Goal: Task Accomplishment & Management: Manage account settings

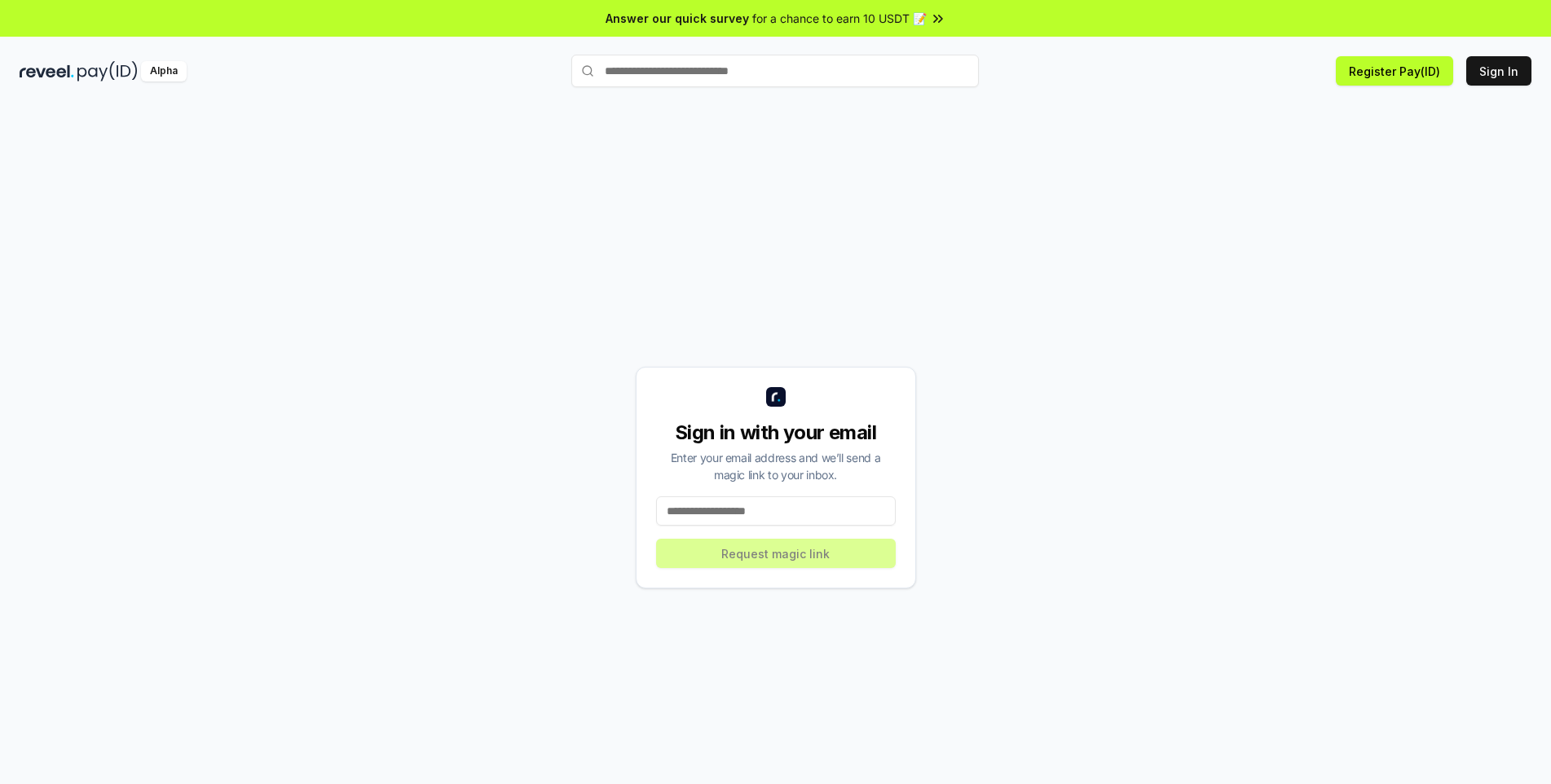
click at [718, 511] on input at bounding box center [776, 511] width 239 height 29
type input "**********"
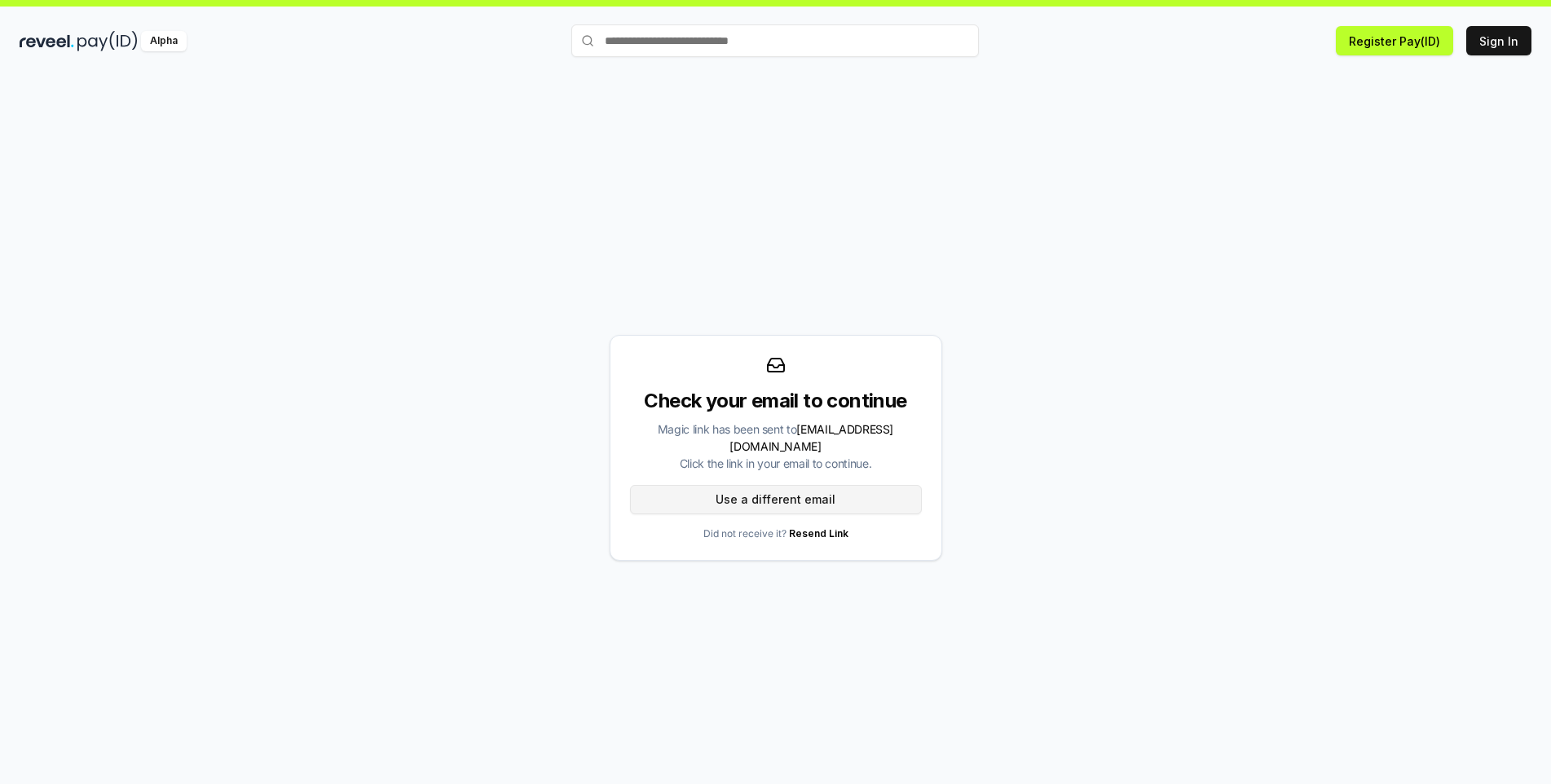
scroll to position [46, 0]
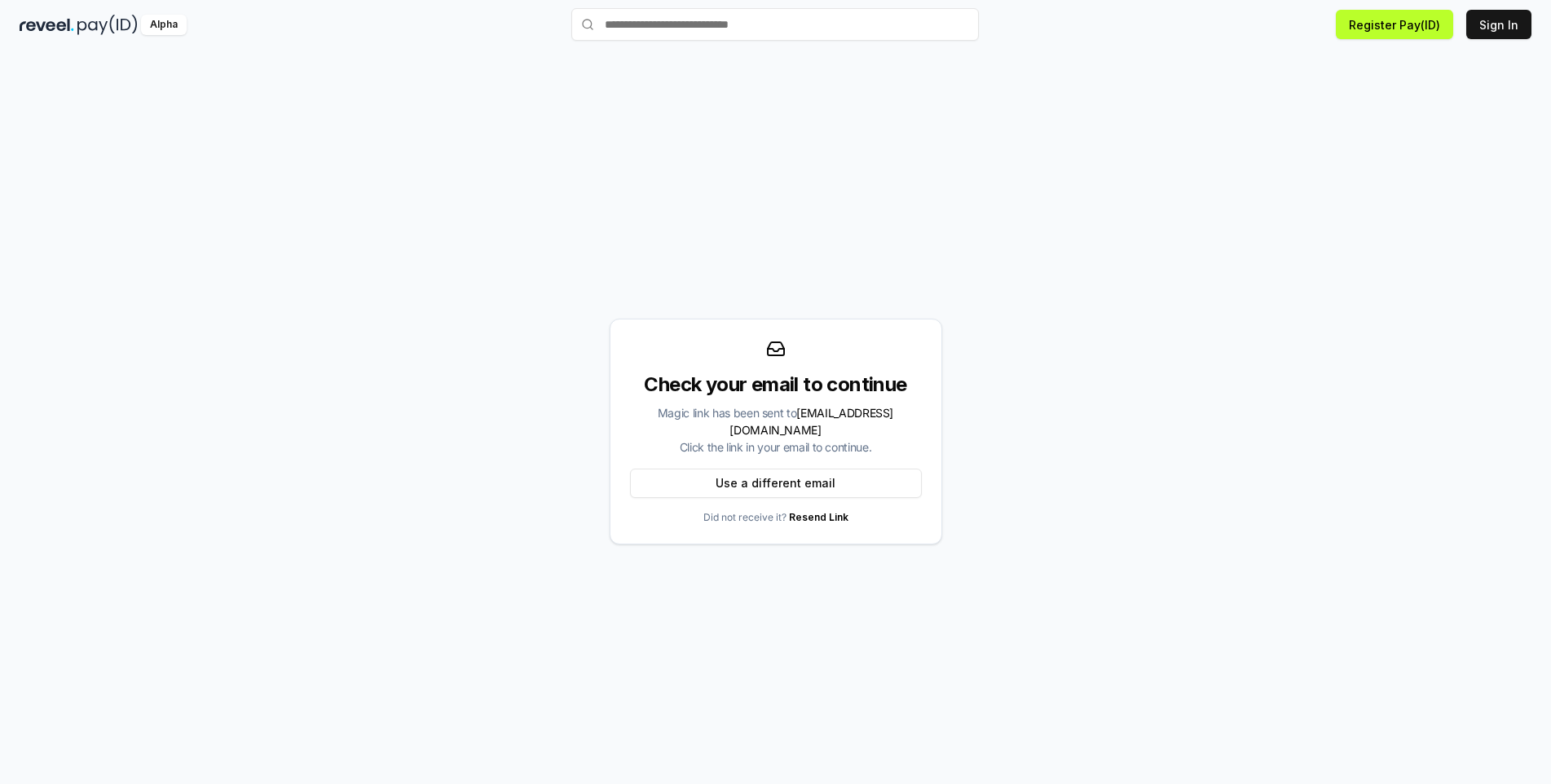
click at [806, 426] on span "[EMAIL_ADDRESS][DOMAIN_NAME]" at bounding box center [811, 421] width 164 height 31
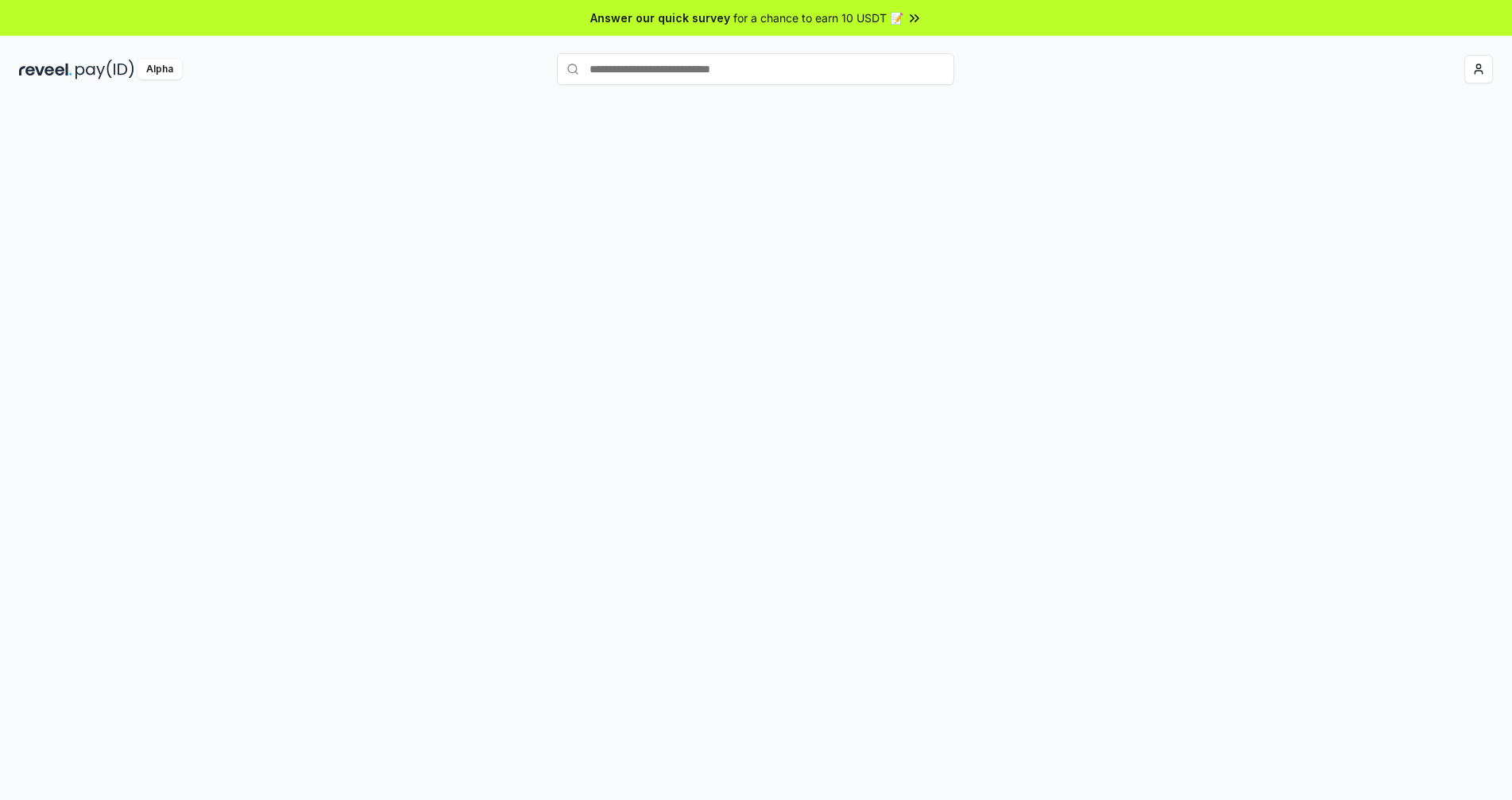
drag, startPoint x: 0, startPoint y: 0, endPoint x: 689, endPoint y: 254, distance: 734.3
click at [689, 254] on div at bounding box center [756, 467] width 1512 height 756
click at [752, 192] on button "Routes" at bounding box center [756, 190] width 131 height 23
click at [641, 191] on button "Profile" at bounding box center [626, 190] width 131 height 23
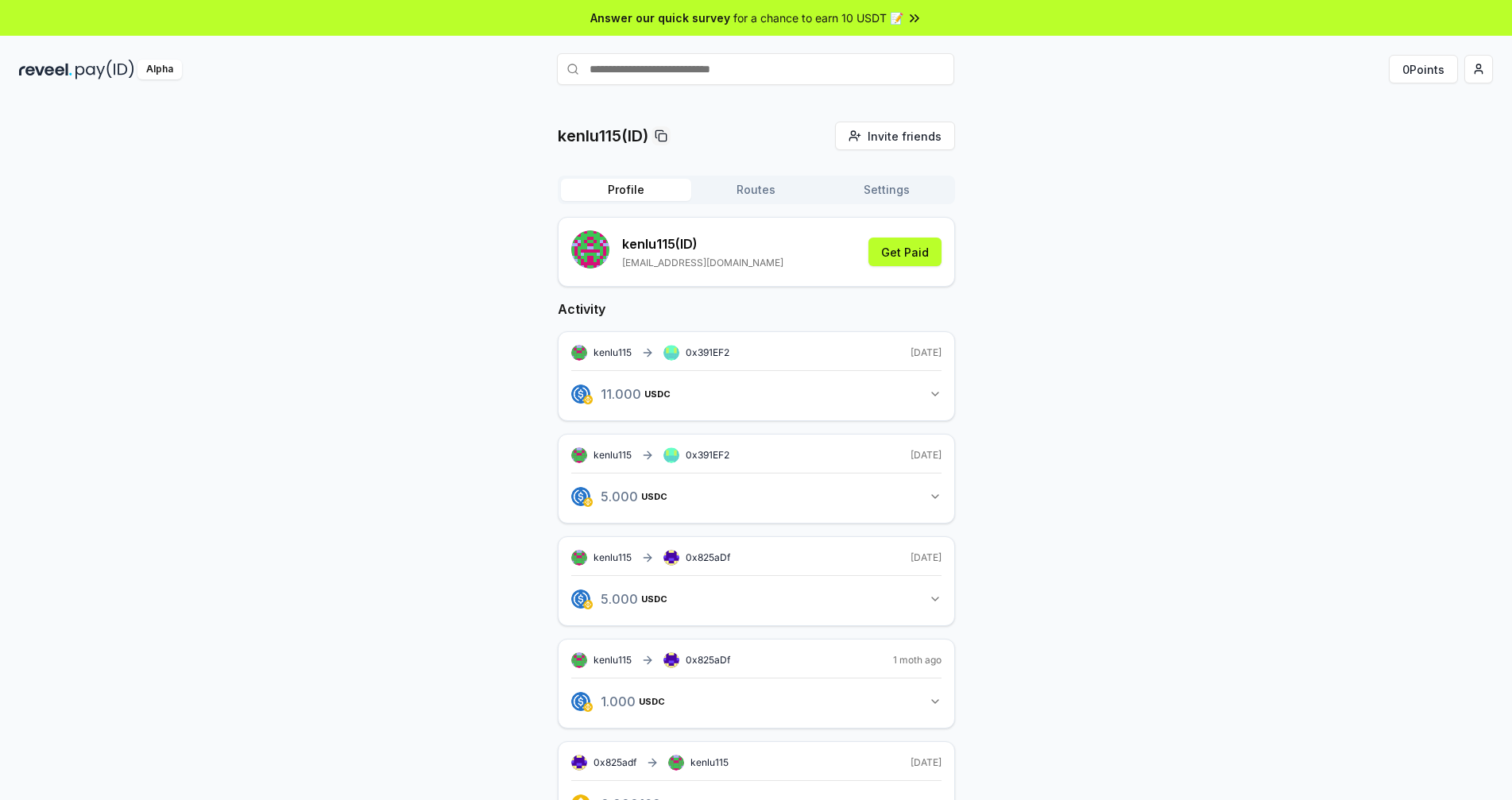
click at [762, 66] on input "text" at bounding box center [755, 70] width 397 height 32
click at [750, 191] on button "Routes" at bounding box center [756, 190] width 131 height 23
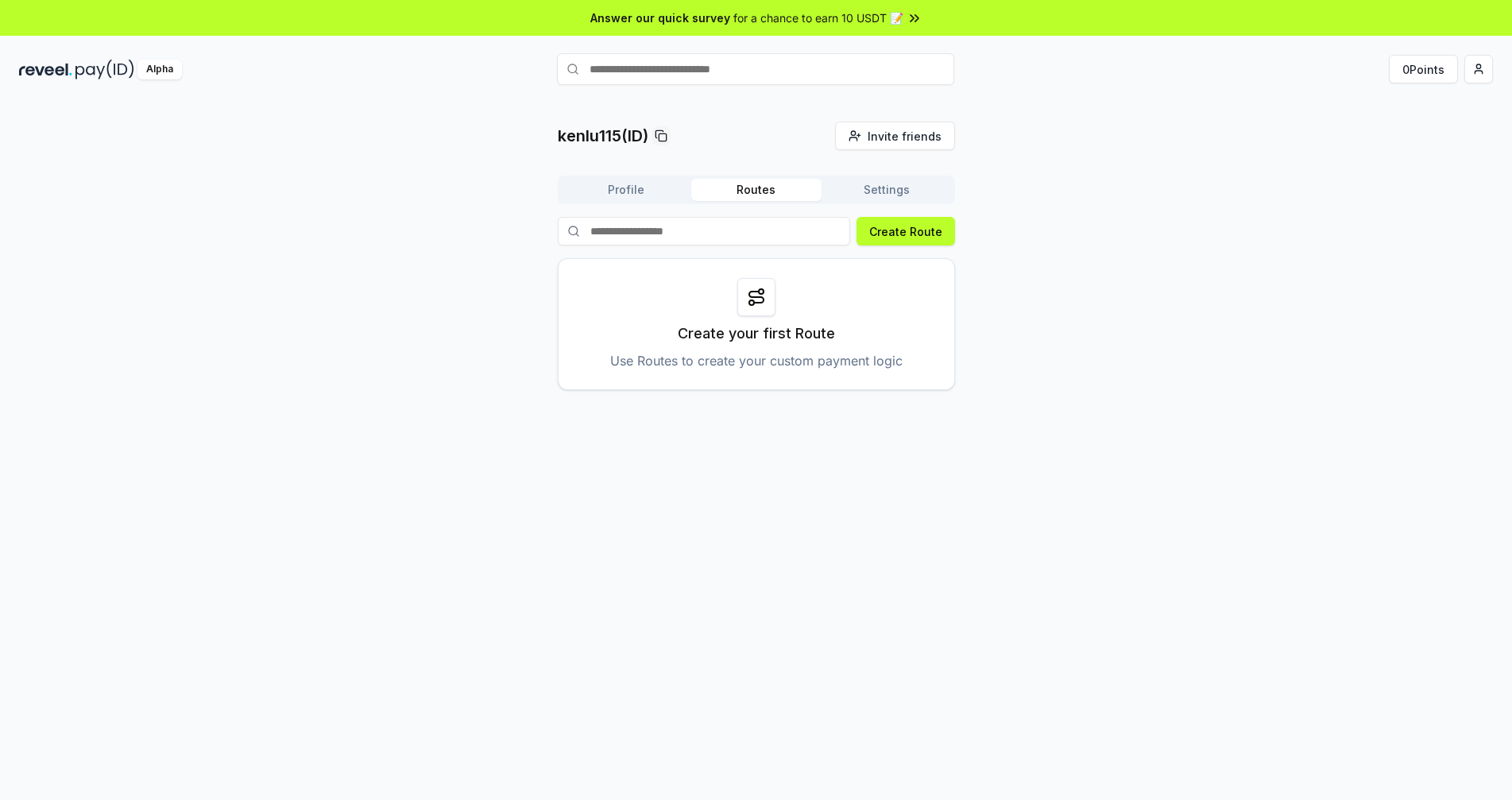
click at [869, 193] on button "Settings" at bounding box center [887, 190] width 131 height 23
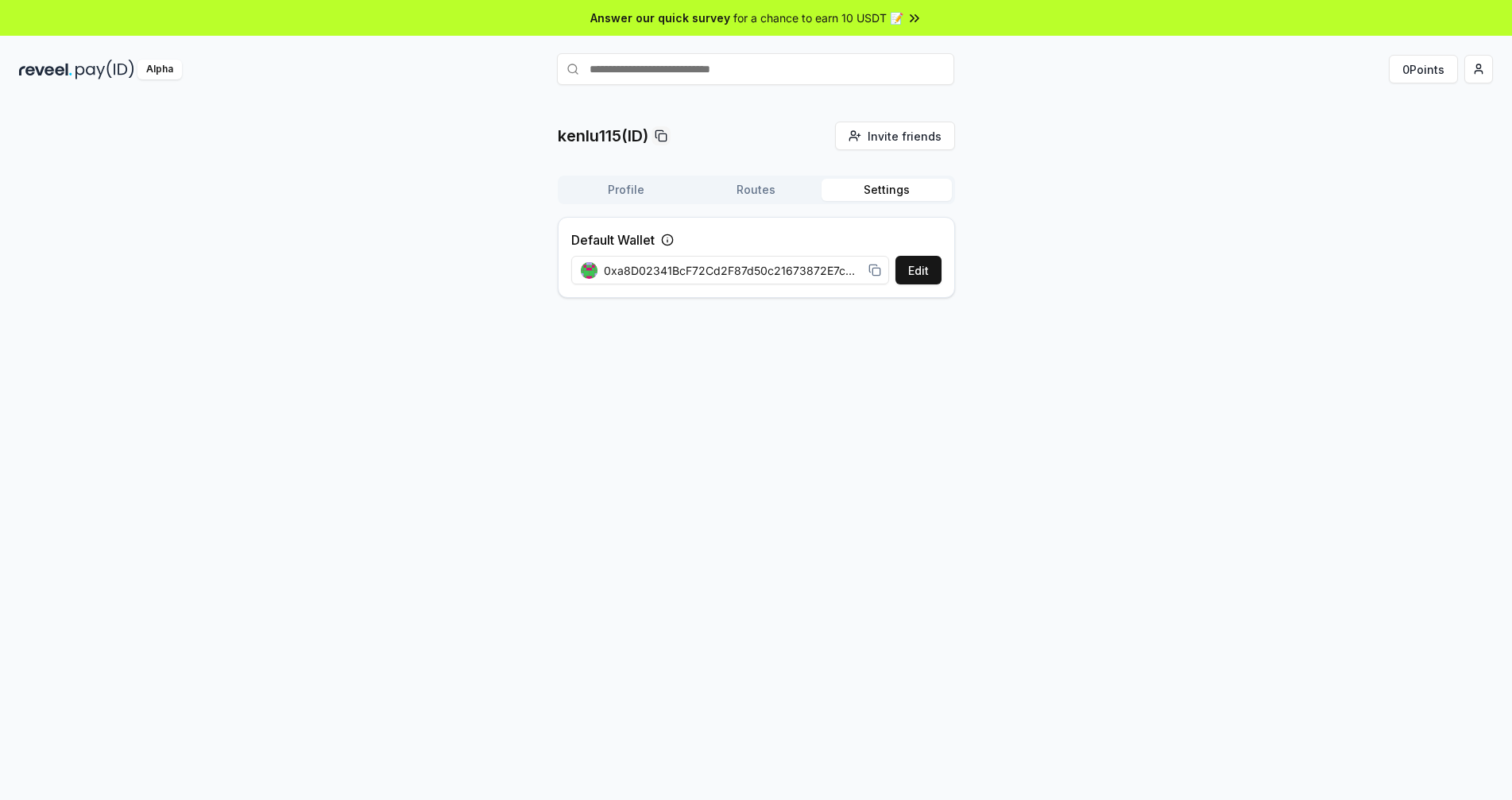
click at [619, 187] on button "Profile" at bounding box center [626, 190] width 131 height 23
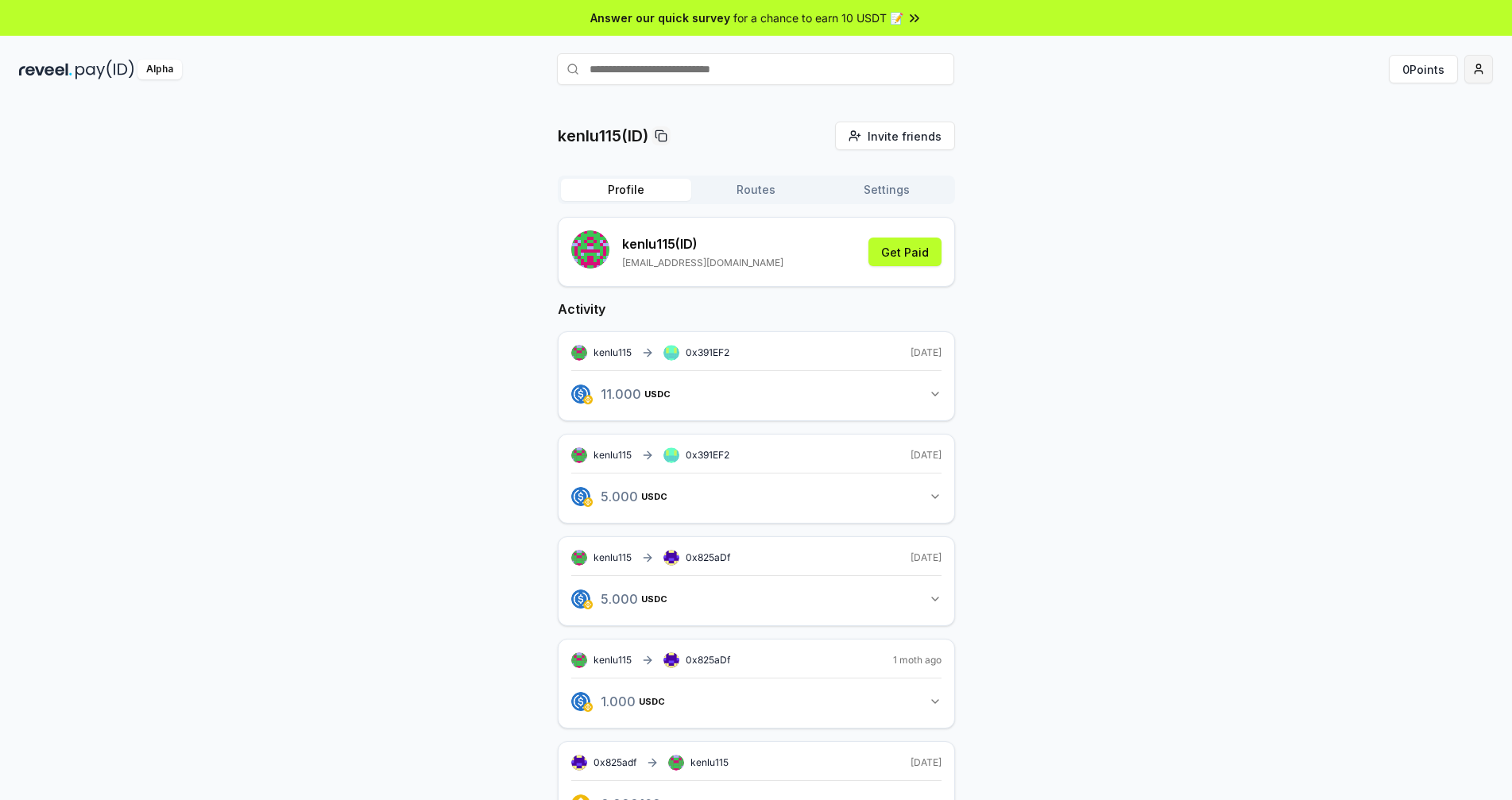
click at [1467, 66] on html "Answer our quick survey for a chance to earn 10 USDT 📝 Alpha 0 Points kenlu115(…" at bounding box center [756, 400] width 1512 height 800
click at [1461, 71] on html "回答我们的快速调查 有机会赚取 10 USDT 📝 阿尔法 0 分 kenlu115(ID) 邀请好友 邀请 轮廓 路线 设置 kenlu115 （ID） k…" at bounding box center [756, 400] width 1512 height 800
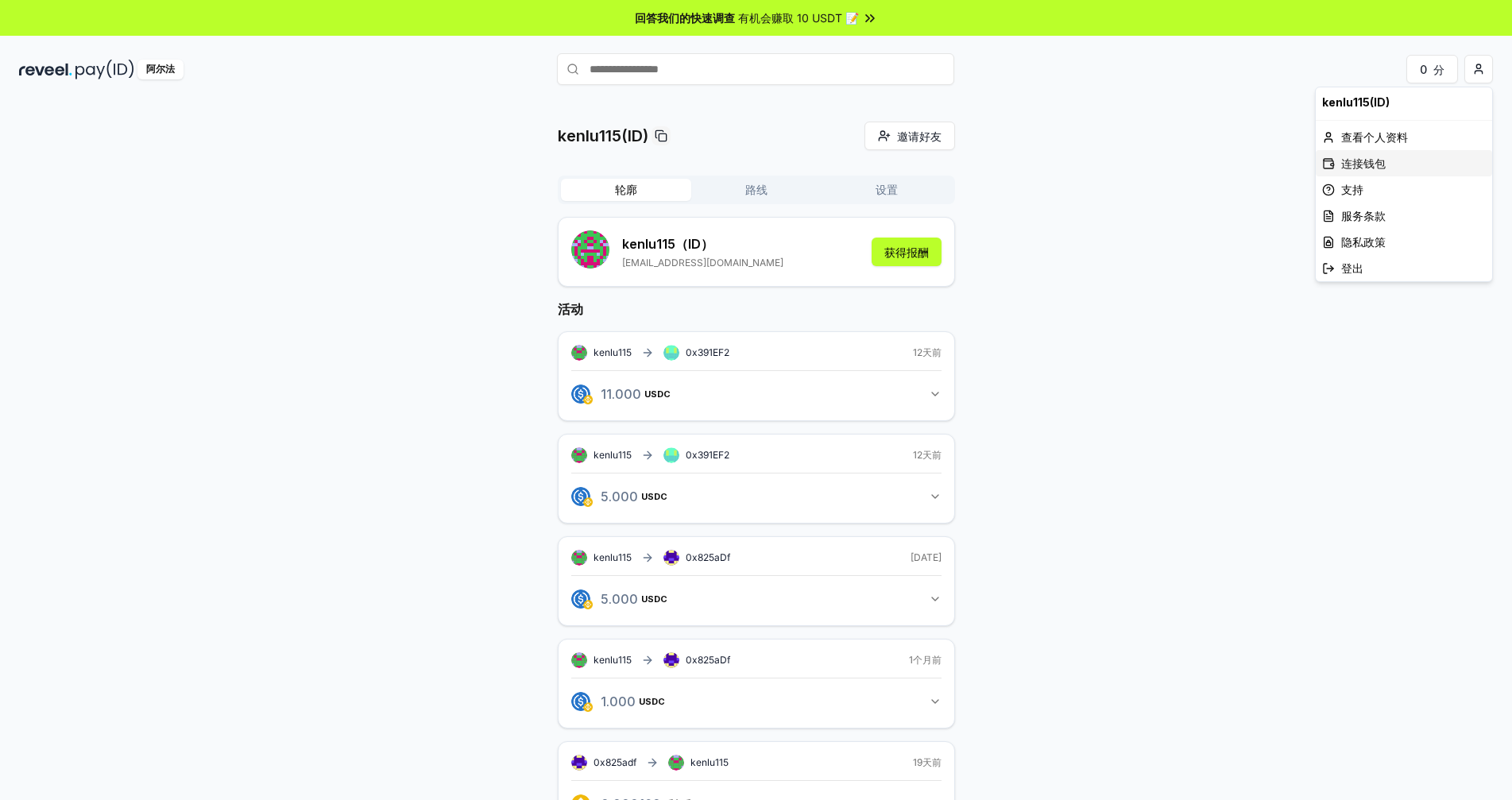
click at [1373, 168] on font "连接钱包" at bounding box center [1362, 163] width 44 height 13
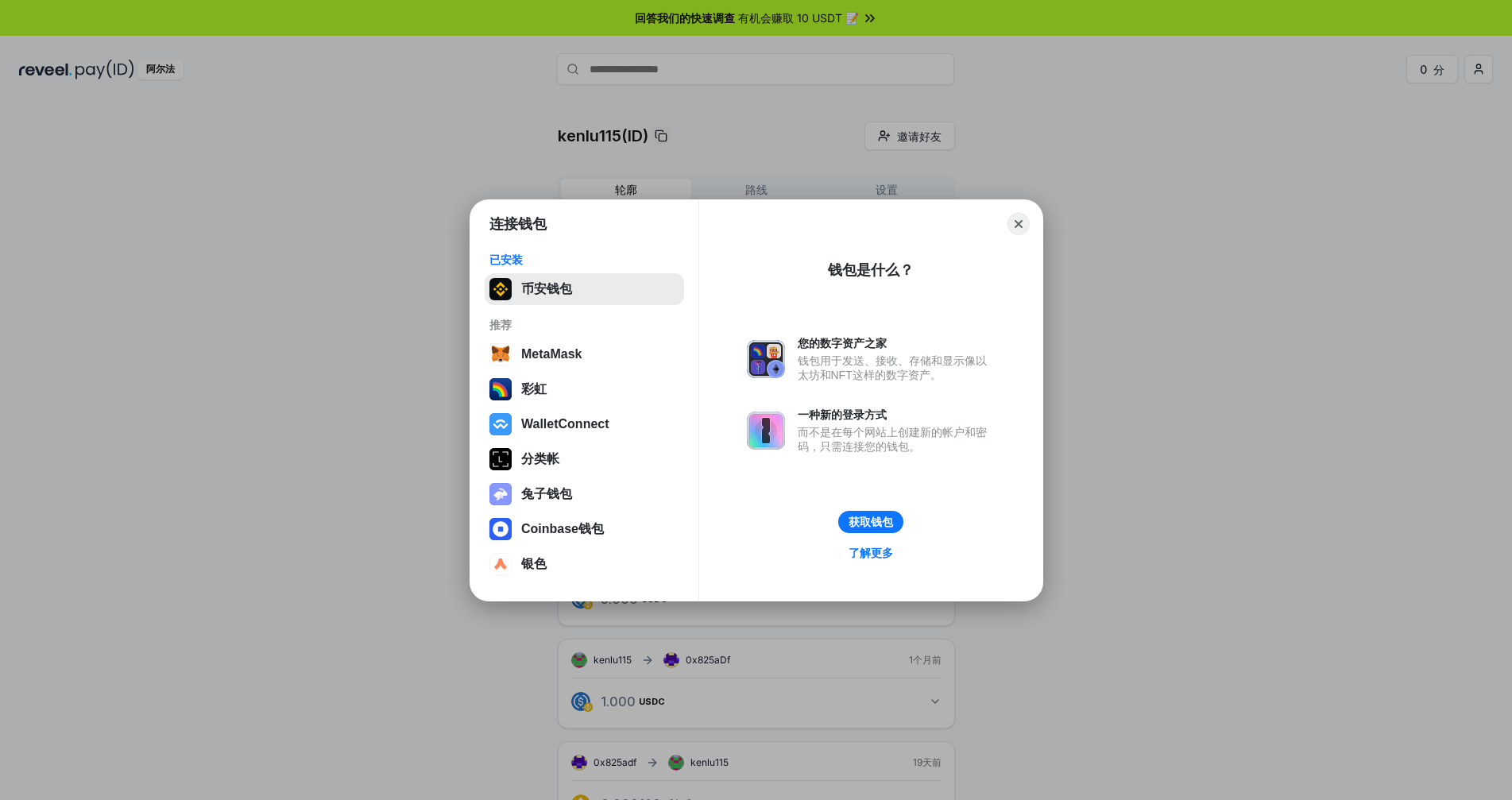
click at [573, 288] on button "币安钱包" at bounding box center [584, 290] width 199 height 32
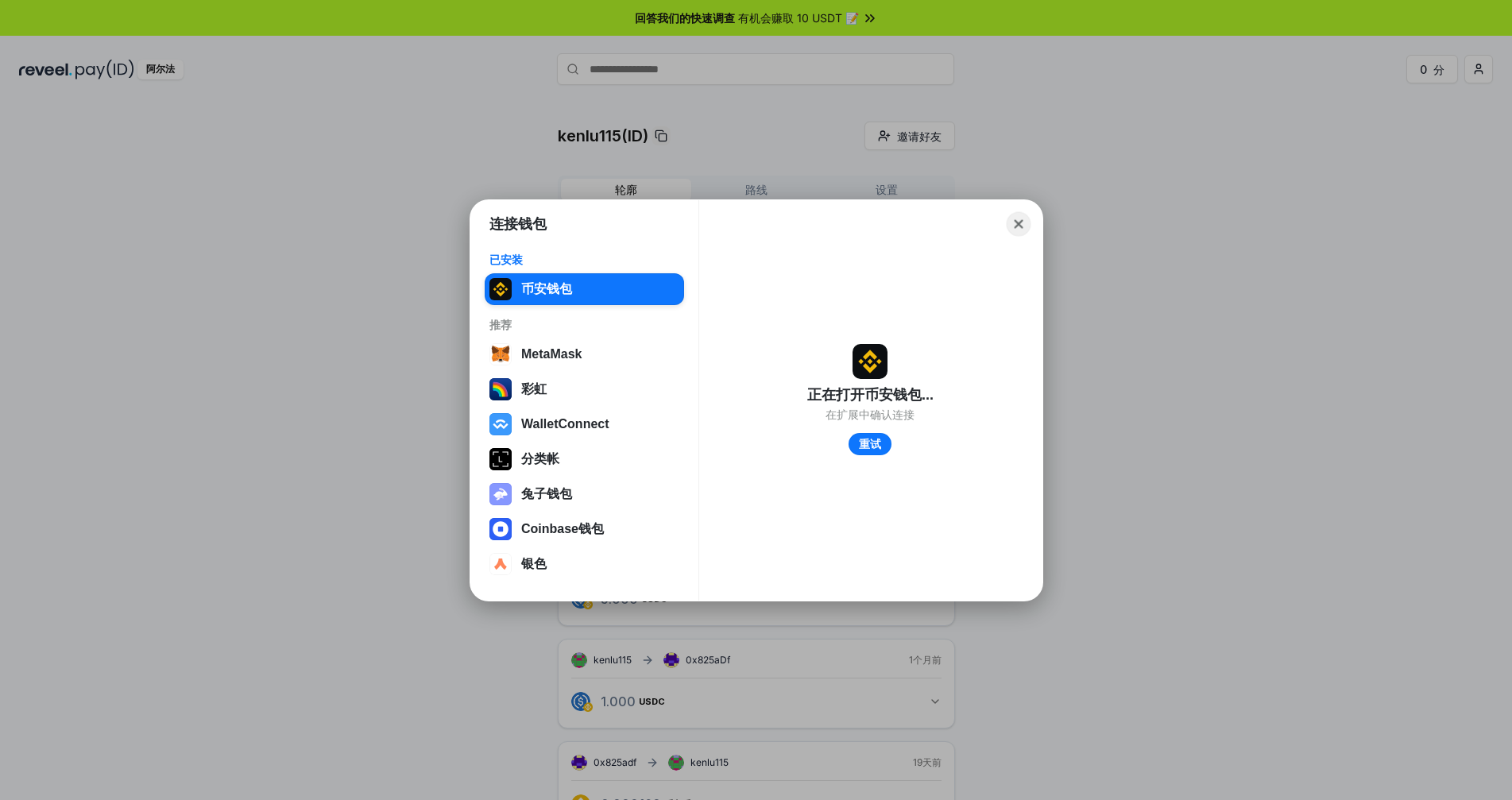
click at [1016, 224] on button "Close" at bounding box center [1018, 224] width 24 height 24
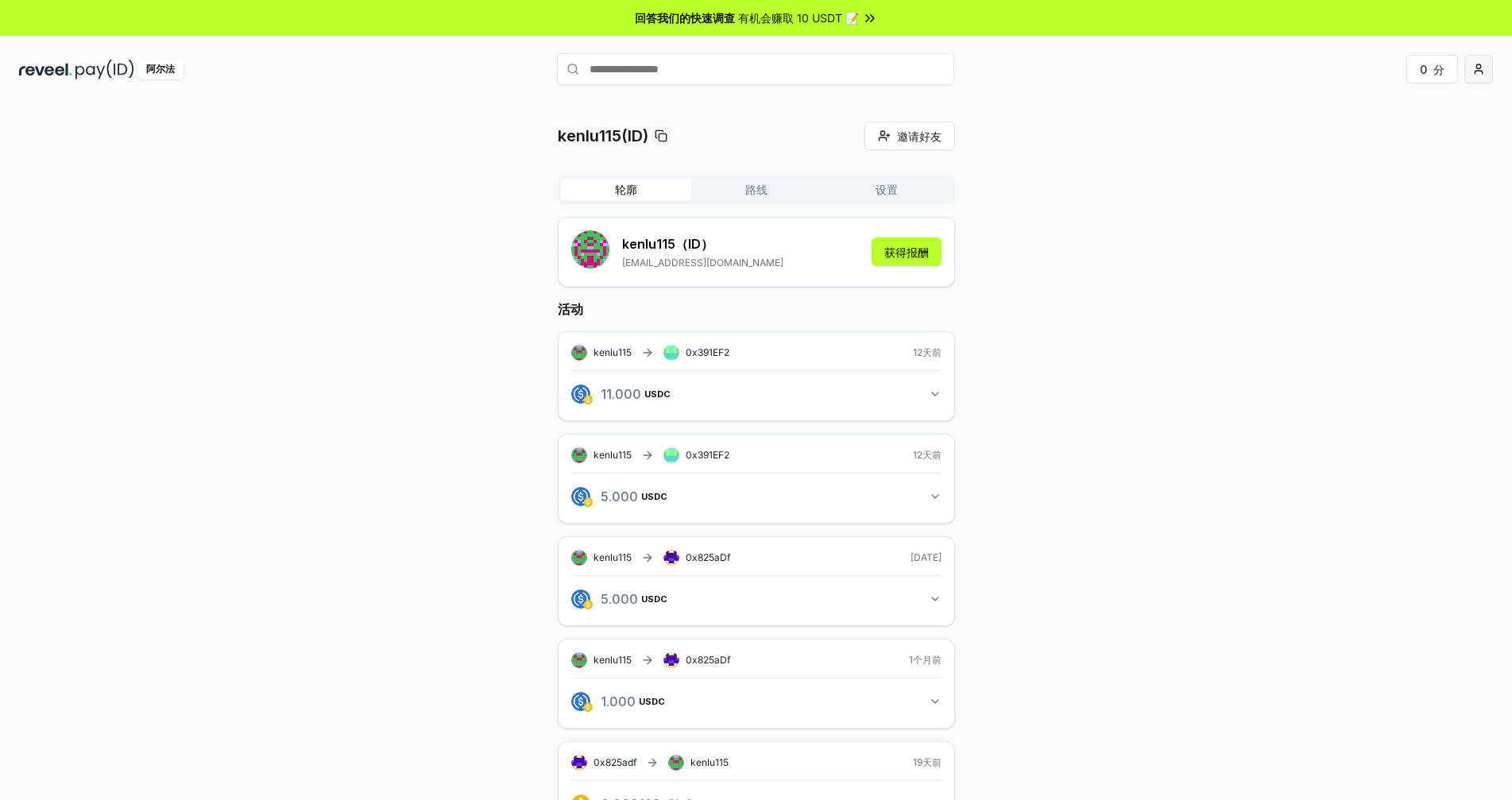
click at [1471, 65] on html "回答我们的快速调查 有机会赚取 10 USDT 📝 阿尔法 0 分 kenlu115(ID) 邀请好友 邀请 轮廓 路线 设置 kenlu115 （ID） k…" at bounding box center [756, 400] width 1512 height 800
click at [1048, 387] on html "回答我们的快速调查 有机会赚取 10 USDT 📝 阿尔法 0 分 kenlu115(ID) 邀请好友 邀请 轮廓 路线 设置 kenlu115 （ID） k…" at bounding box center [756, 400] width 1512 height 800
click at [87, 68] on img at bounding box center [104, 69] width 59 height 20
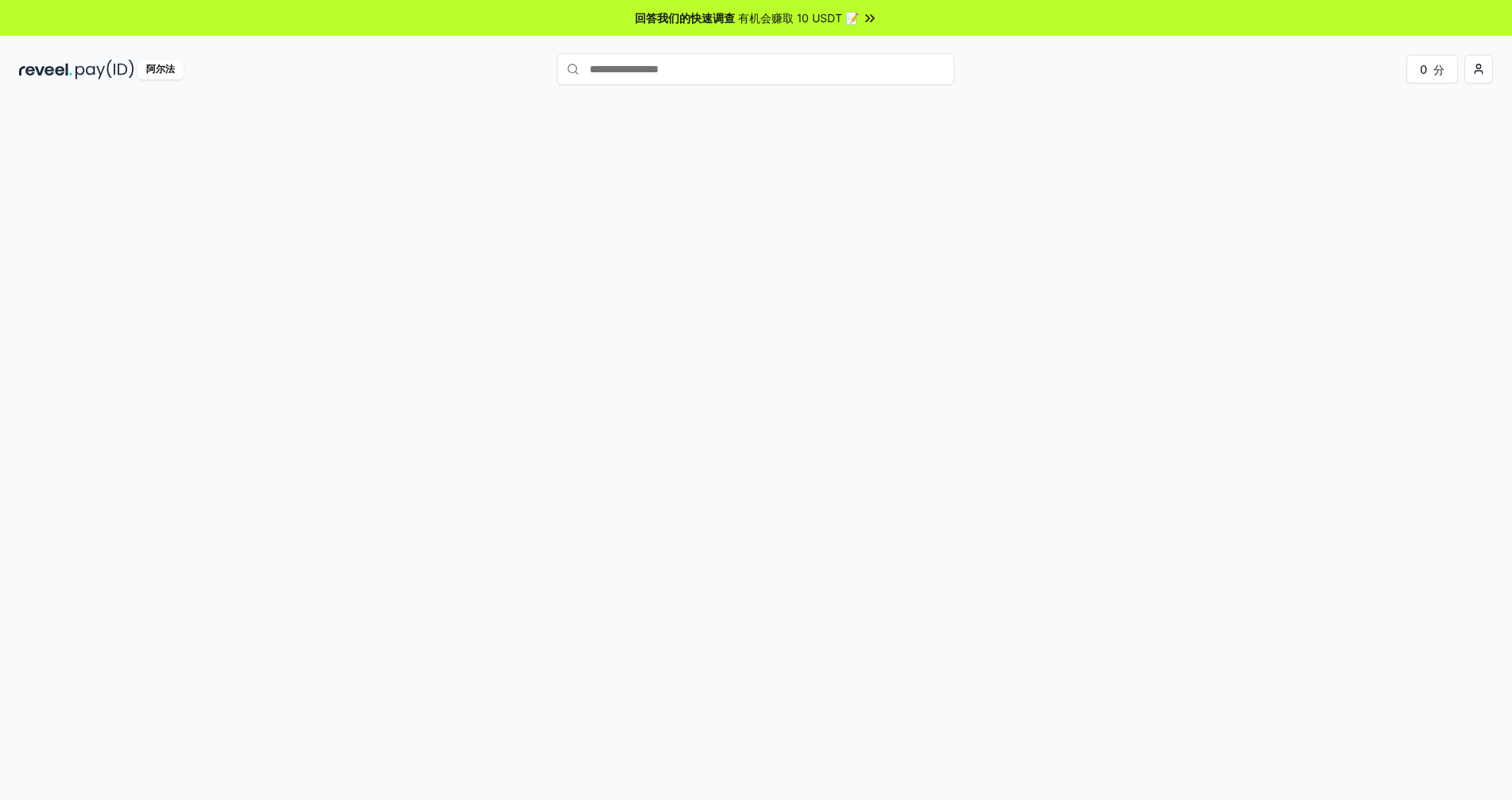
click at [187, 71] on div "阿尔法" at bounding box center [264, 69] width 491 height 20
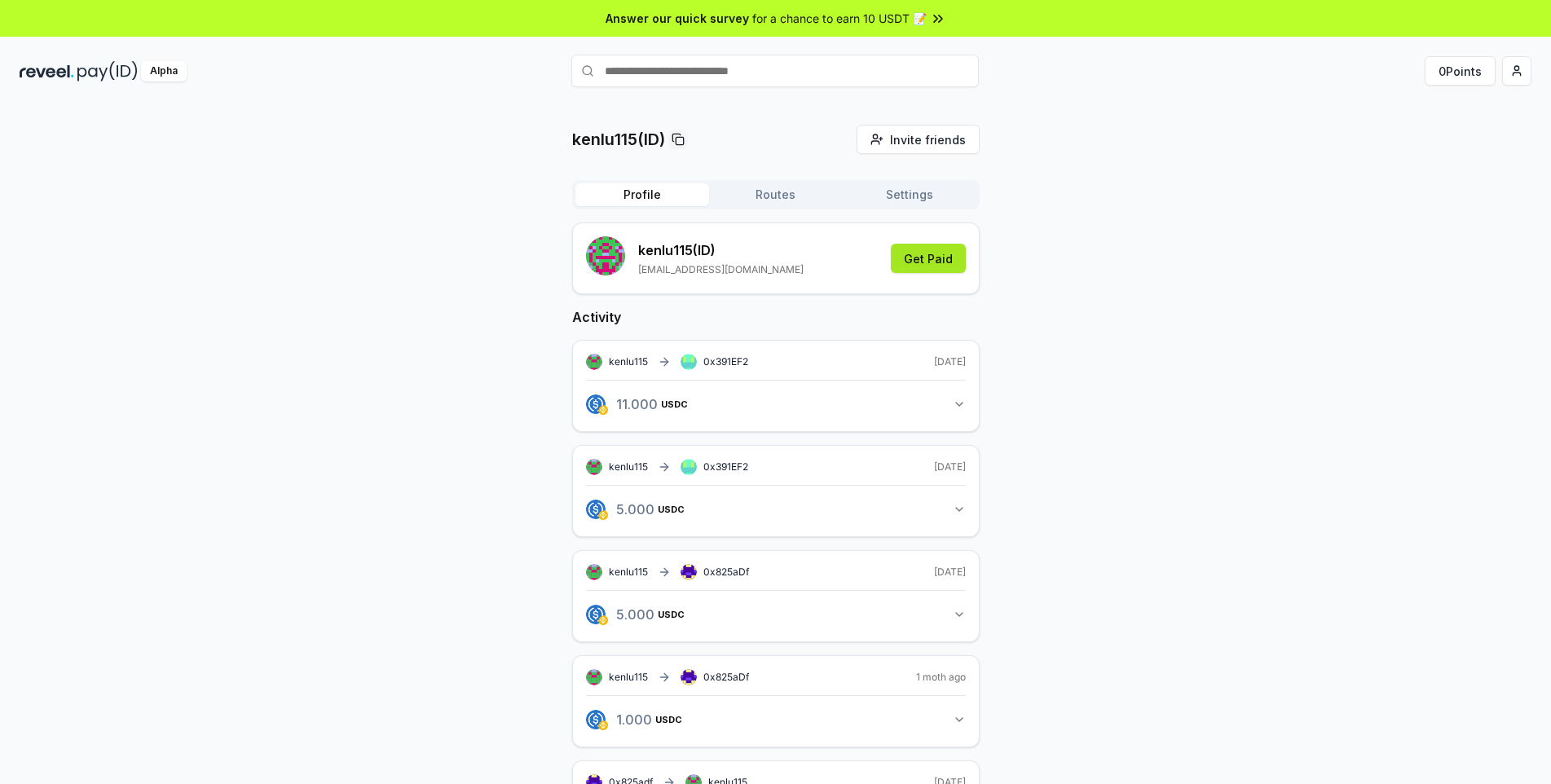
click at [912, 262] on button "Get Paid" at bounding box center [929, 258] width 75 height 29
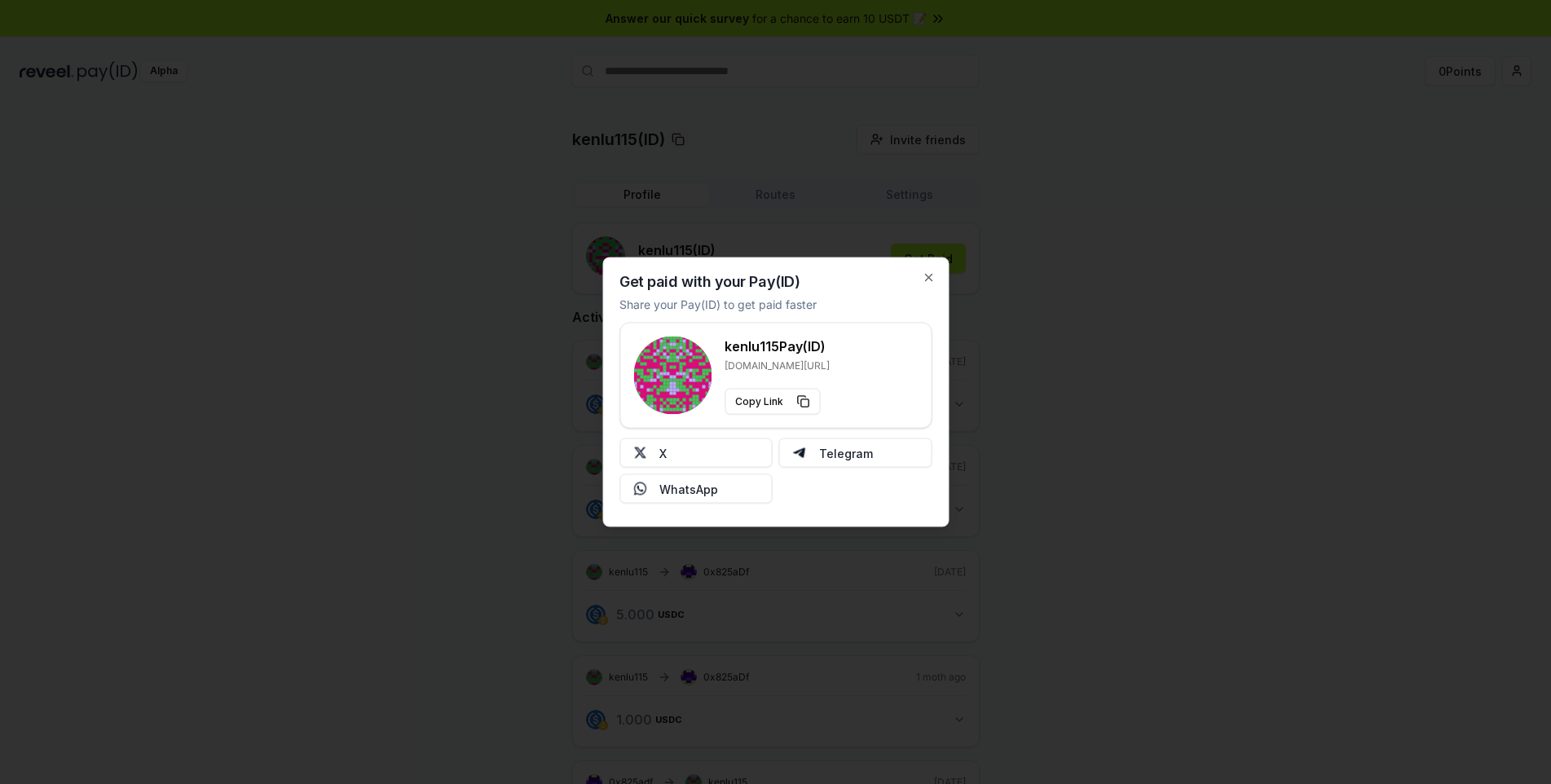
drag, startPoint x: 744, startPoint y: 370, endPoint x: 827, endPoint y: 371, distance: 83.0
click at [827, 371] on p "reveel.id/pay/kenlu115" at bounding box center [776, 366] width 105 height 14
click at [796, 400] on button "Copy Link" at bounding box center [772, 401] width 95 height 26
click at [942, 276] on div "Get paid with your Pay(ID) Share your Pay(ID) to get paid faster kenlu115 Pay(I…" at bounding box center [775, 392] width 346 height 270
click at [938, 274] on div "Get paid with your Pay(ID) Share your Pay(ID) to get paid faster kenlu115 Pay(I…" at bounding box center [775, 392] width 346 height 270
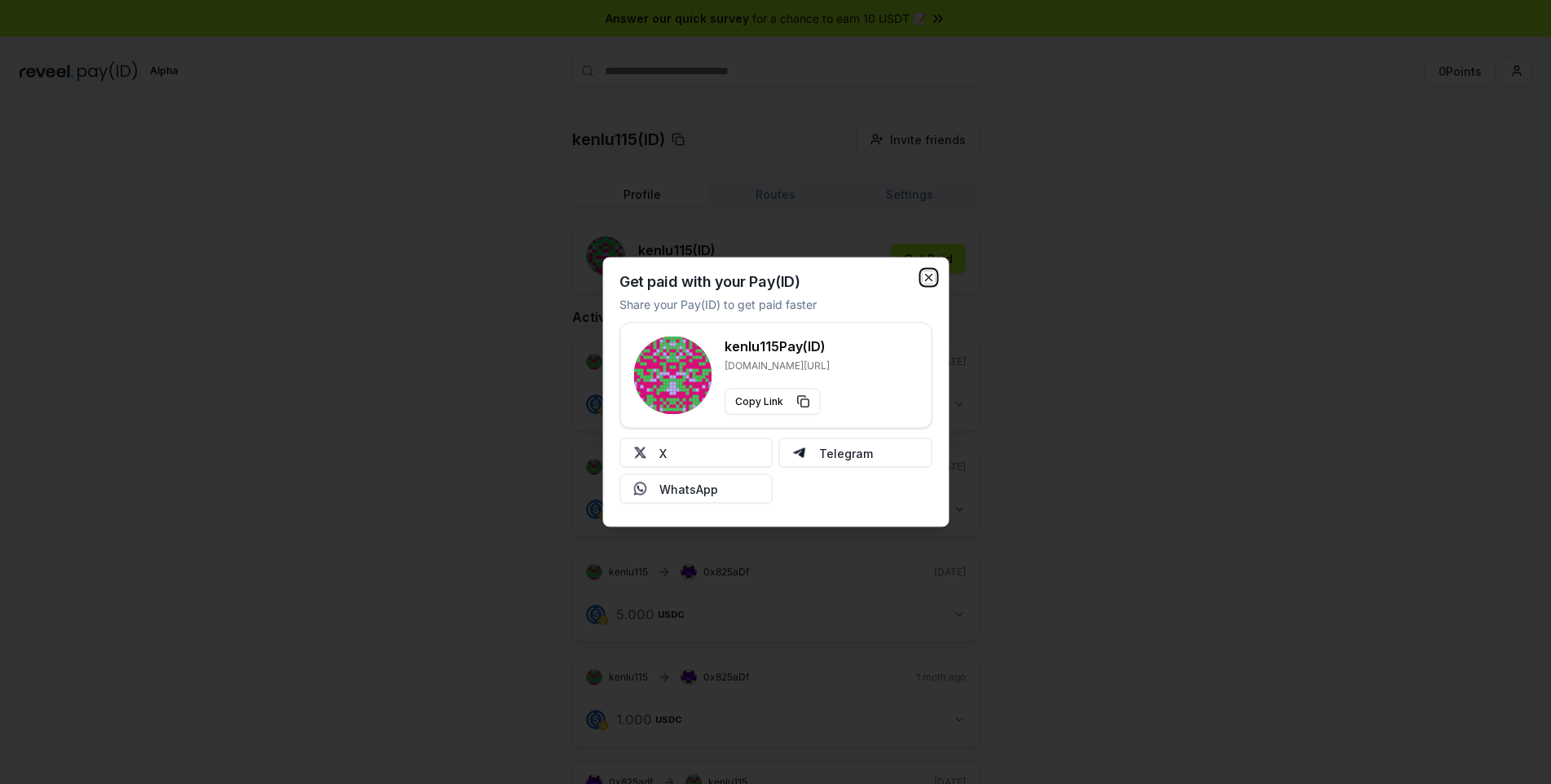
click at [928, 275] on icon "button" at bounding box center [929, 278] width 14 height 14
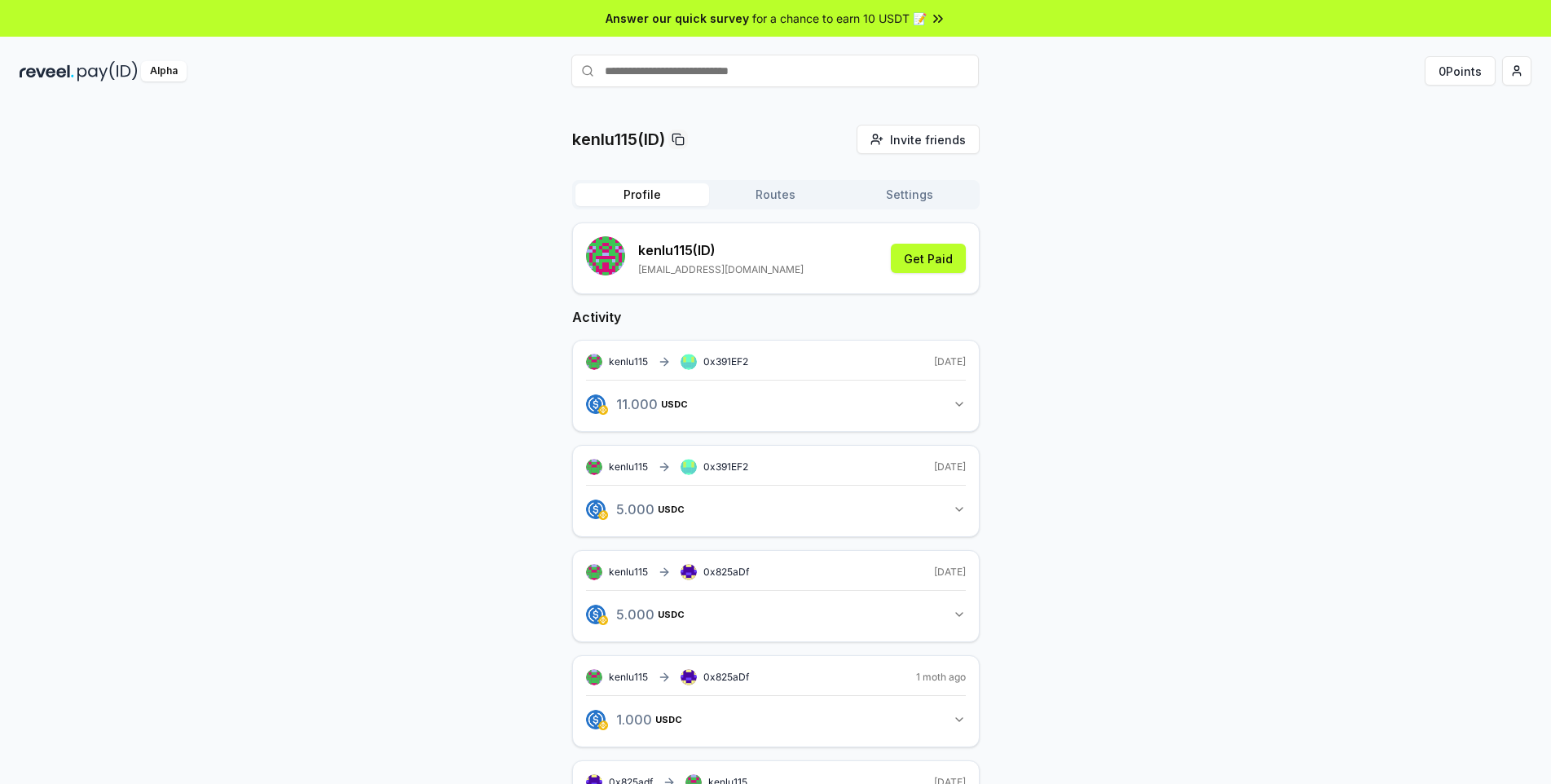
click at [812, 203] on button "Routes" at bounding box center [776, 195] width 134 height 23
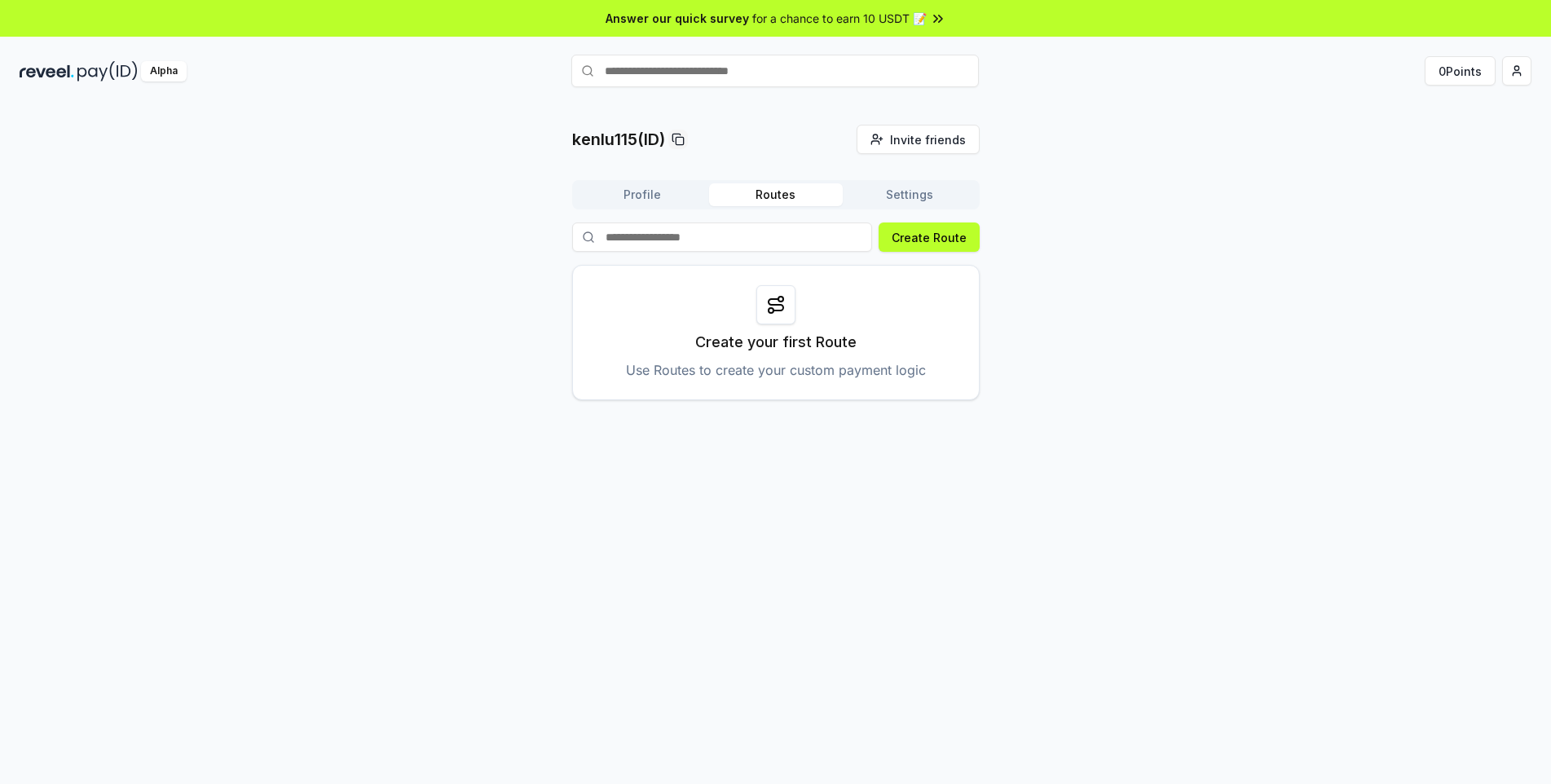
click at [894, 199] on button "Settings" at bounding box center [910, 195] width 134 height 23
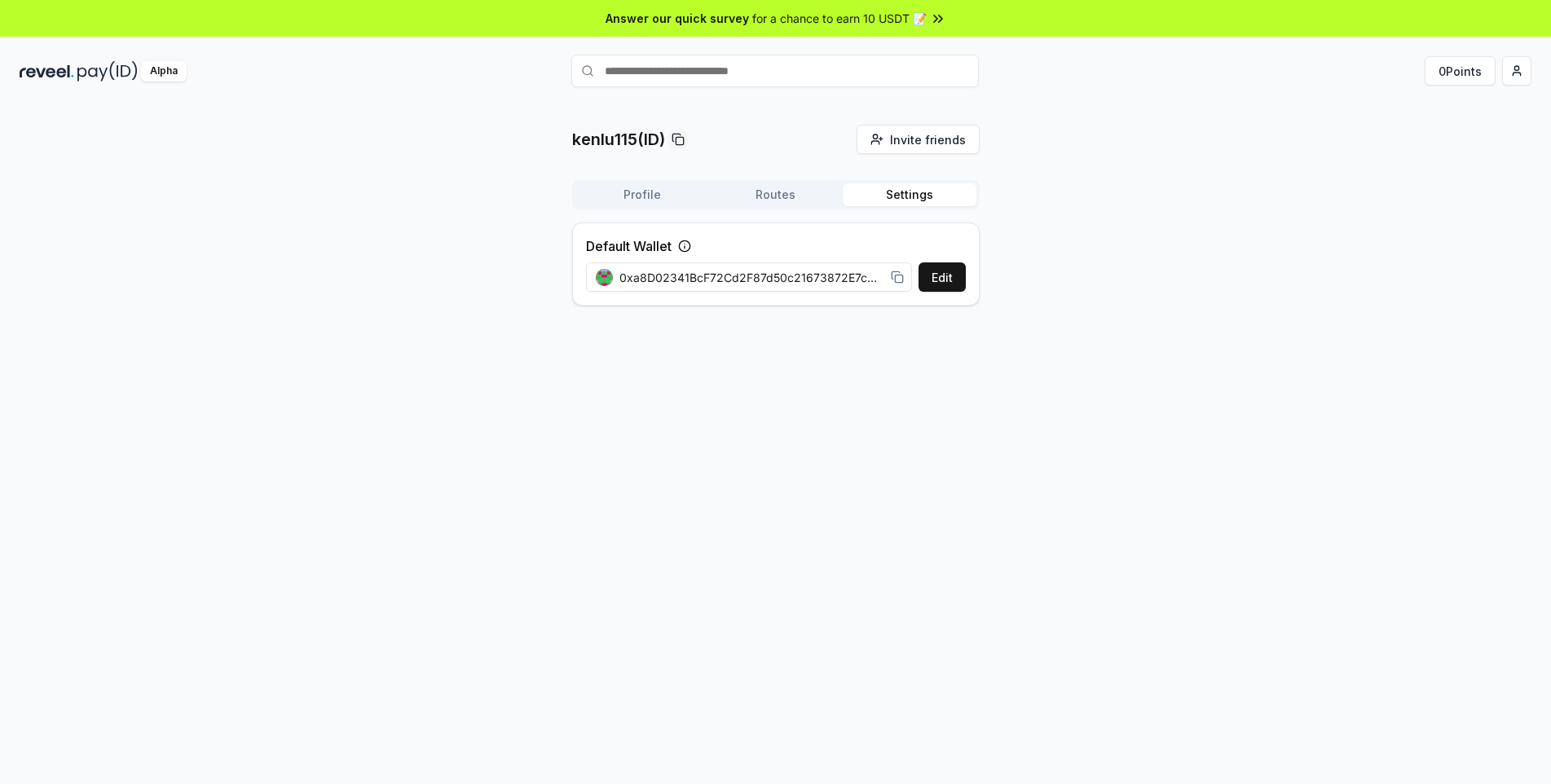
click at [615, 203] on button "Profile" at bounding box center [642, 195] width 134 height 23
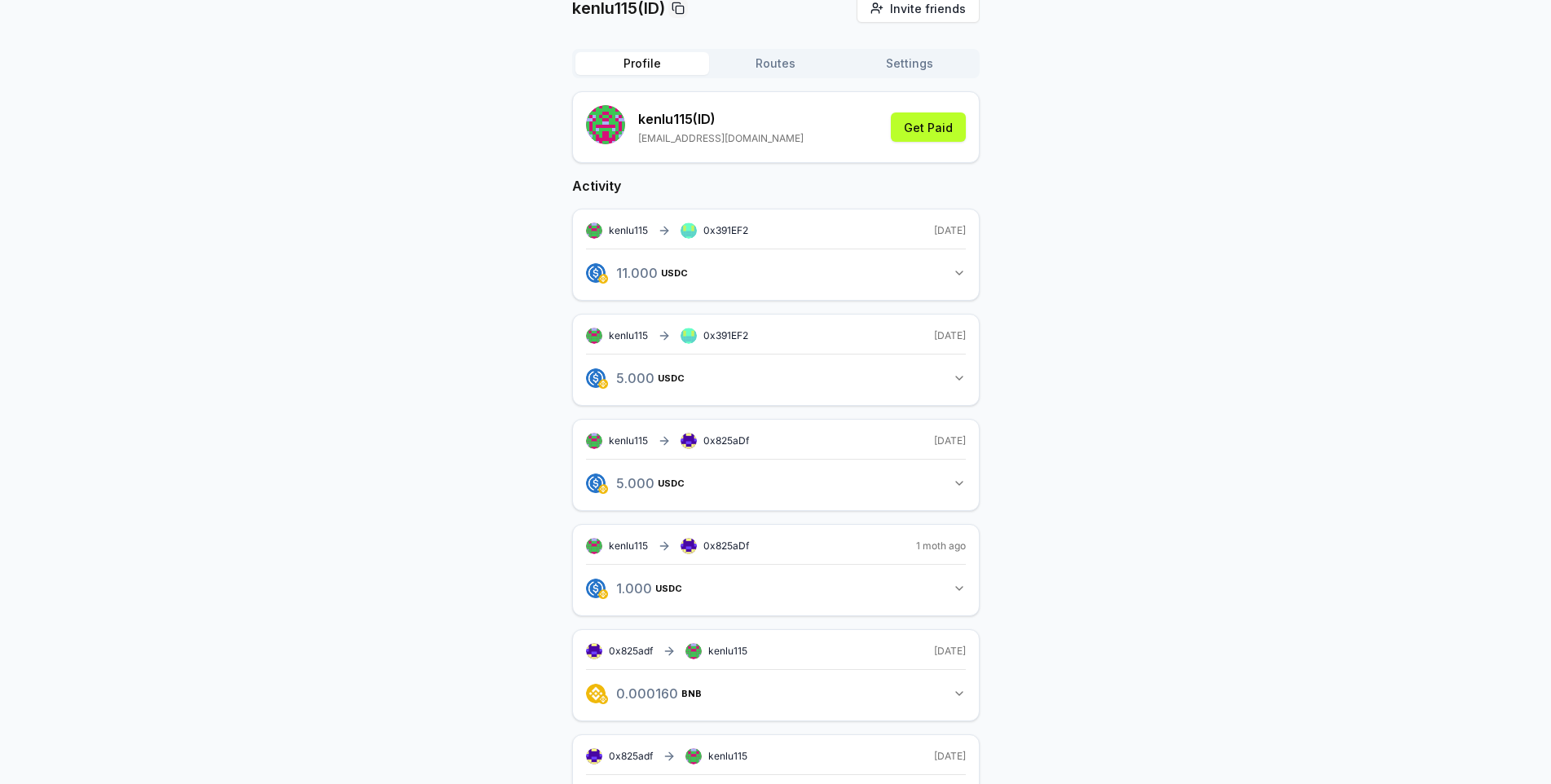
scroll to position [37, 0]
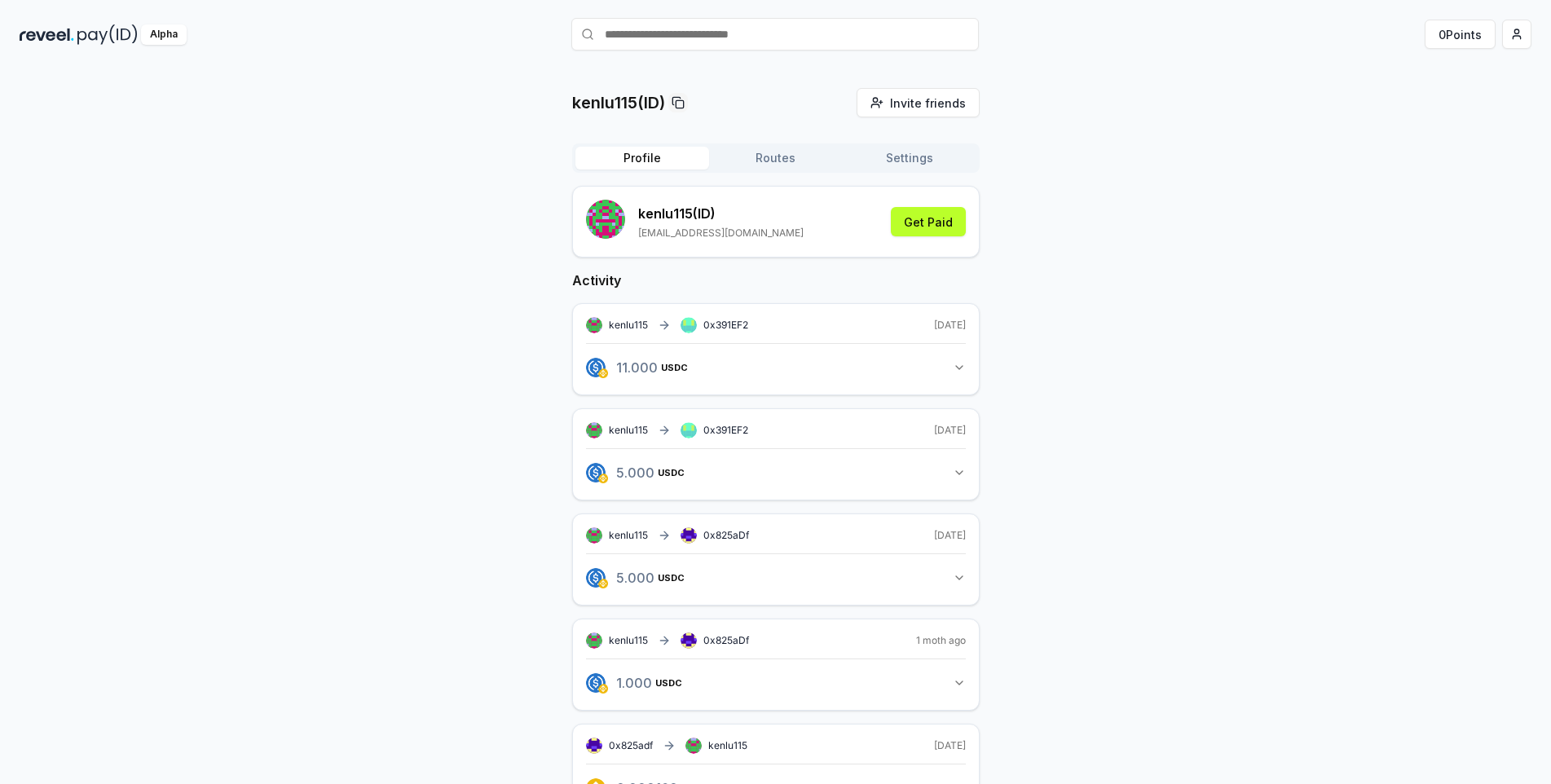
click at [815, 369] on button "11.000 USDC 11 USDC" at bounding box center [776, 367] width 380 height 28
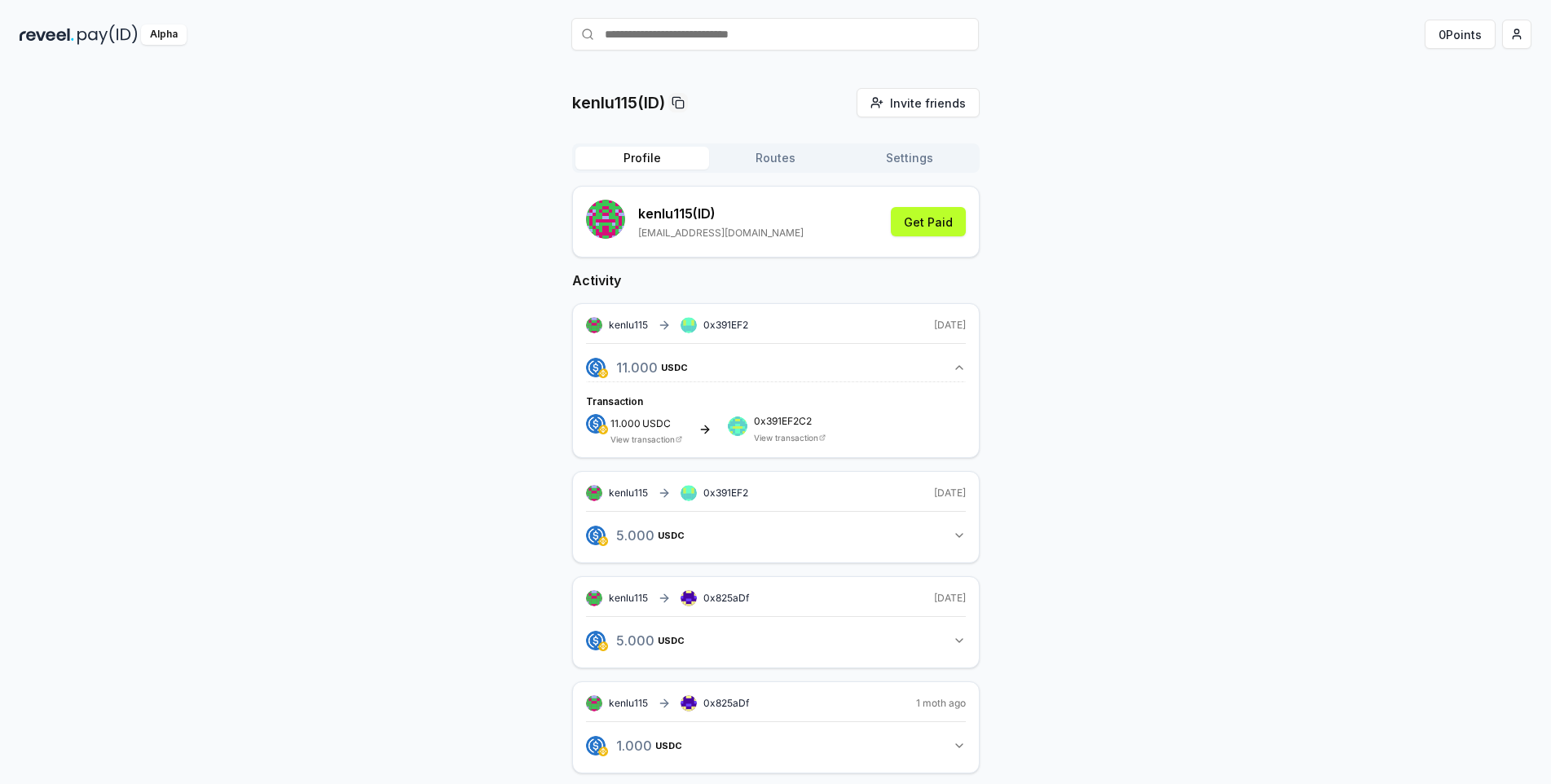
click at [635, 312] on div "kenlu115 0x391EF2 12 days ago 11.000 USDC 11 USDC Transaction 11.000 USDC View …" at bounding box center [776, 380] width 407 height 155
drag, startPoint x: 683, startPoint y: 316, endPoint x: 707, endPoint y: 324, distance: 25.3
click at [684, 317] on div "kenlu115 0x391EF2 12 days ago 11.000 USDC 11 USDC Transaction 11.000 USDC View …" at bounding box center [776, 380] width 407 height 155
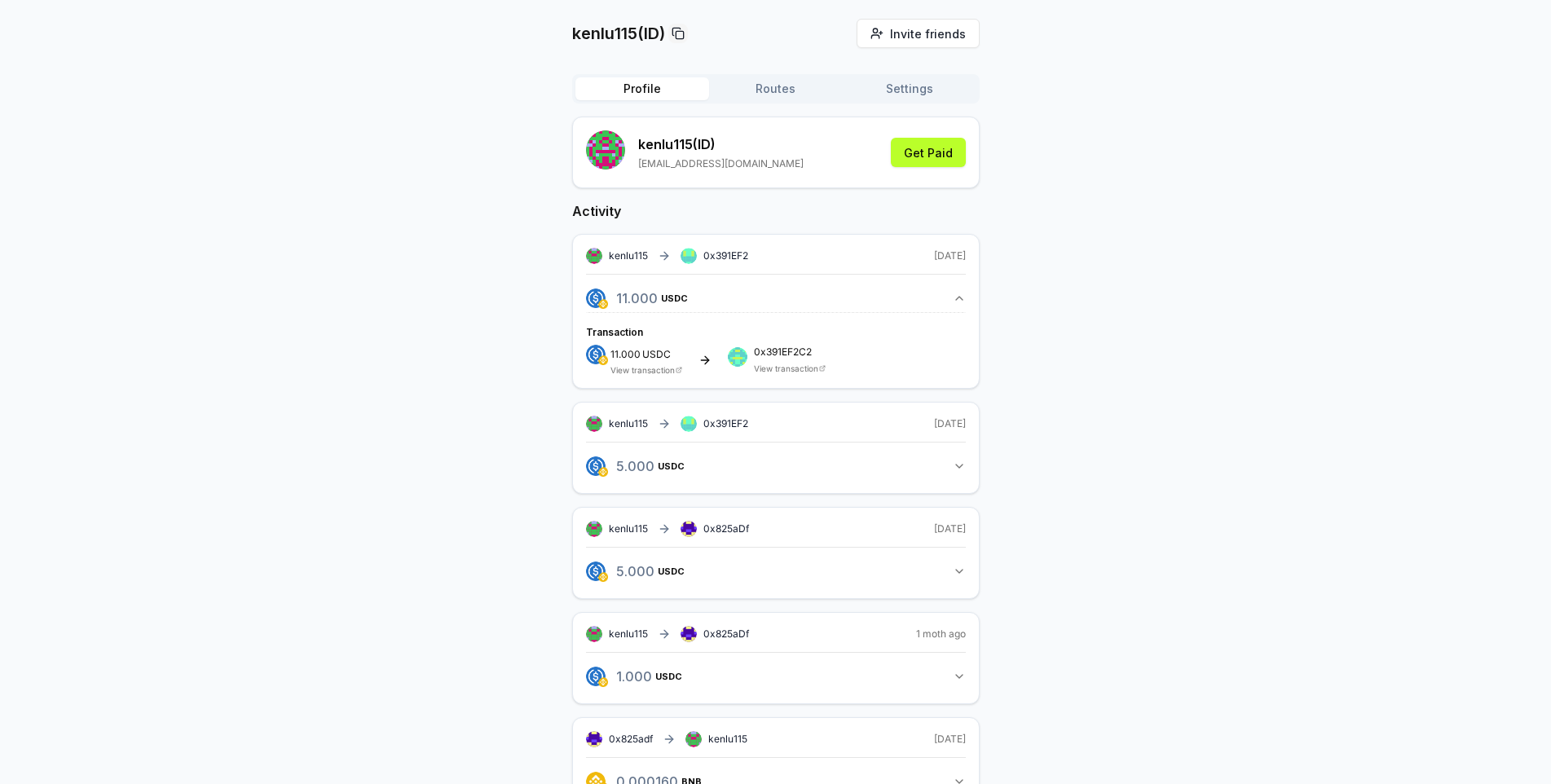
scroll to position [262, 0]
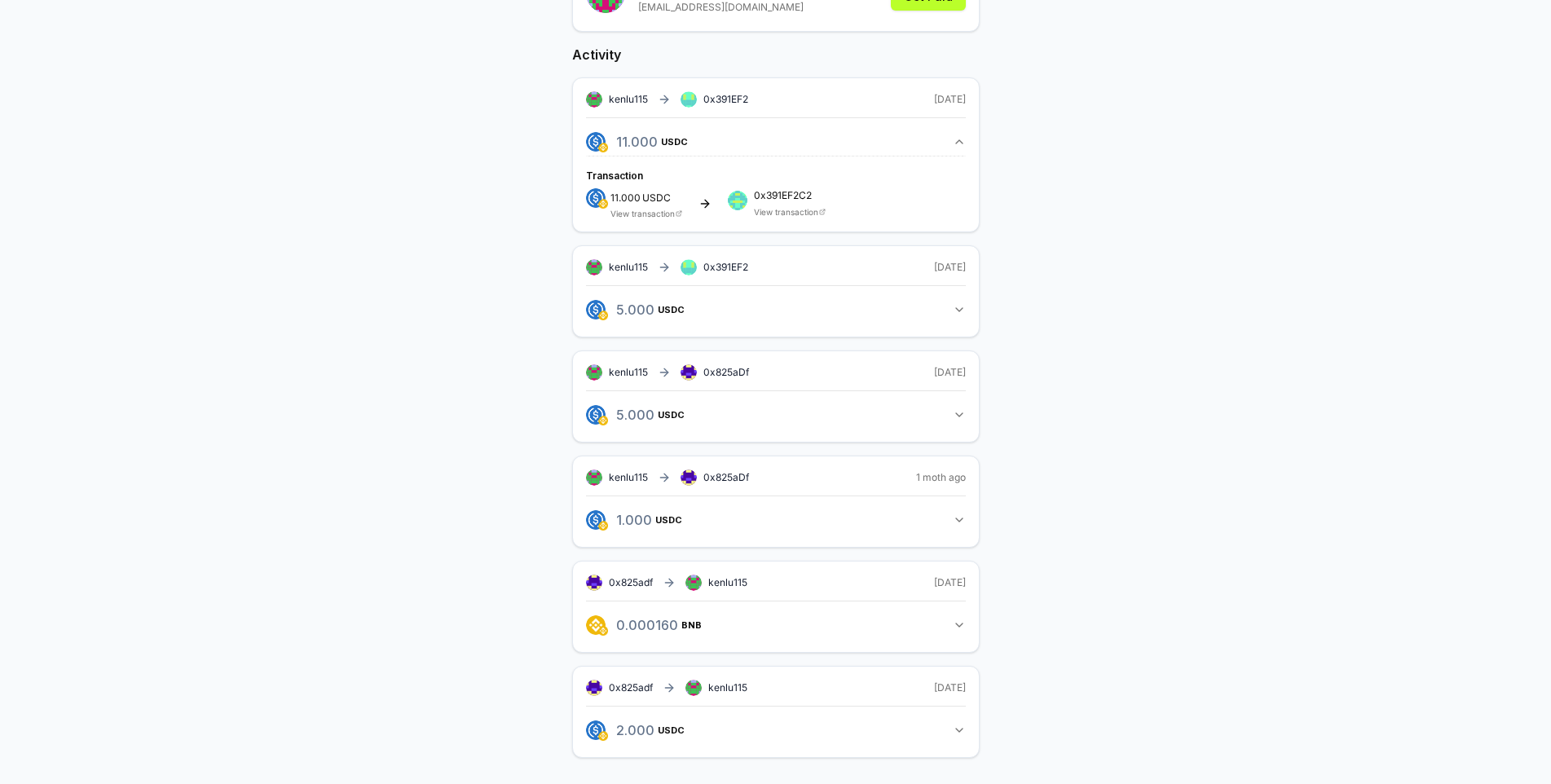
click at [1209, 444] on div "kenlu115(ID) Invite friends Invite Profile Routes Settings kenlu115 (ID) kenlu1…" at bounding box center [775, 323] width 1511 height 922
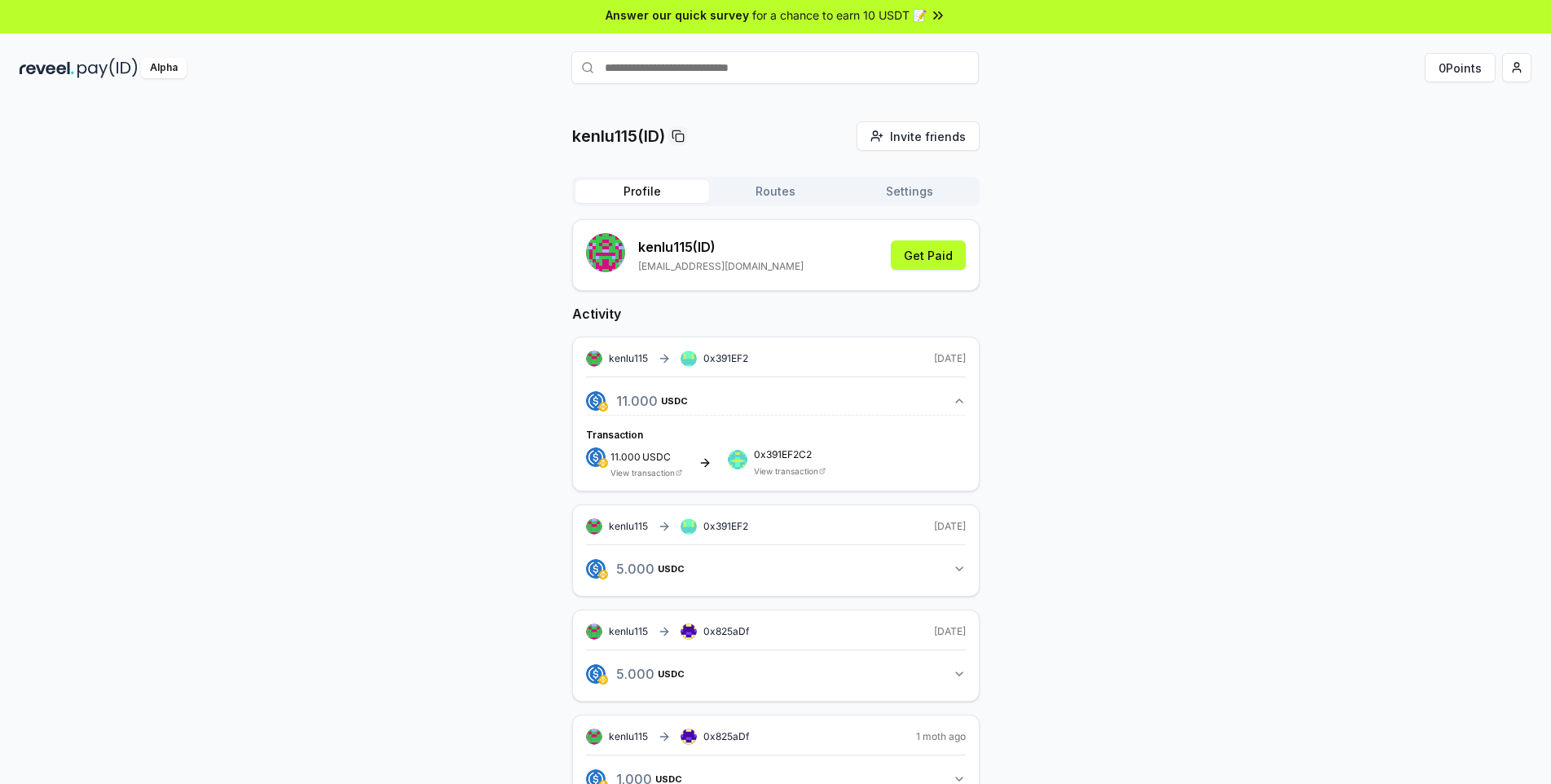
scroll to position [0, 0]
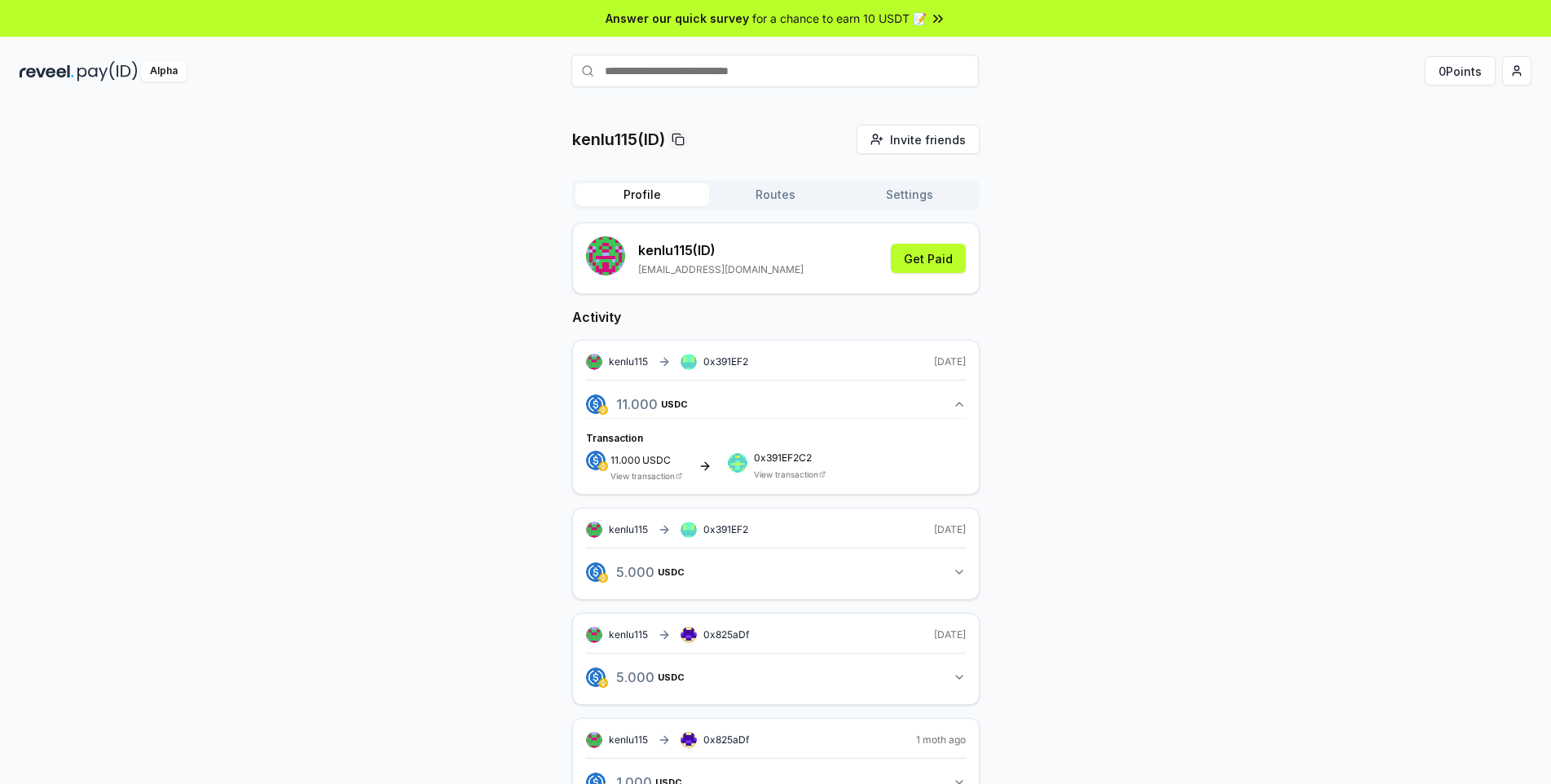
click at [781, 211] on div "Profile Routes Settings kenlu115 (ID) kenlu115@163.com Get Paid Activity kenlu1…" at bounding box center [776, 613] width 407 height 866
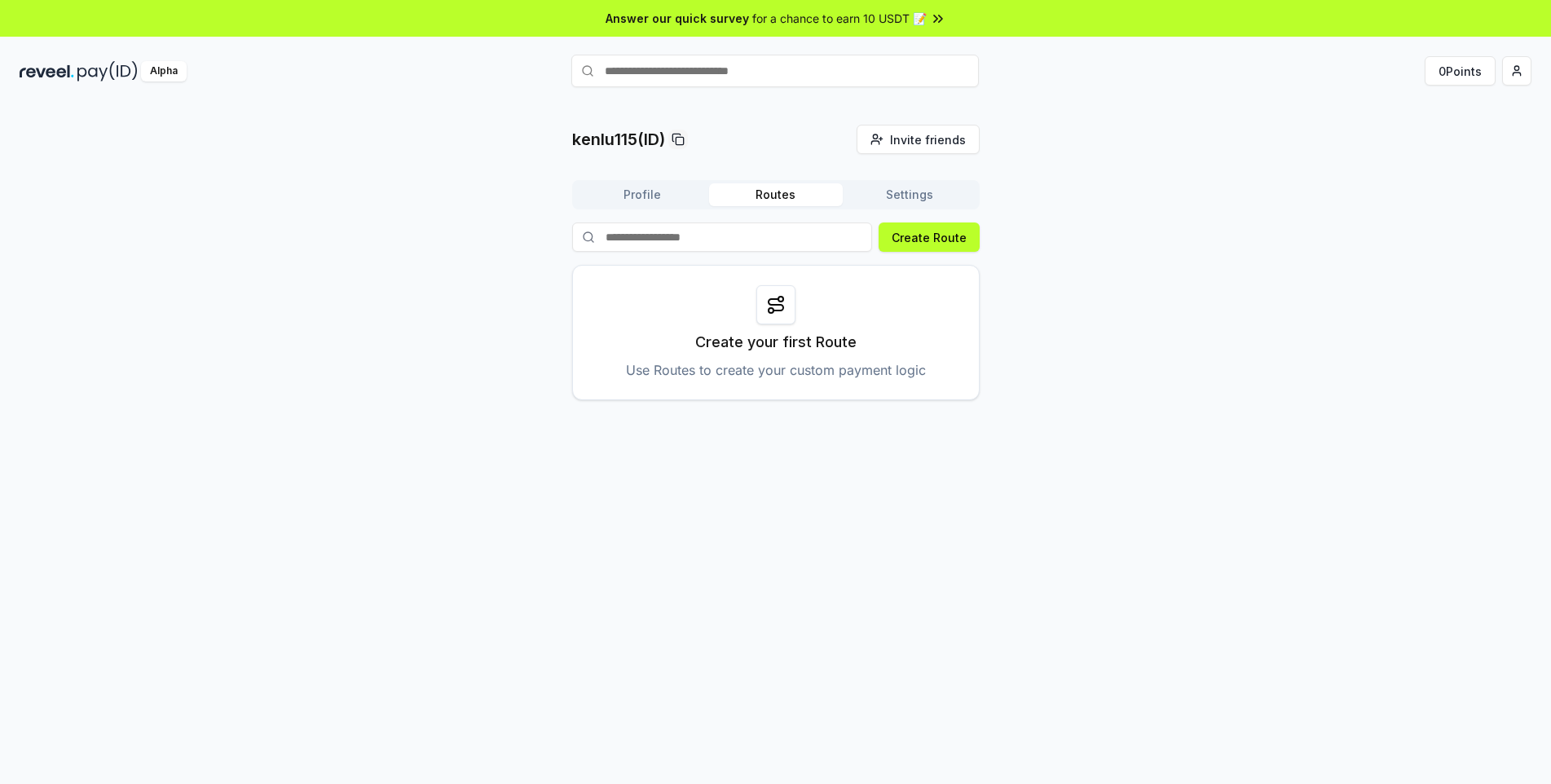
click at [778, 203] on button "Routes" at bounding box center [776, 195] width 134 height 23
click at [628, 203] on button "Profile" at bounding box center [642, 195] width 134 height 23
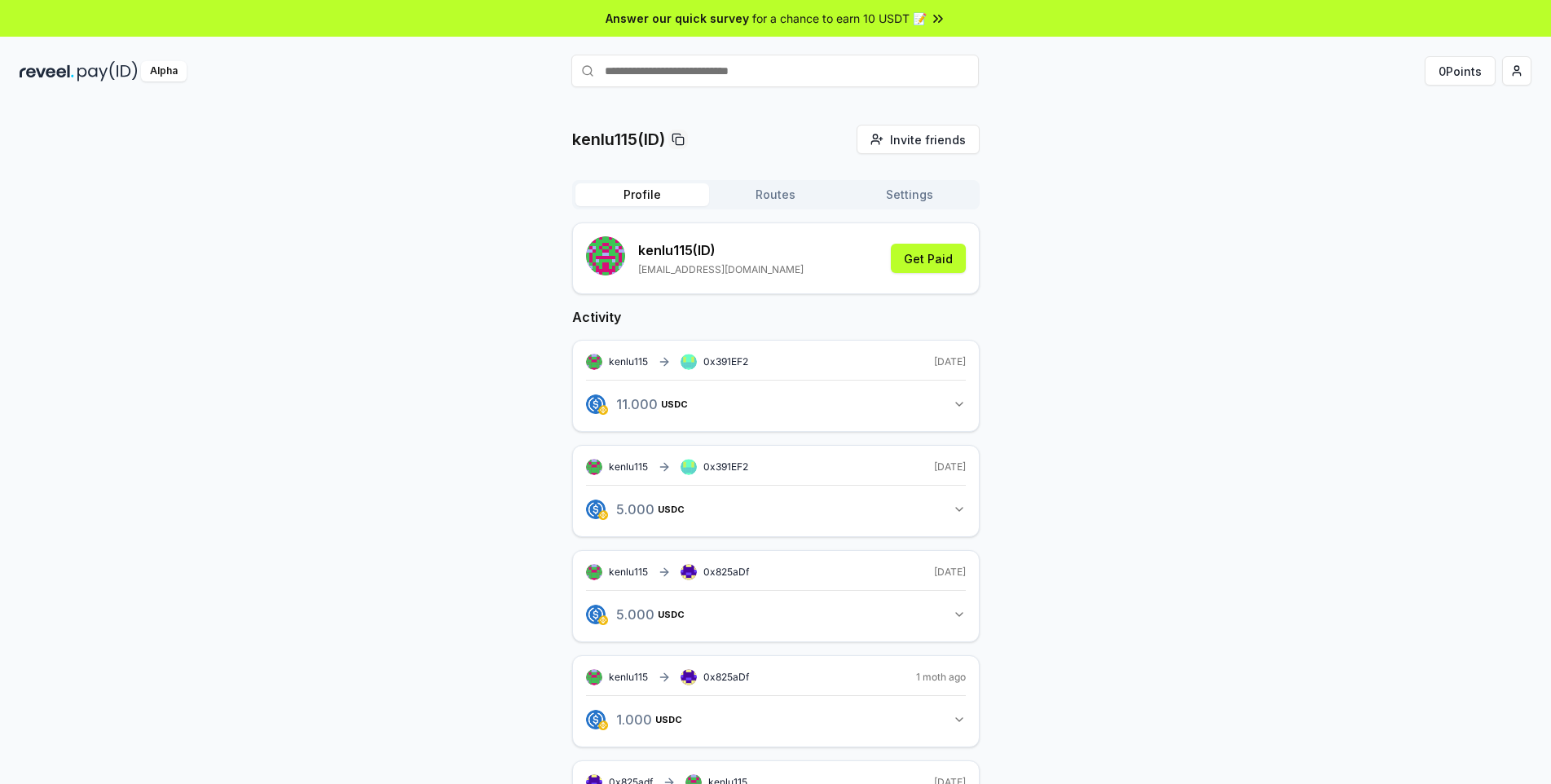
click at [93, 70] on img at bounding box center [107, 70] width 61 height 20
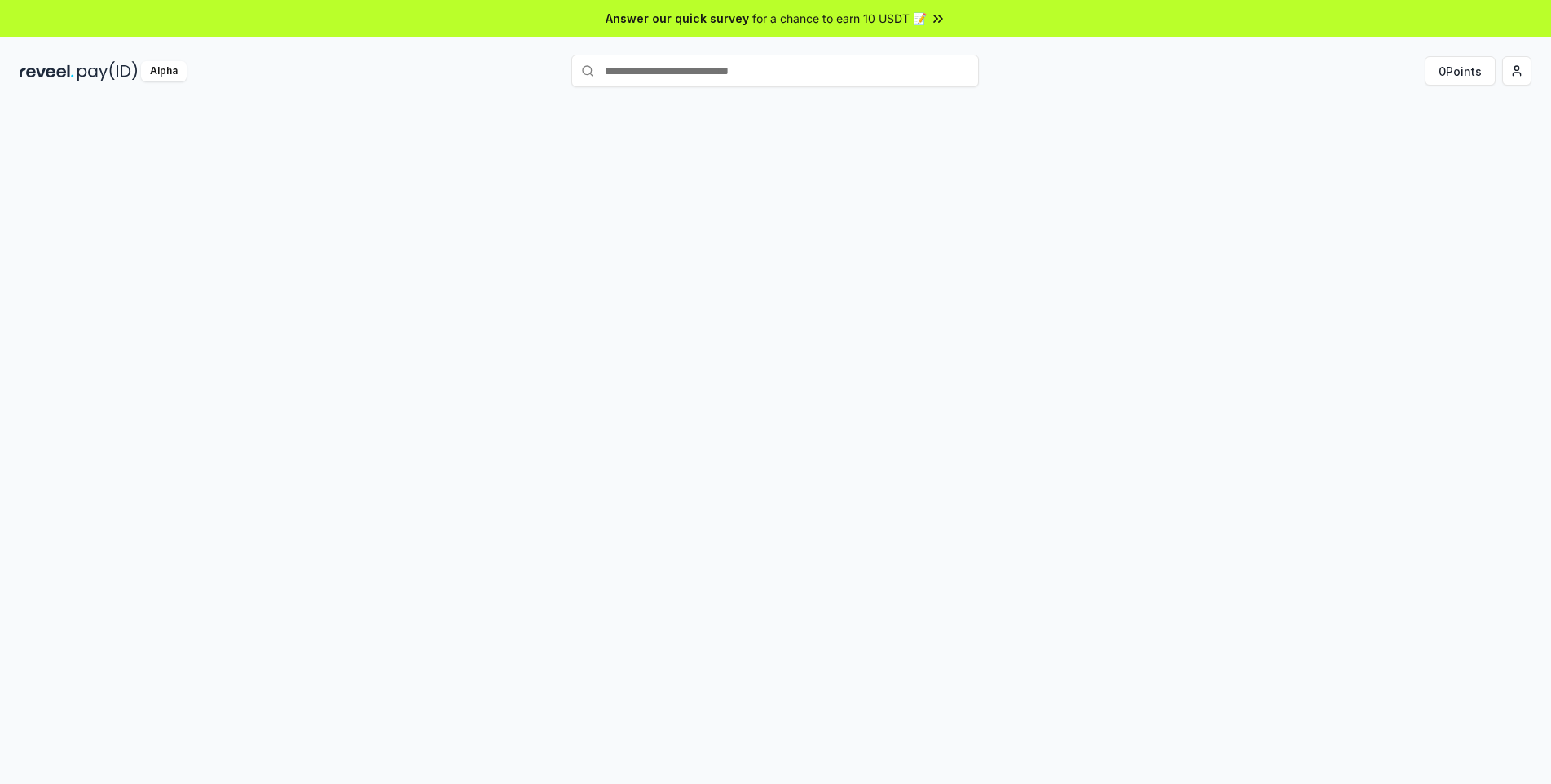
click at [155, 79] on div "Alpha" at bounding box center [163, 70] width 45 height 20
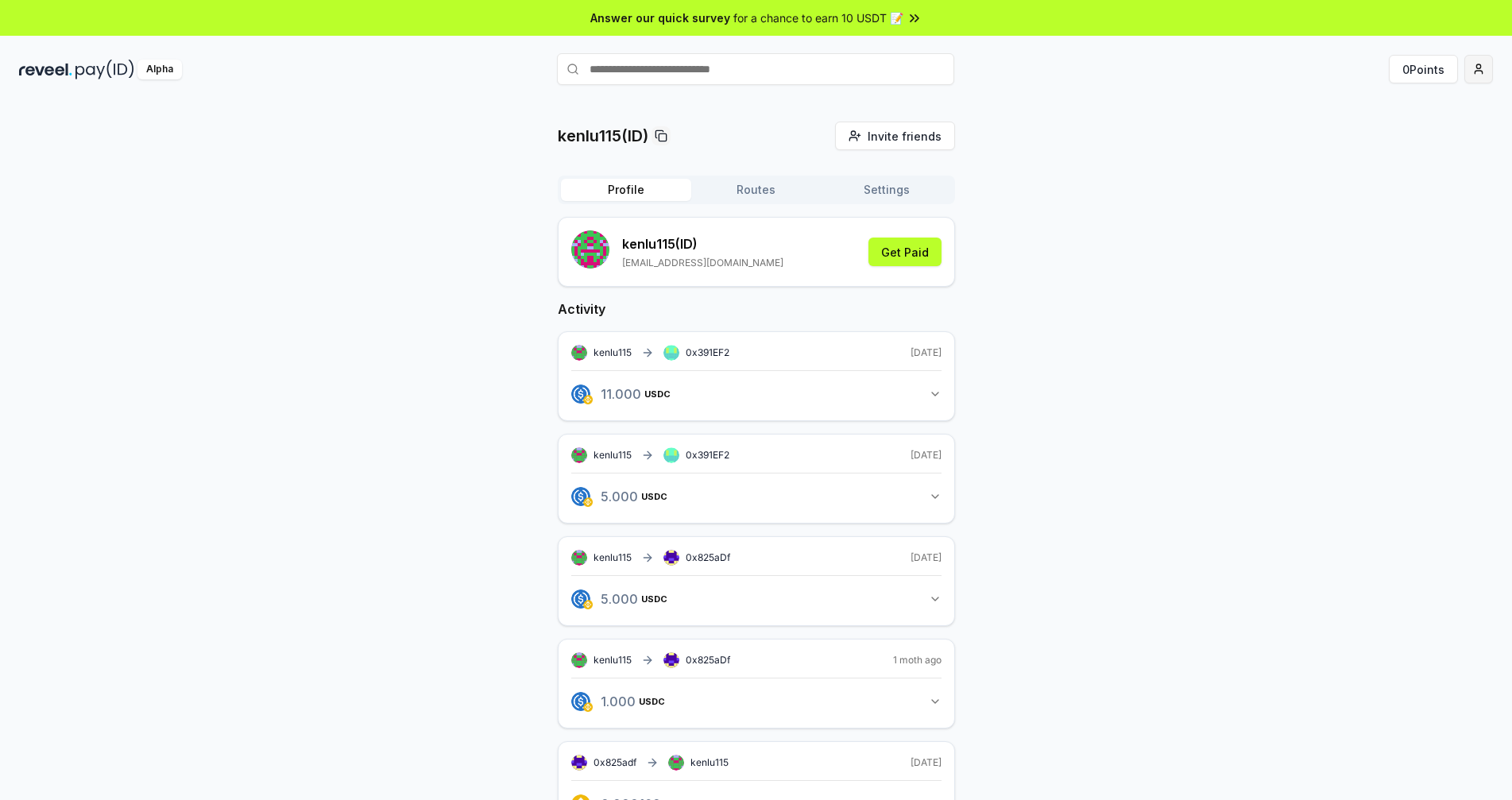
click at [1468, 68] on html "Answer our quick survey for a chance to earn 10 USDT 📝 Alpha 0 Points kenlu115(…" at bounding box center [756, 400] width 1512 height 800
click at [1377, 169] on div "Connect Wallet" at bounding box center [1404, 164] width 177 height 26
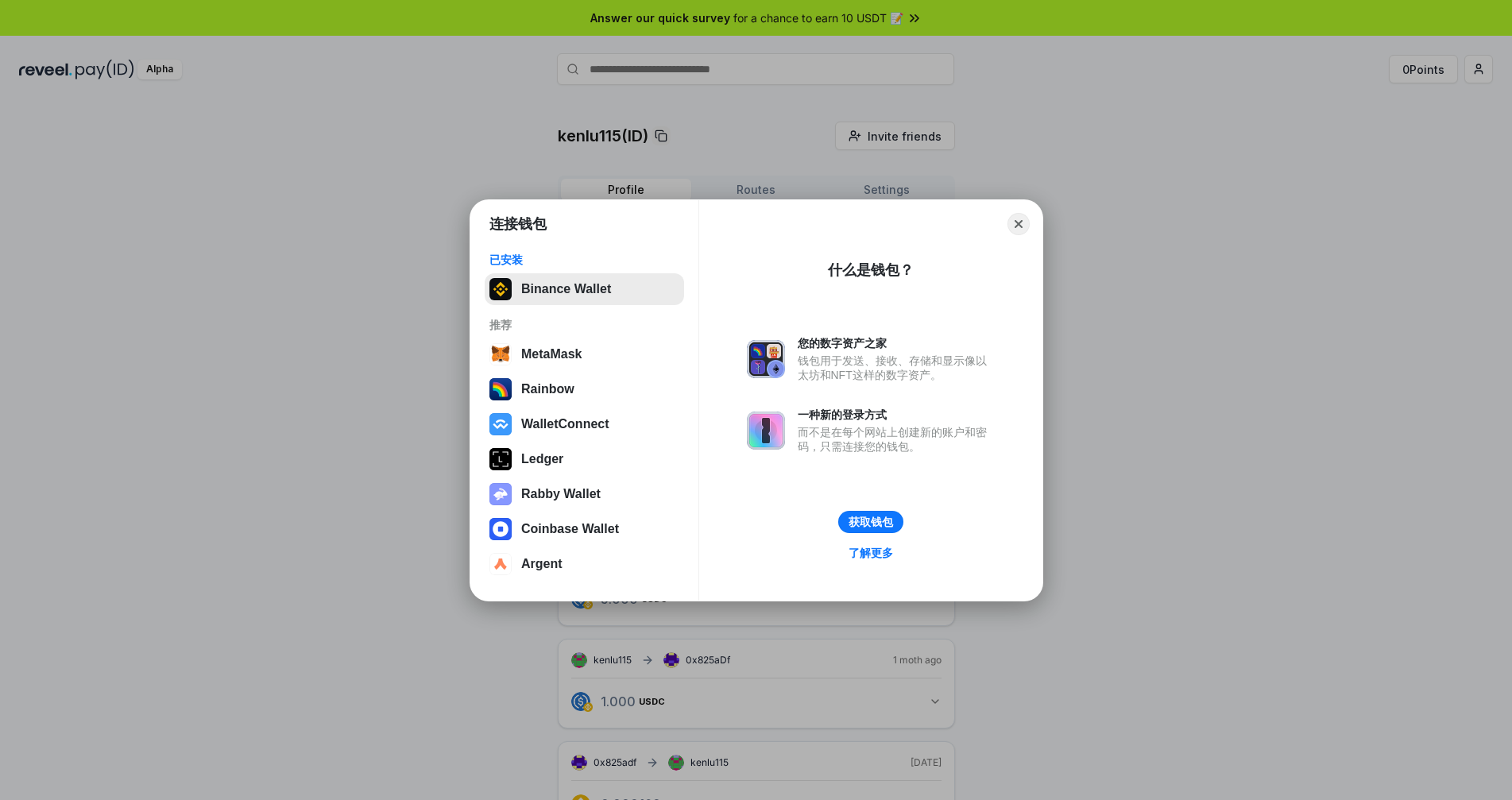
click at [569, 298] on button "Binance Wallet" at bounding box center [584, 290] width 199 height 32
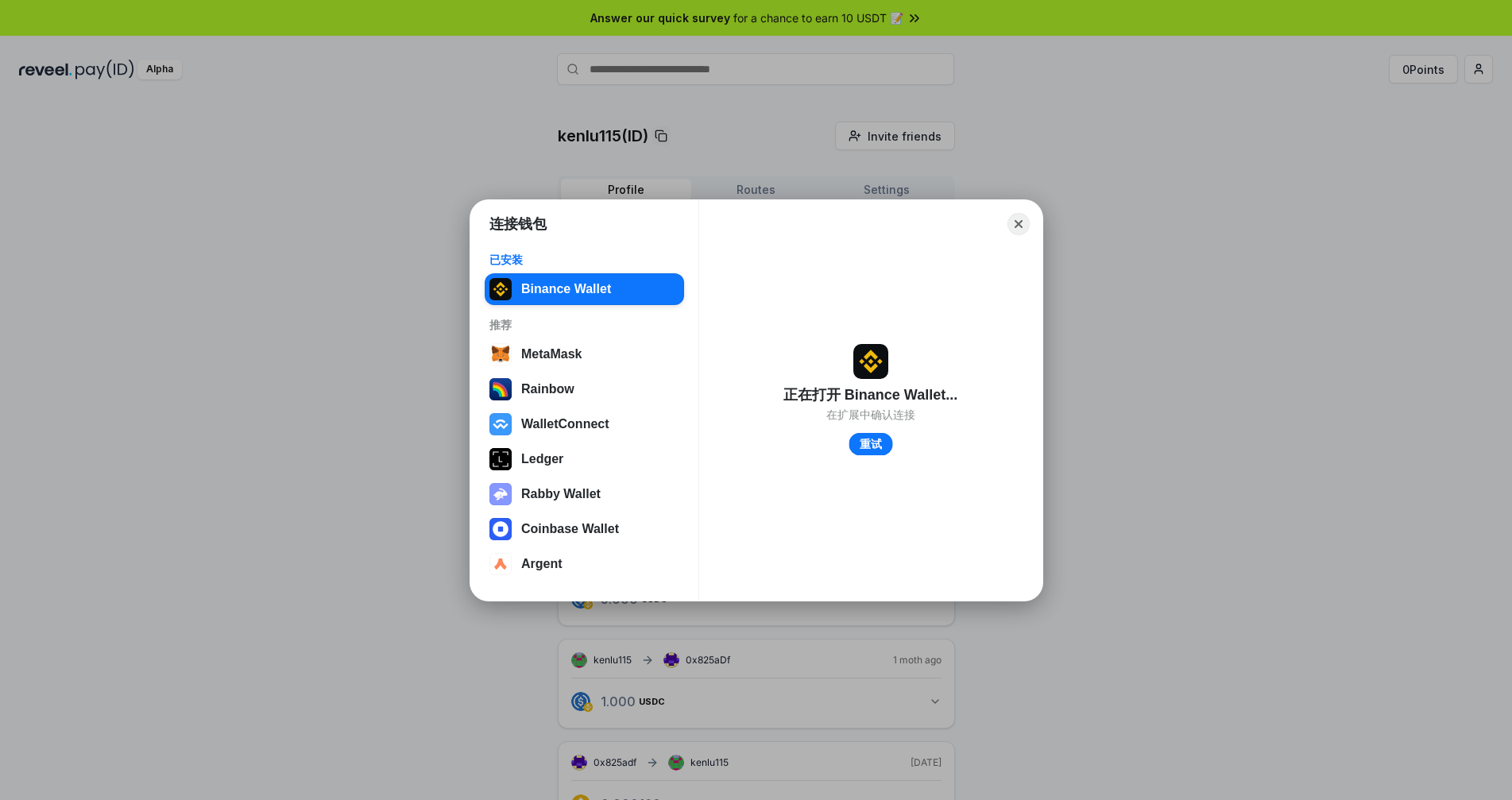
click at [873, 447] on button "重试" at bounding box center [870, 444] width 43 height 24
click at [1024, 225] on button "Close" at bounding box center [1018, 224] width 23 height 23
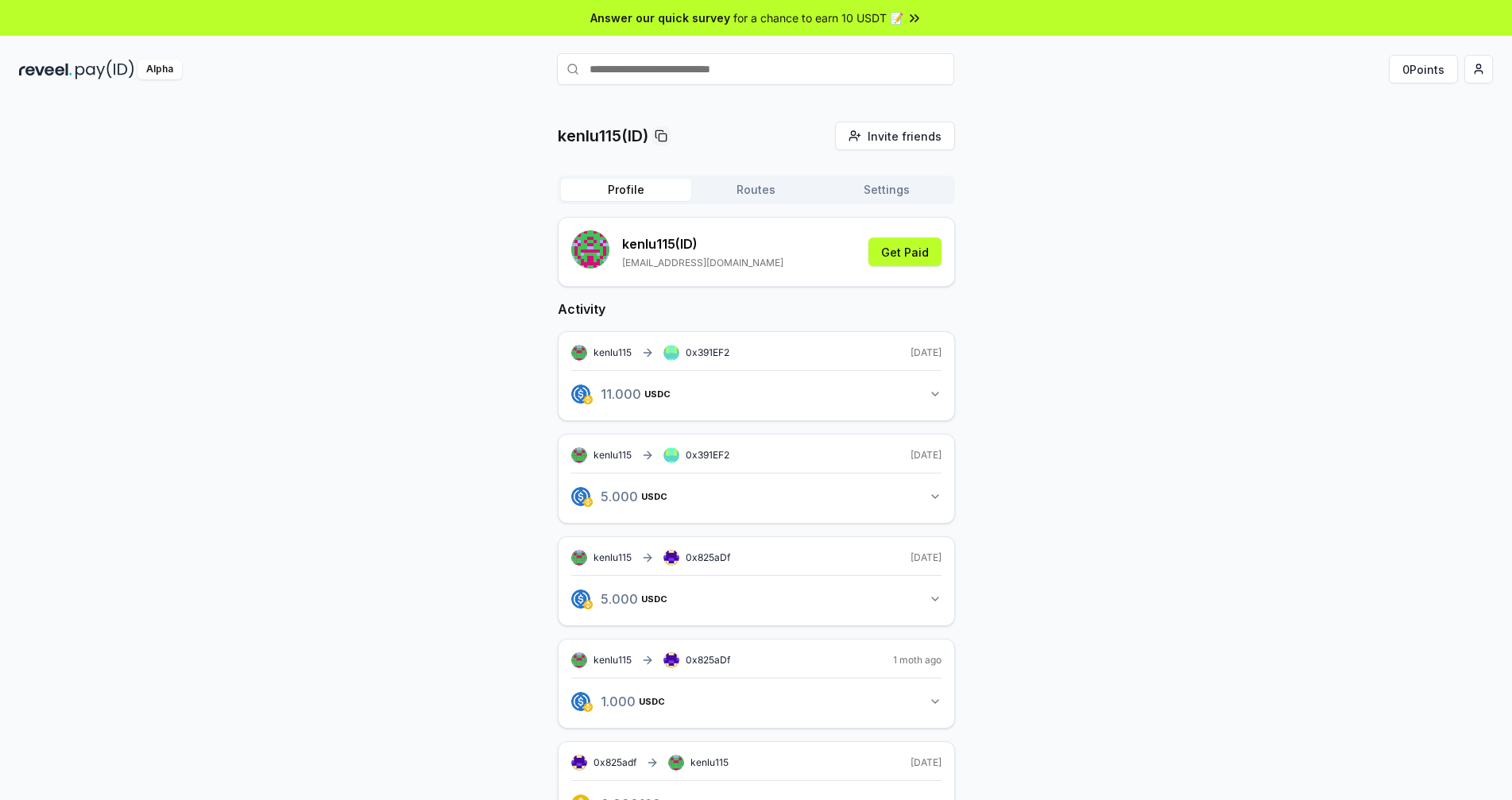
click at [863, 194] on button "Settings" at bounding box center [887, 190] width 131 height 23
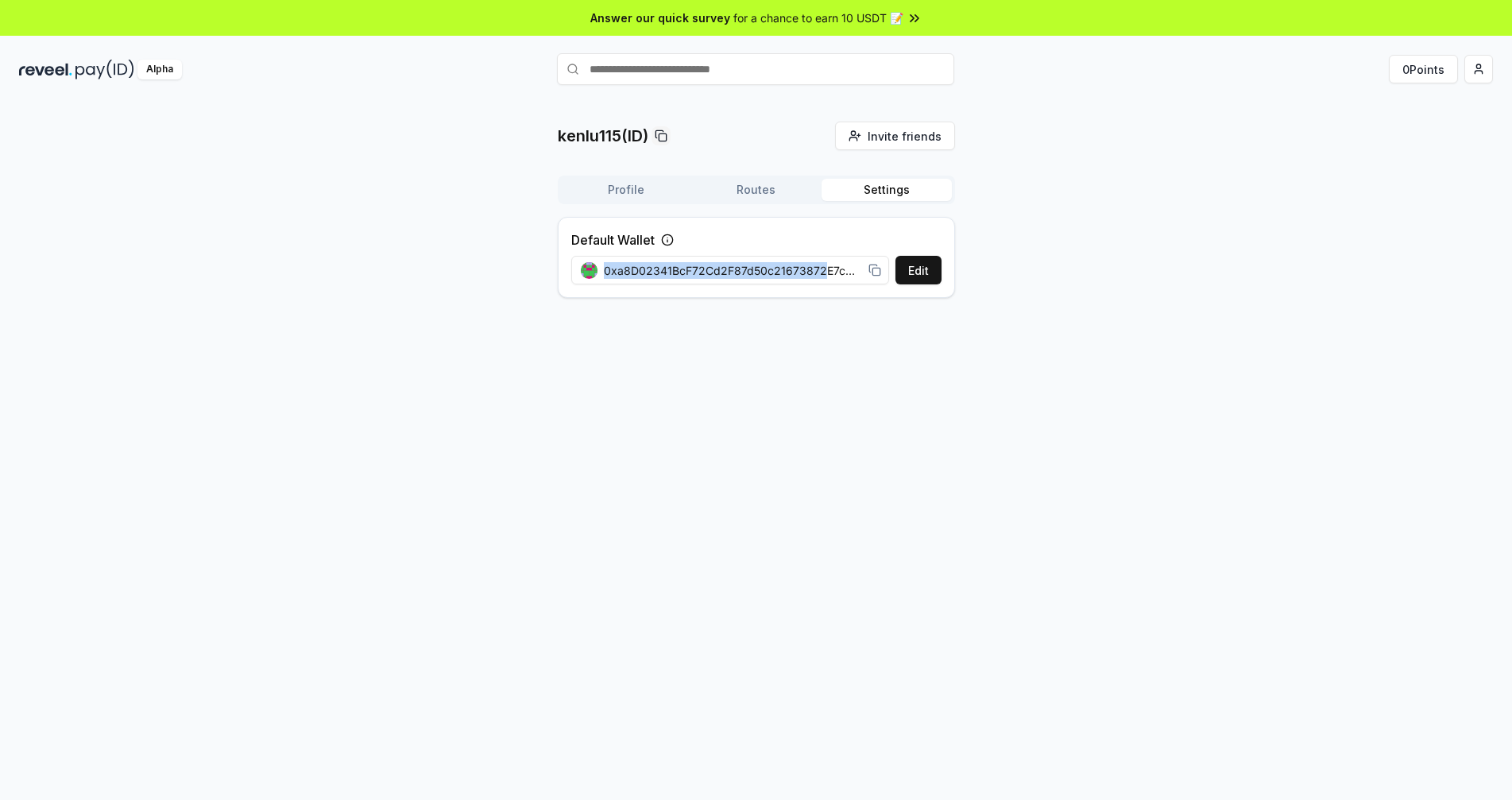
drag, startPoint x: 812, startPoint y: 269, endPoint x: 1111, endPoint y: 306, distance: 301.3
click at [1111, 306] on div "kenlu115(ID) Invite friends Invite Profile Routes Settings Default Wallet Edit …" at bounding box center [755, 215] width 1473 height 189
click at [756, 196] on button "Routes" at bounding box center [756, 190] width 131 height 23
click at [635, 192] on button "Profile" at bounding box center [626, 190] width 131 height 23
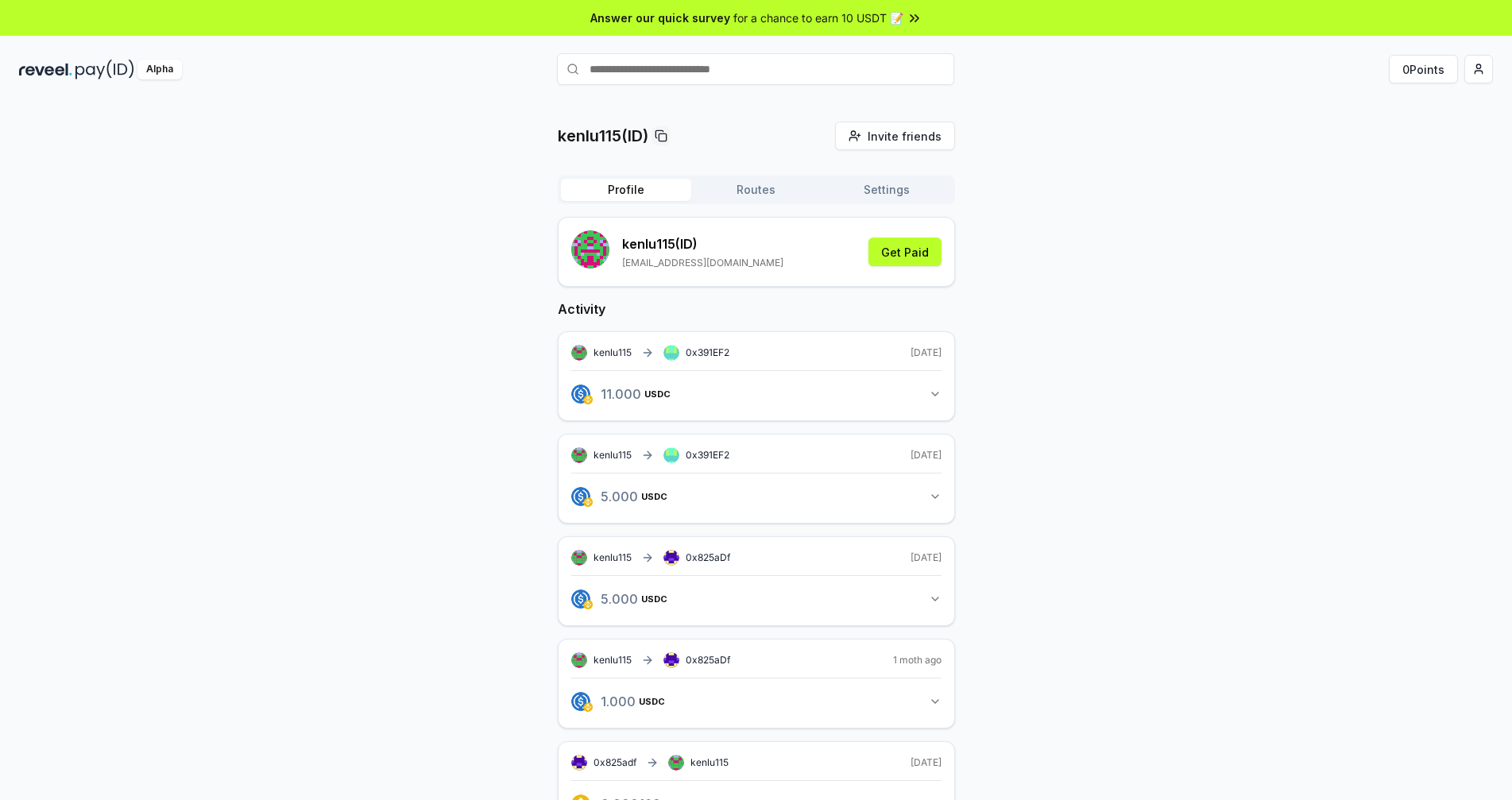
click at [929, 397] on icon "button" at bounding box center [936, 394] width 13 height 13
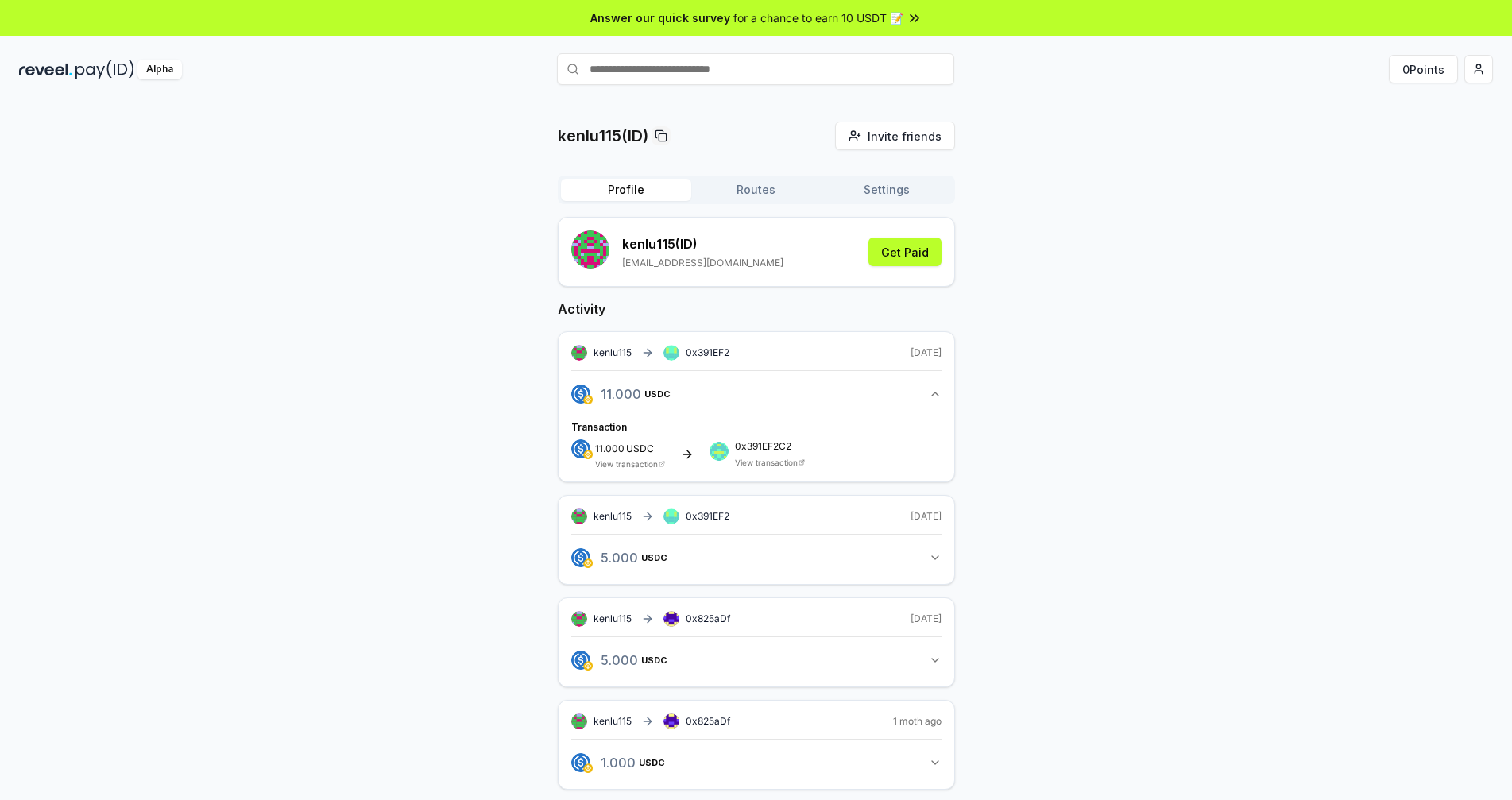
click at [929, 397] on icon "button" at bounding box center [936, 394] width 13 height 13
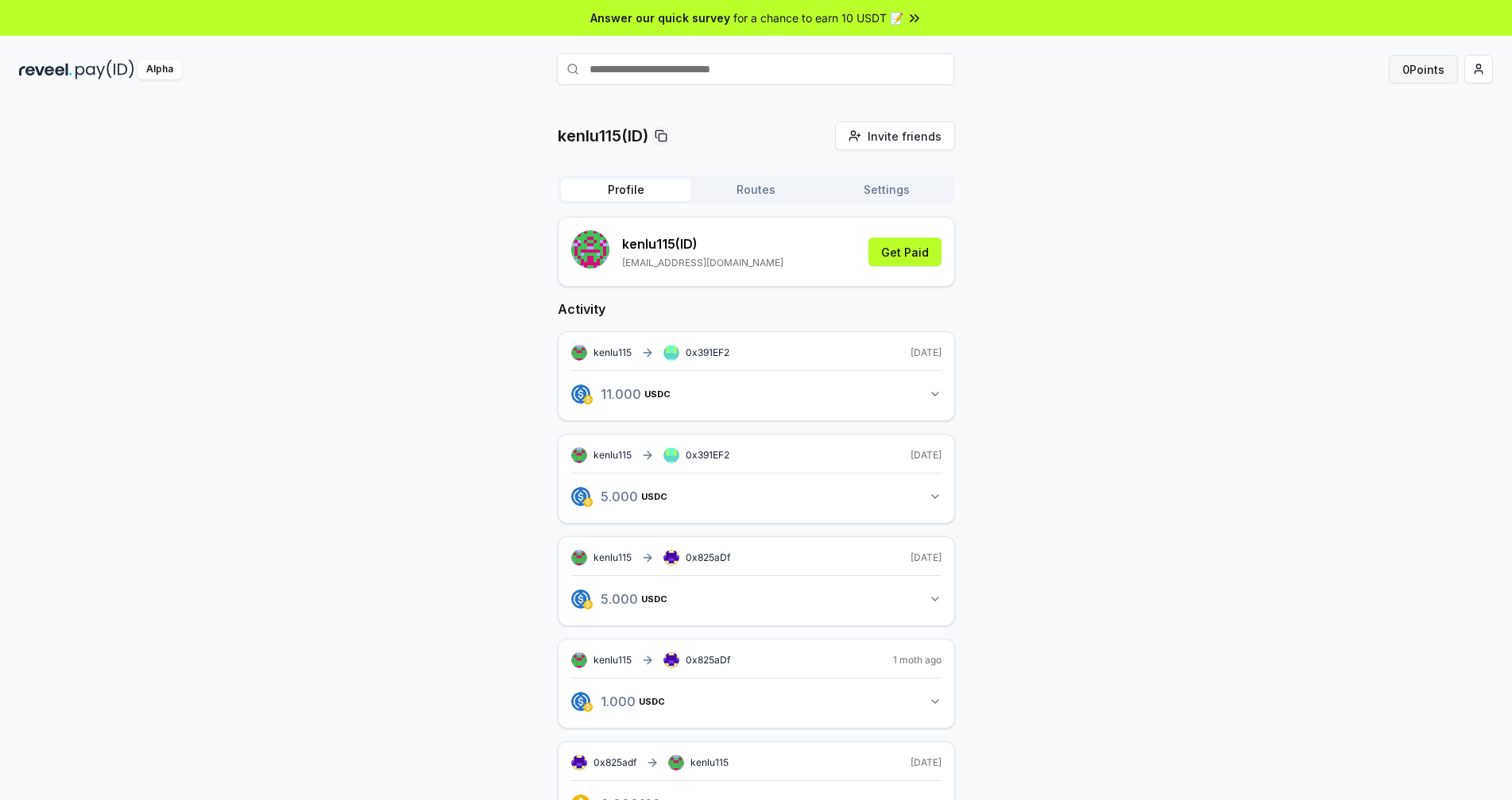
click at [1396, 69] on button "0 Points" at bounding box center [1424, 69] width 70 height 28
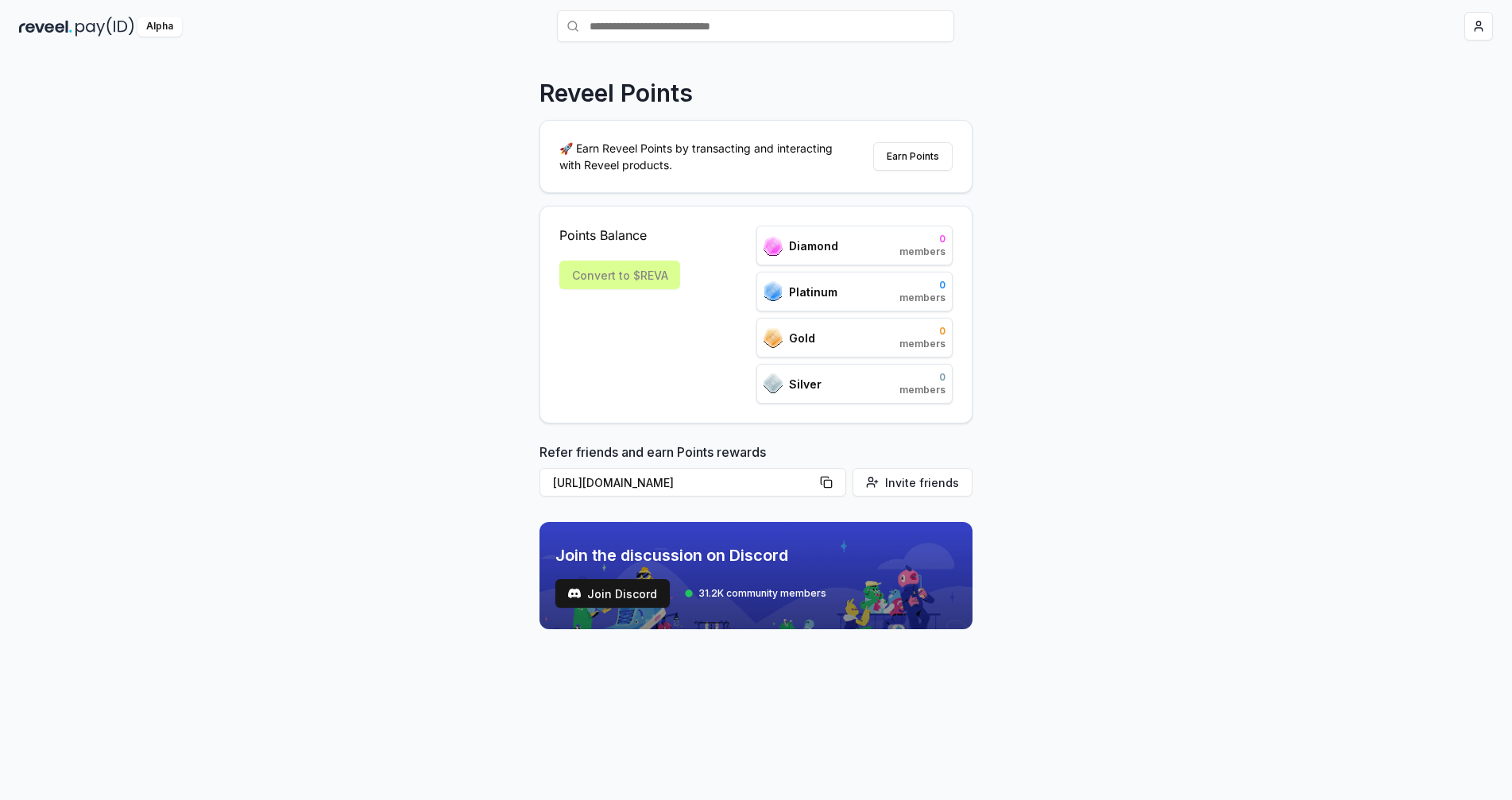
scroll to position [45, 0]
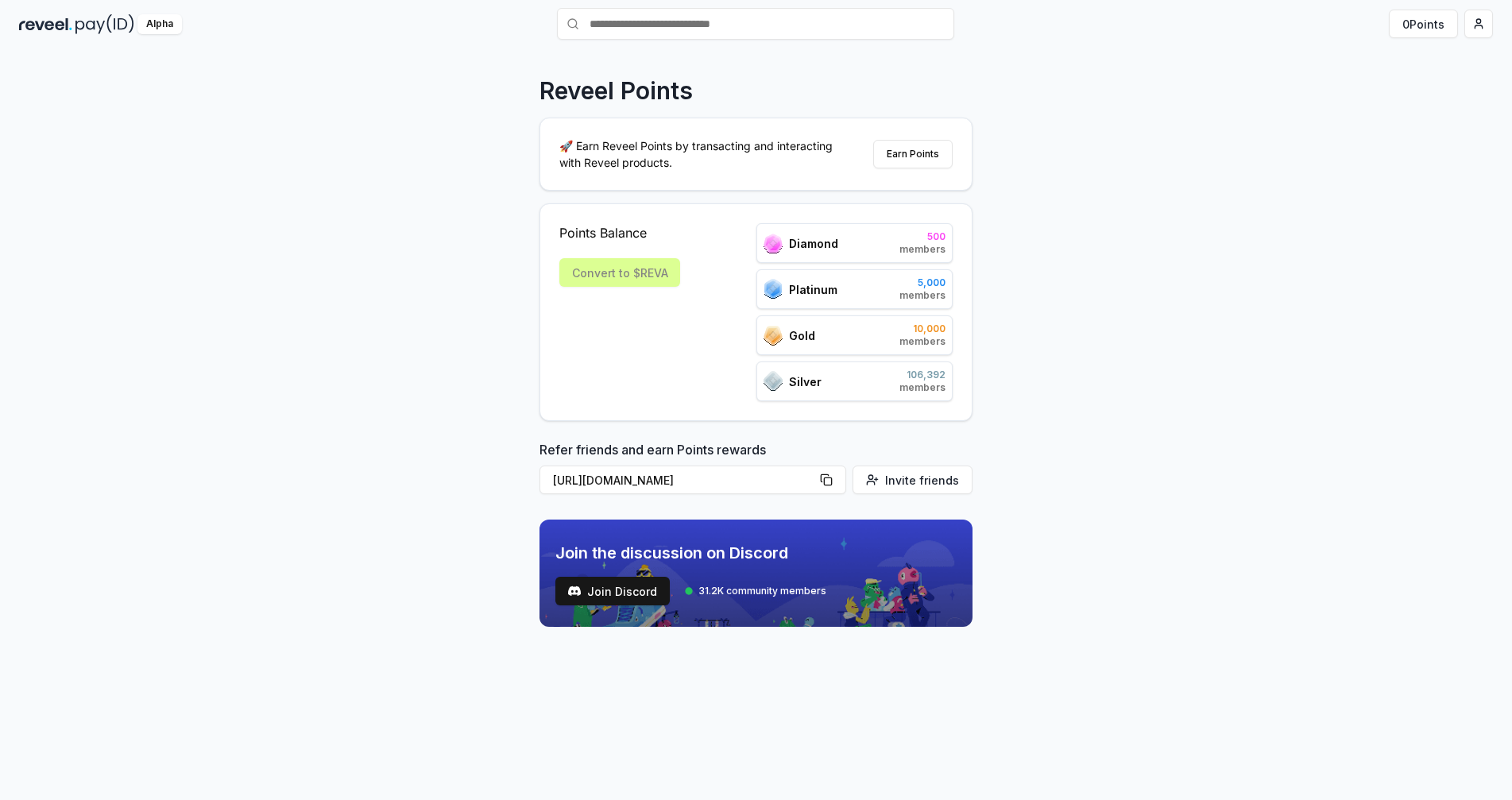
click at [1458, 28] on html "Answer our quick survey for a chance to earn 10 USDT 📝 Alpha 0 Points Reveel Po…" at bounding box center [756, 400] width 1512 height 800
click at [1377, 92] on div "View Profile" at bounding box center [1404, 92] width 177 height 26
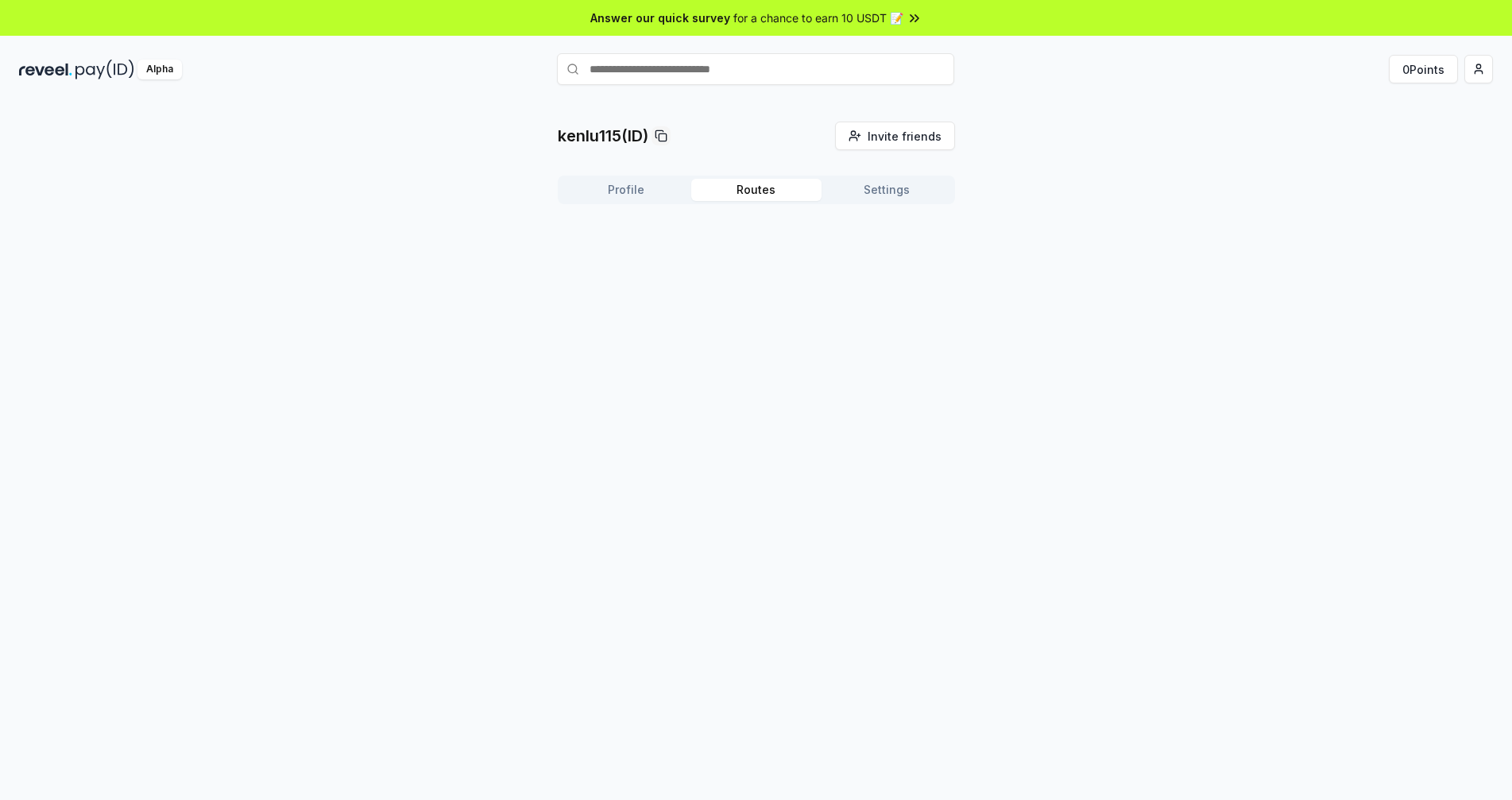
click at [762, 186] on button "Routes" at bounding box center [756, 190] width 131 height 23
click at [890, 186] on button "Settings" at bounding box center [887, 190] width 131 height 23
click at [633, 191] on button "Profile" at bounding box center [626, 190] width 131 height 23
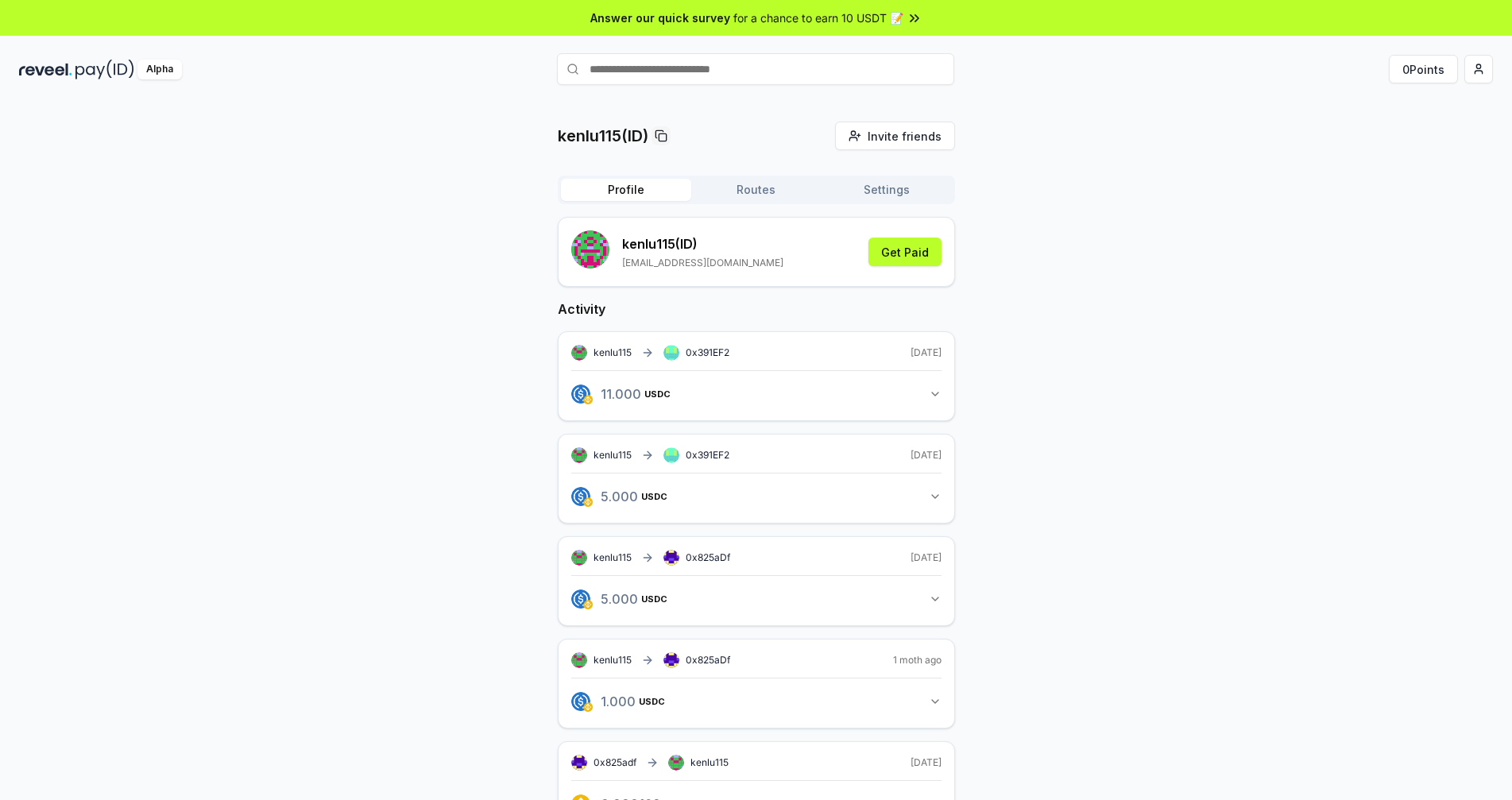
click at [847, 18] on span "for a chance to earn 10 USDT 📝" at bounding box center [818, 18] width 170 height 17
drag, startPoint x: 614, startPoint y: 244, endPoint x: 664, endPoint y: 250, distance: 50.4
click at [665, 250] on div "kenlu115 (ID) [EMAIL_ADDRESS][DOMAIN_NAME]" at bounding box center [678, 252] width 213 height 43
copy p "kenlu115"
click at [901, 245] on button "Get Paid" at bounding box center [906, 252] width 73 height 28
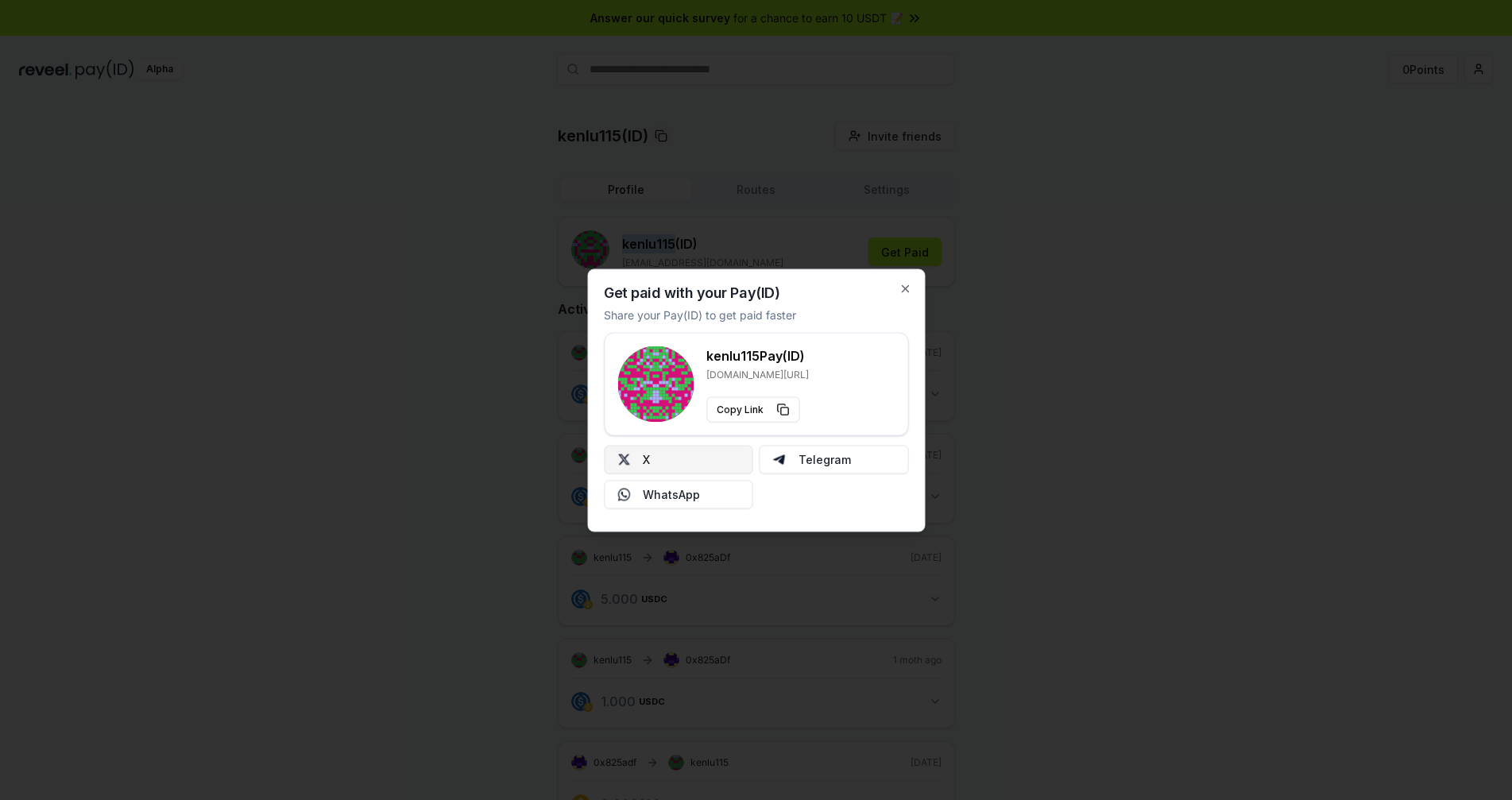
click at [693, 468] on button "X" at bounding box center [678, 459] width 150 height 28
click at [906, 292] on icon "button" at bounding box center [906, 289] width 13 height 13
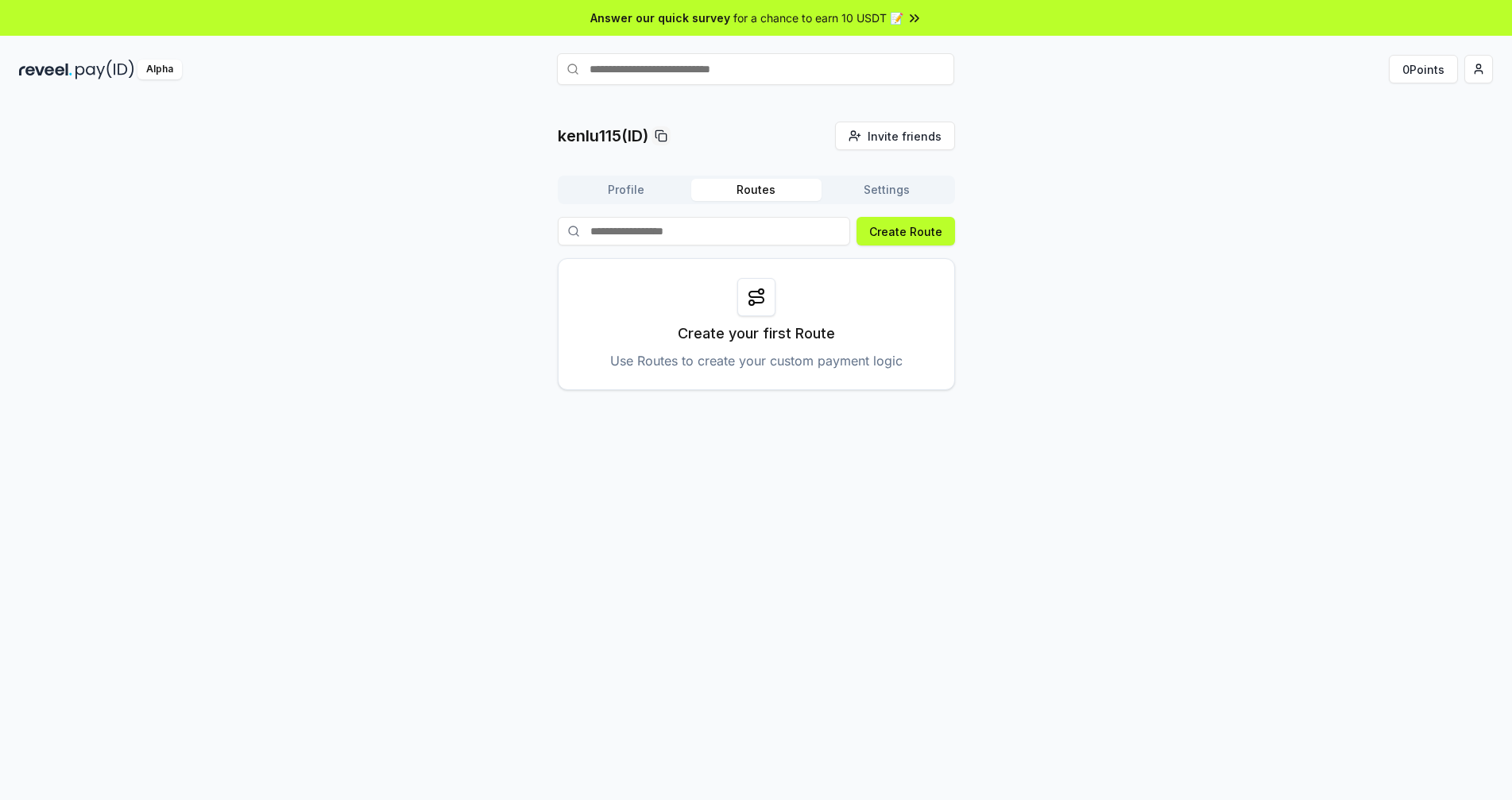
click at [759, 194] on button "Routes" at bounding box center [756, 190] width 131 height 23
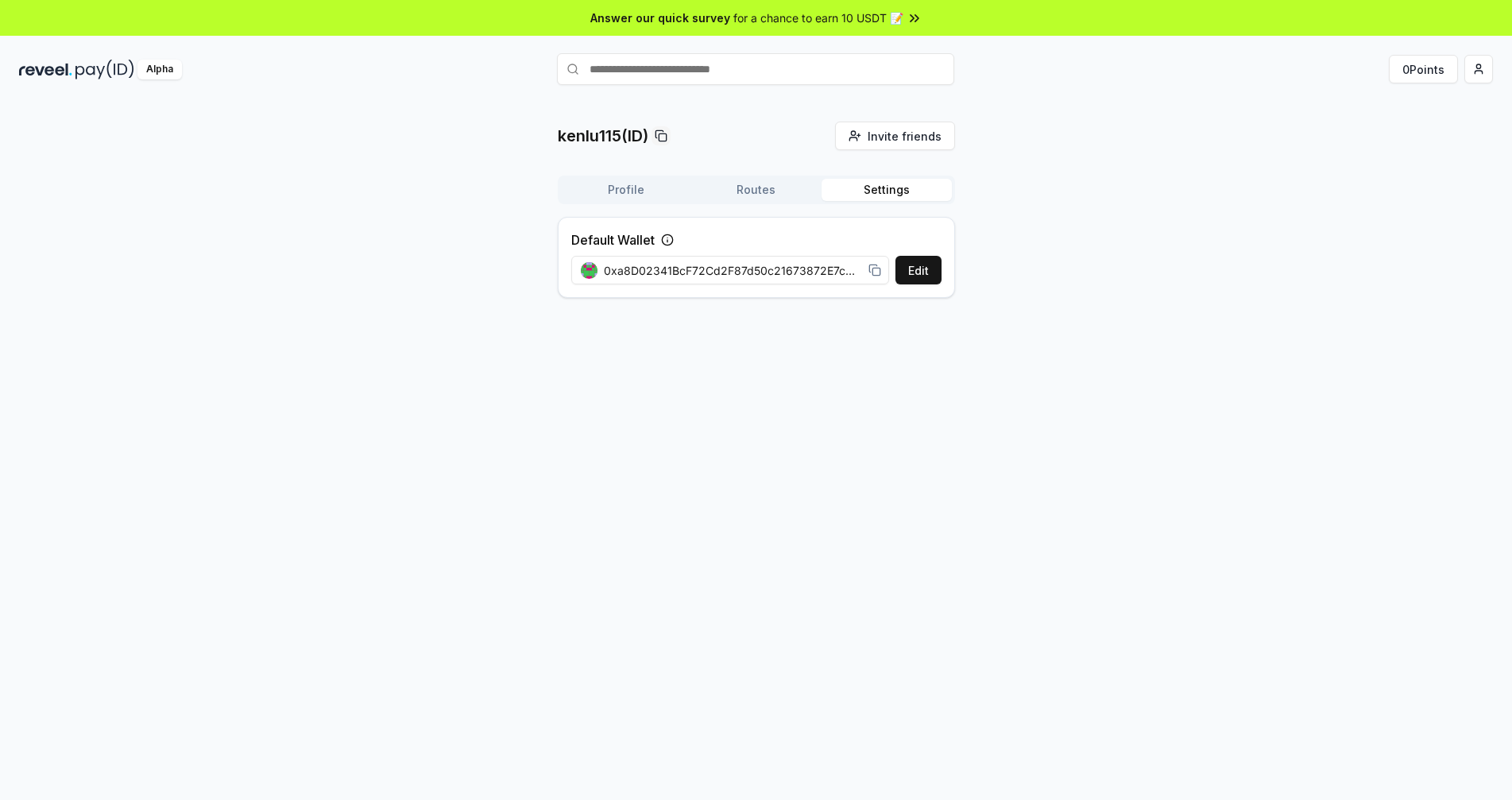
click at [890, 200] on button "Settings" at bounding box center [887, 190] width 131 height 23
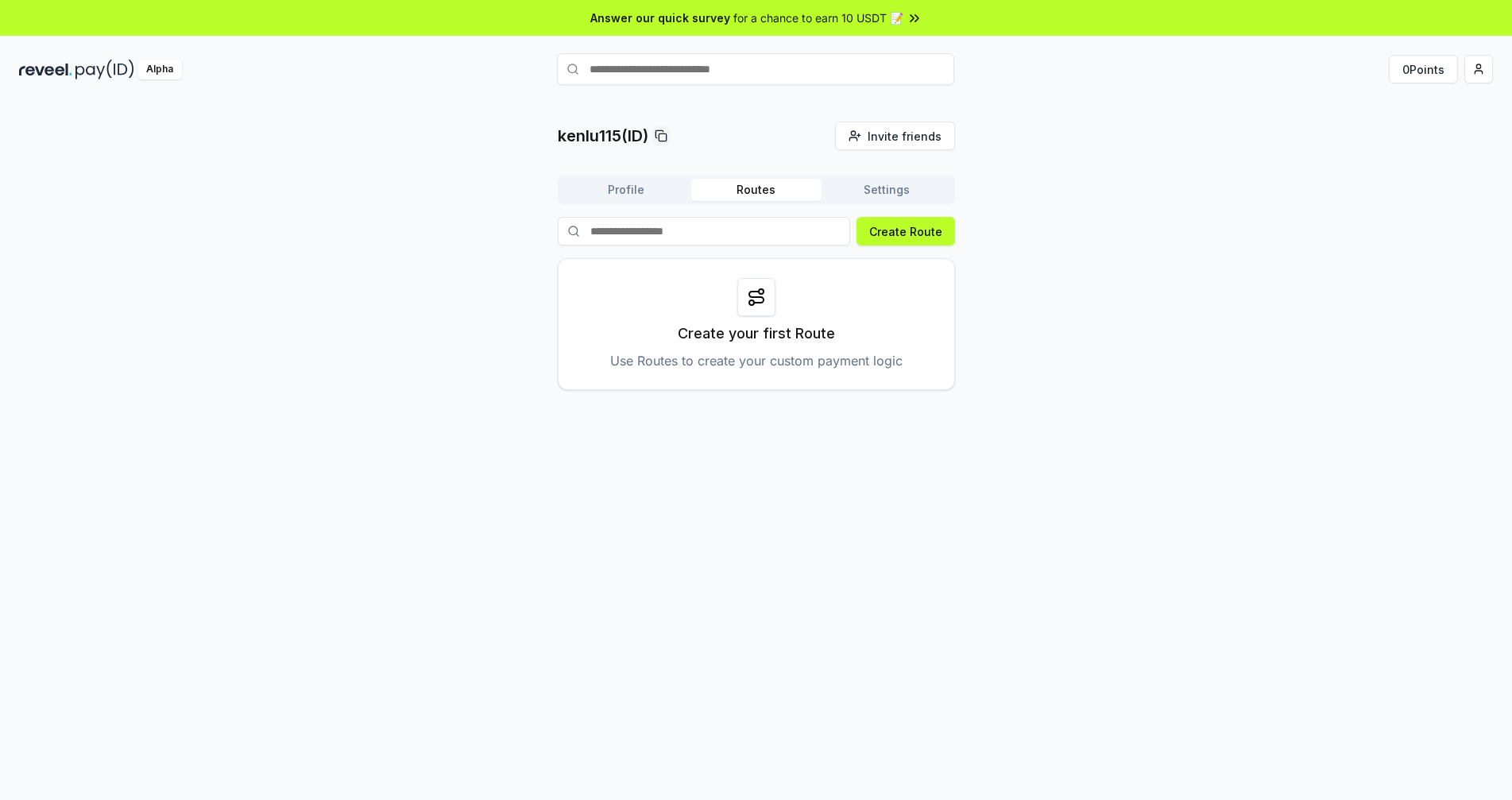
click at [691, 197] on button "Routes" at bounding box center [756, 190] width 131 height 23
click at [773, 192] on button "Routes" at bounding box center [756, 190] width 131 height 23
click at [638, 182] on button "Profile" at bounding box center [626, 190] width 131 height 23
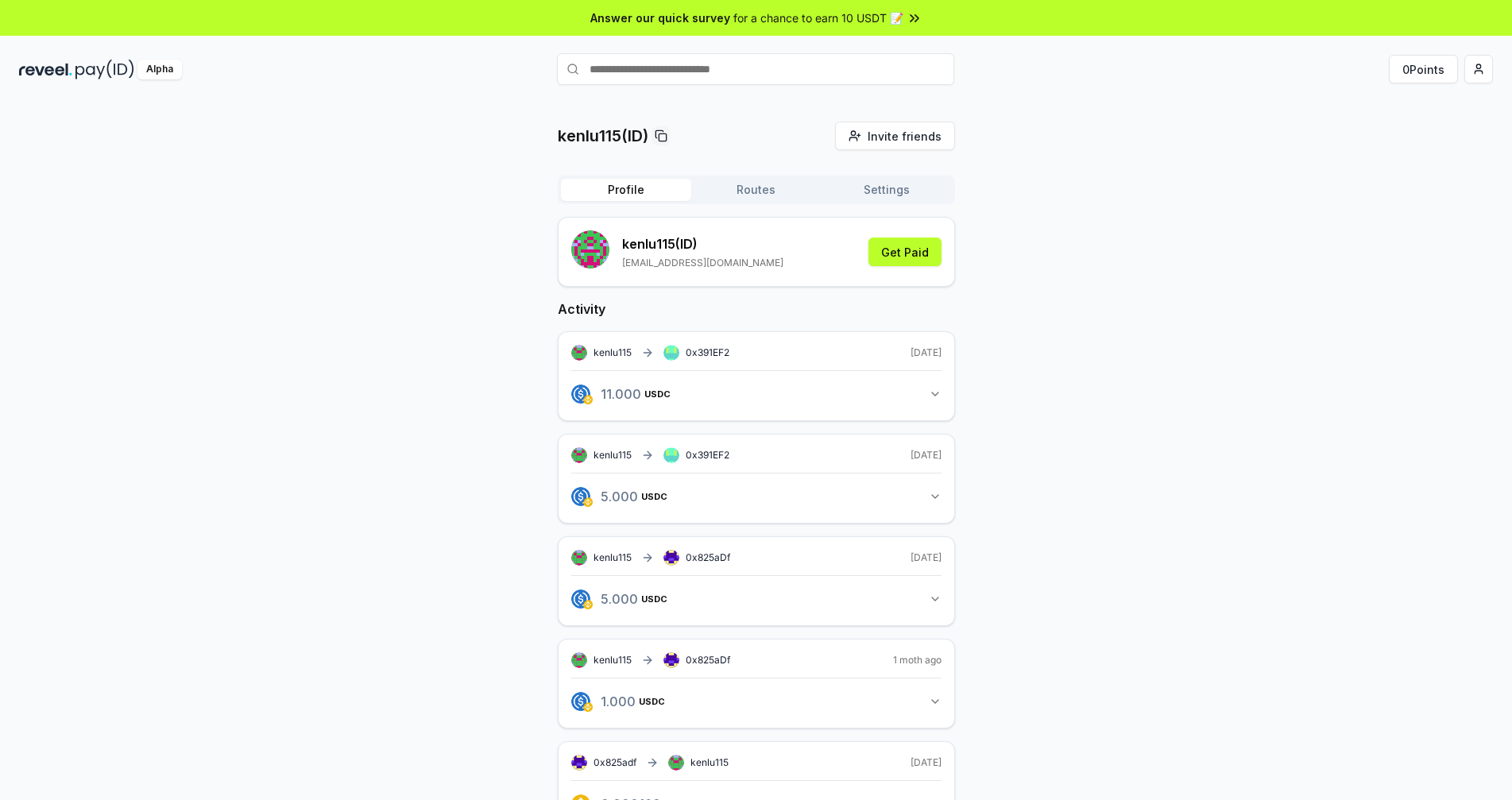
click at [743, 197] on button "Routes" at bounding box center [756, 190] width 131 height 23
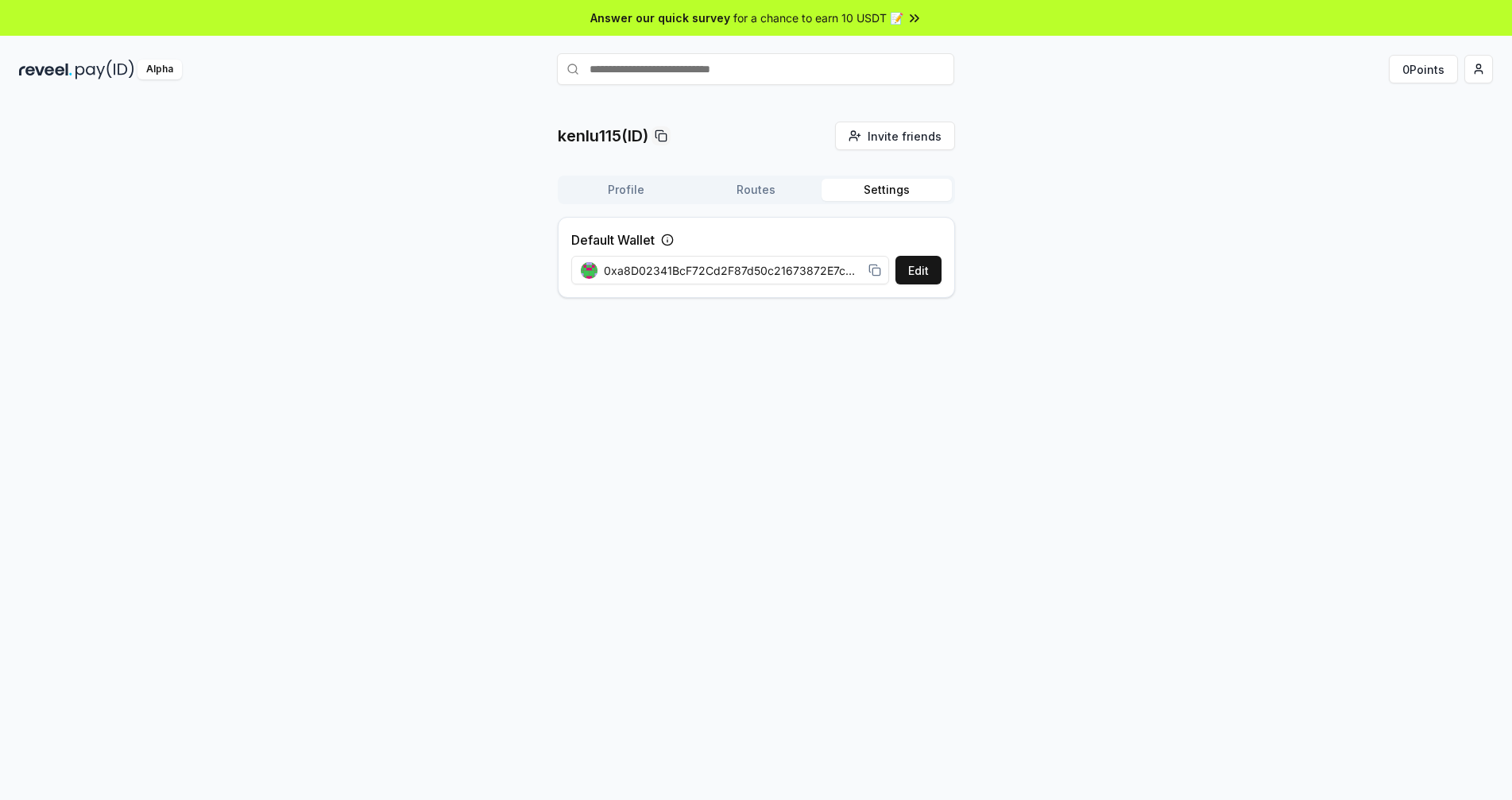
click at [891, 192] on button "Settings" at bounding box center [887, 190] width 131 height 23
click at [606, 184] on button "Profile" at bounding box center [626, 190] width 131 height 23
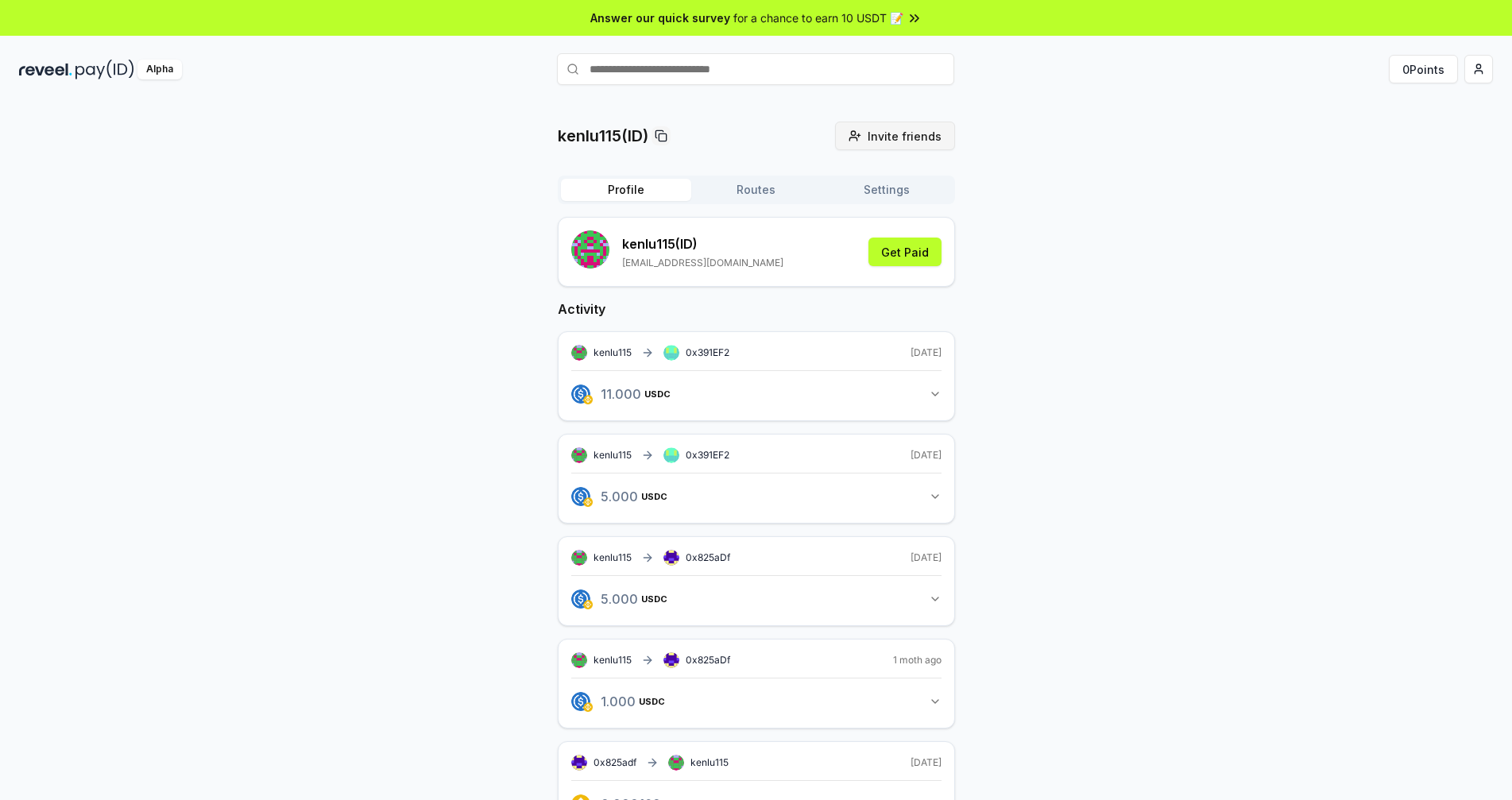
click at [878, 139] on span "Invite friends" at bounding box center [905, 136] width 74 height 17
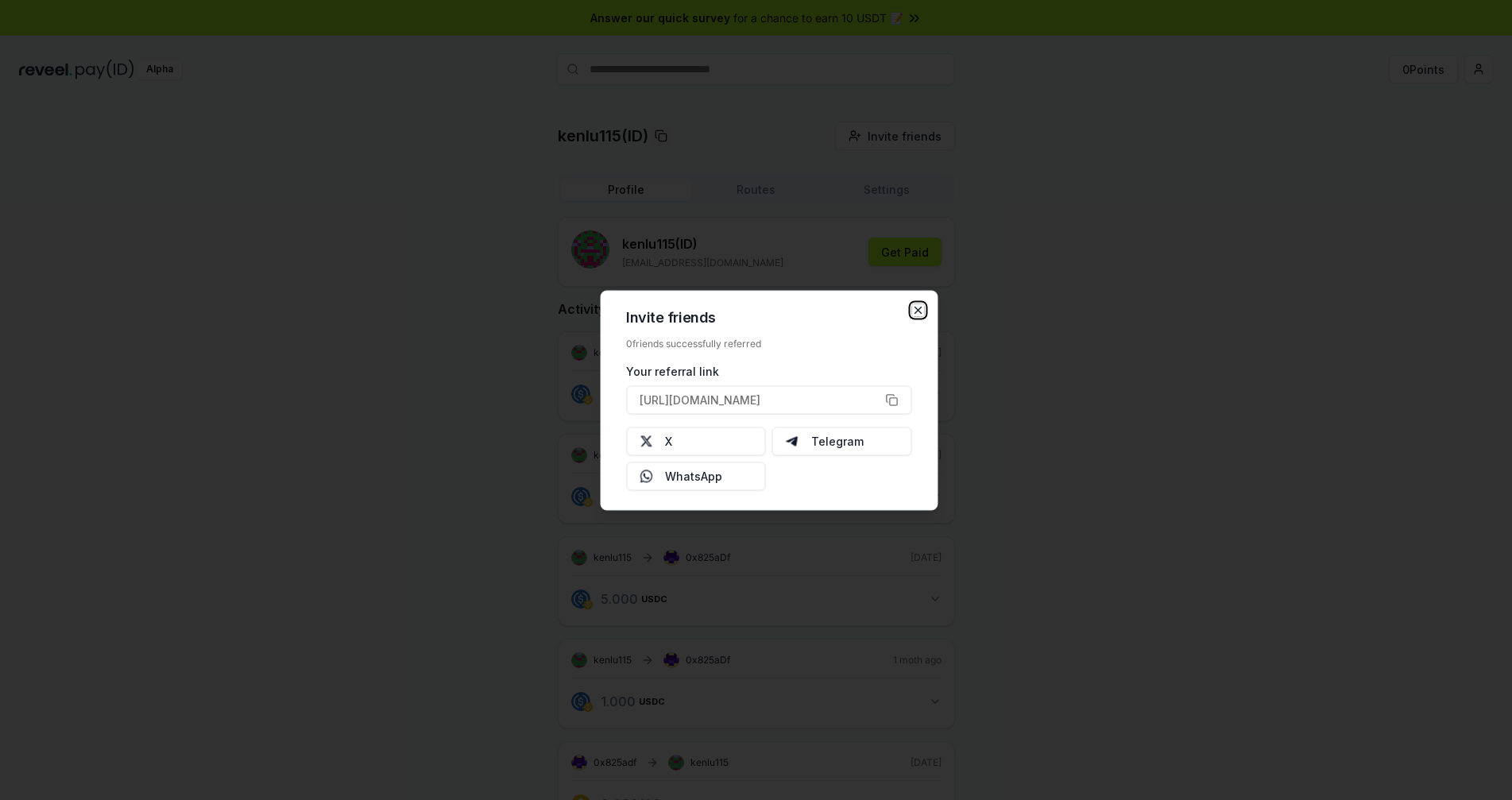
click at [915, 310] on icon "button" at bounding box center [918, 310] width 13 height 13
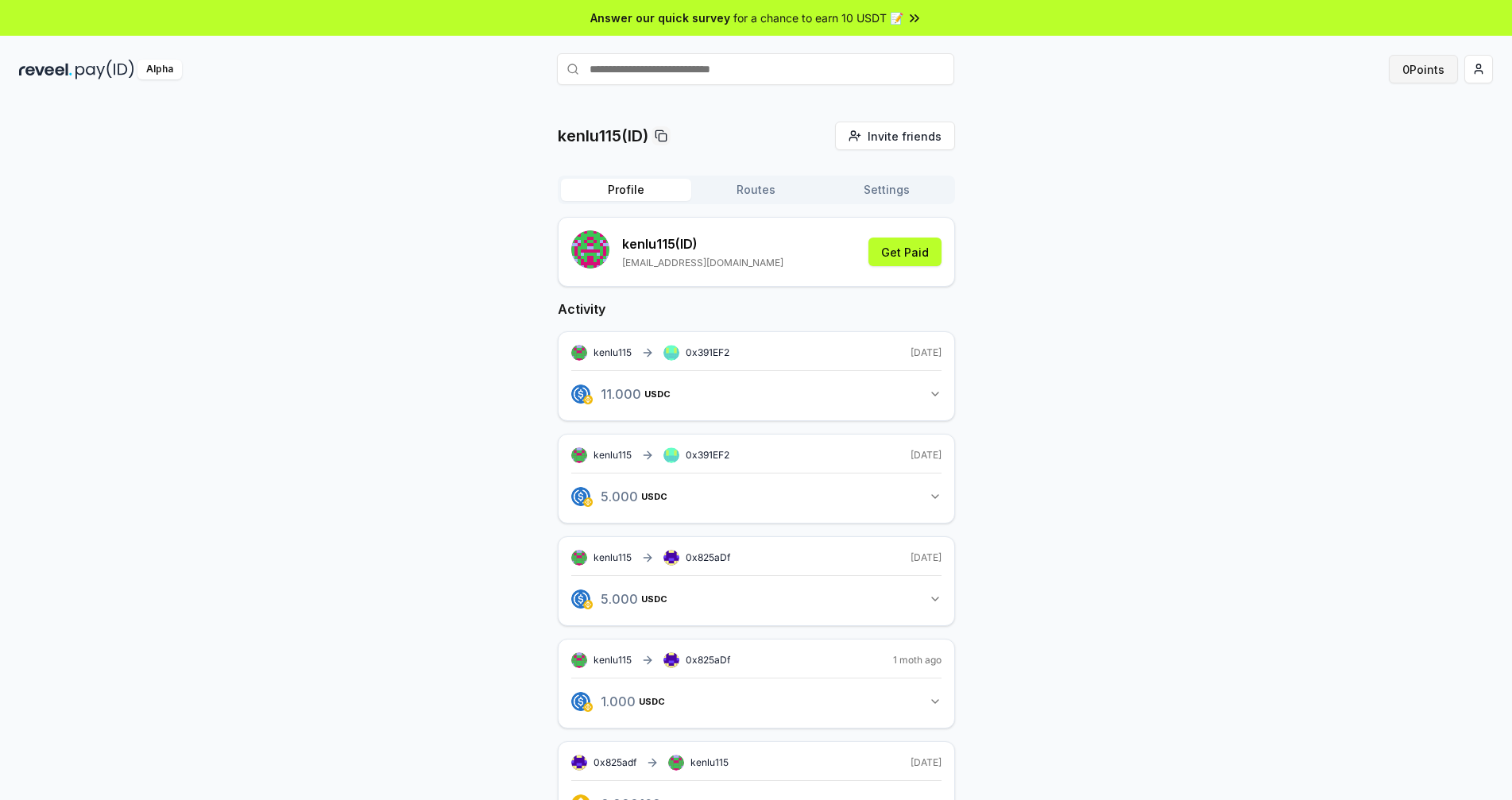
click at [1426, 74] on button "0 Points" at bounding box center [1424, 69] width 70 height 28
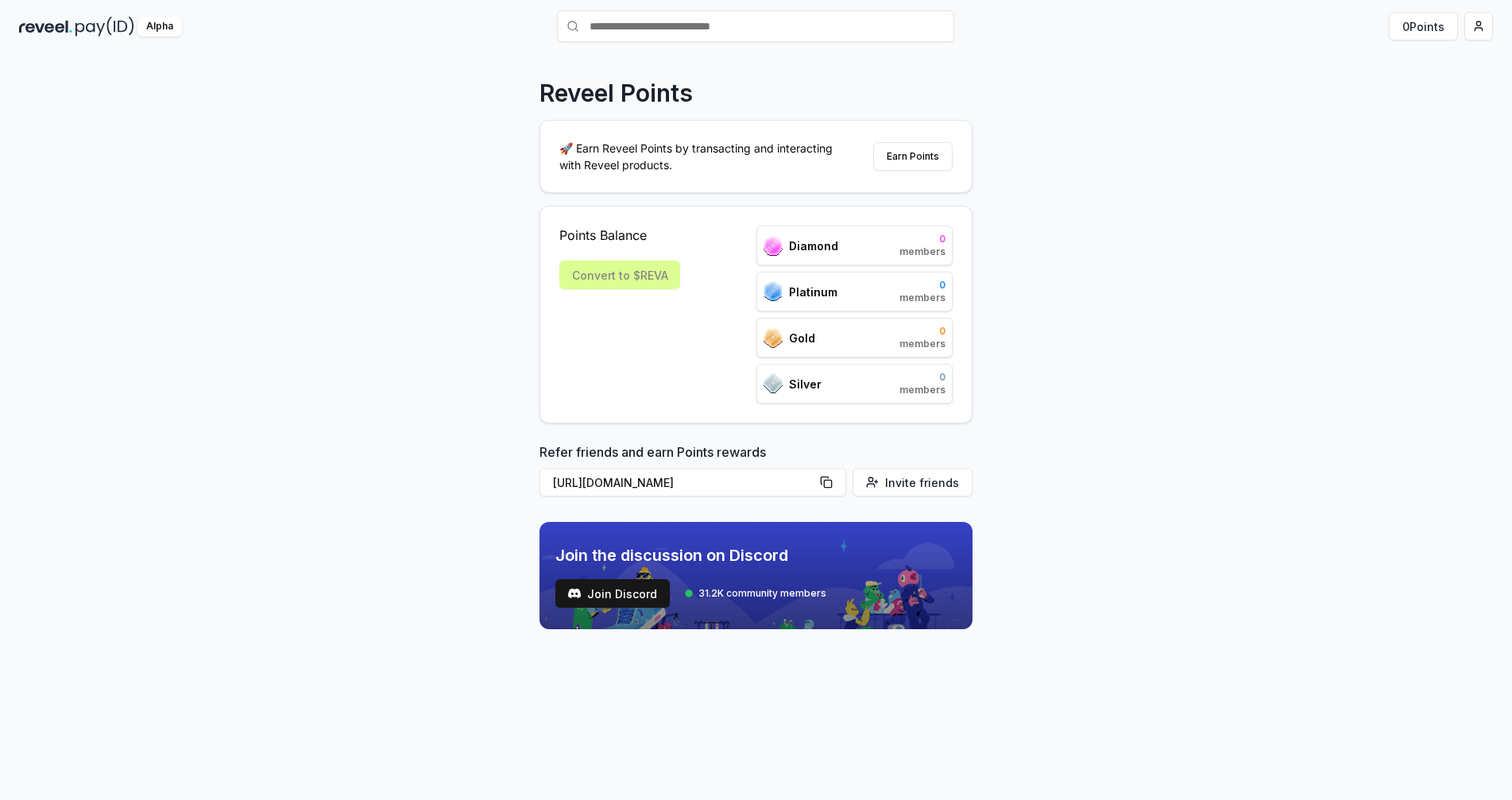
scroll to position [45, 0]
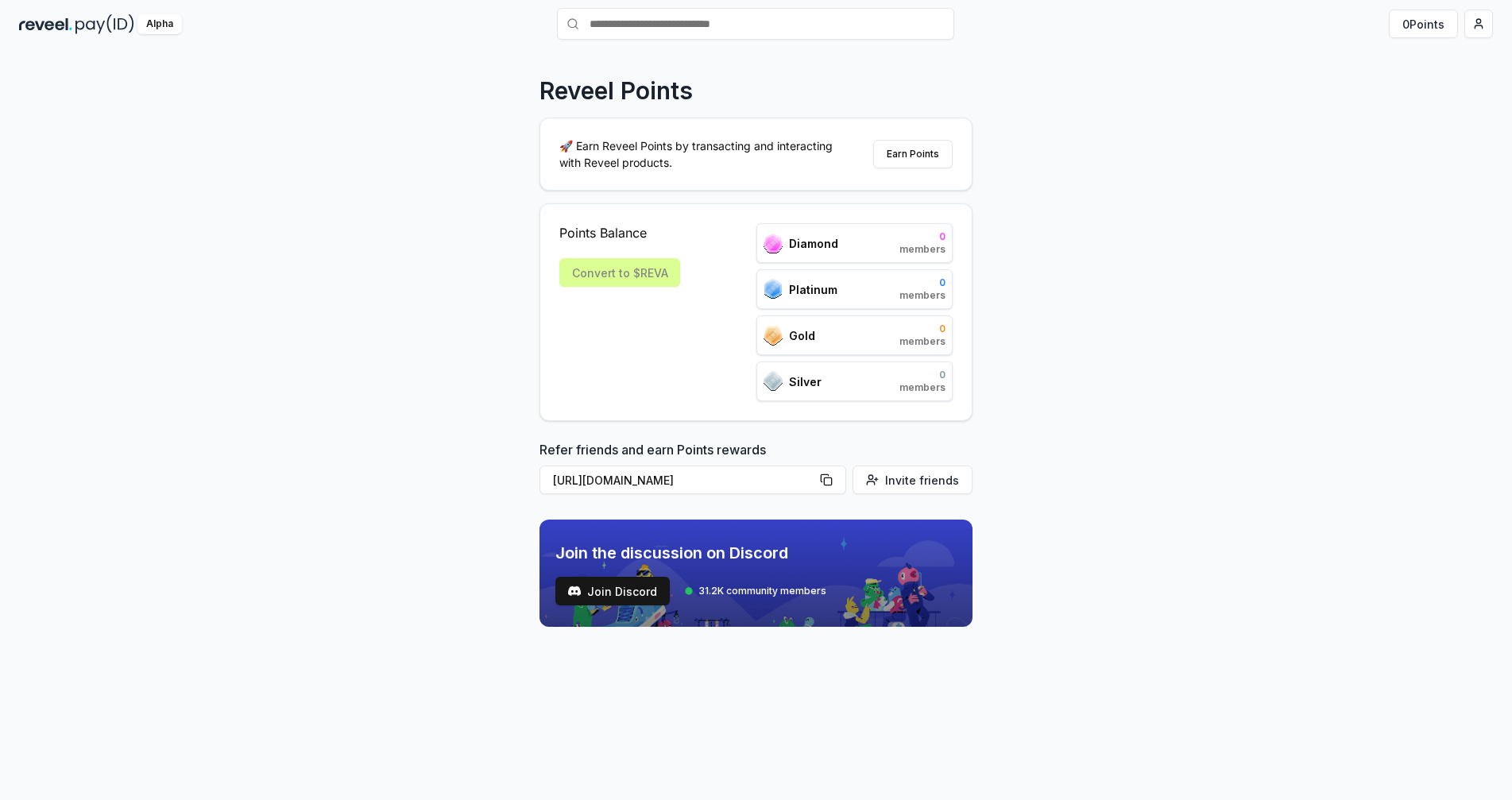
click at [650, 275] on div "Convert to $REVA" at bounding box center [620, 273] width 120 height 28
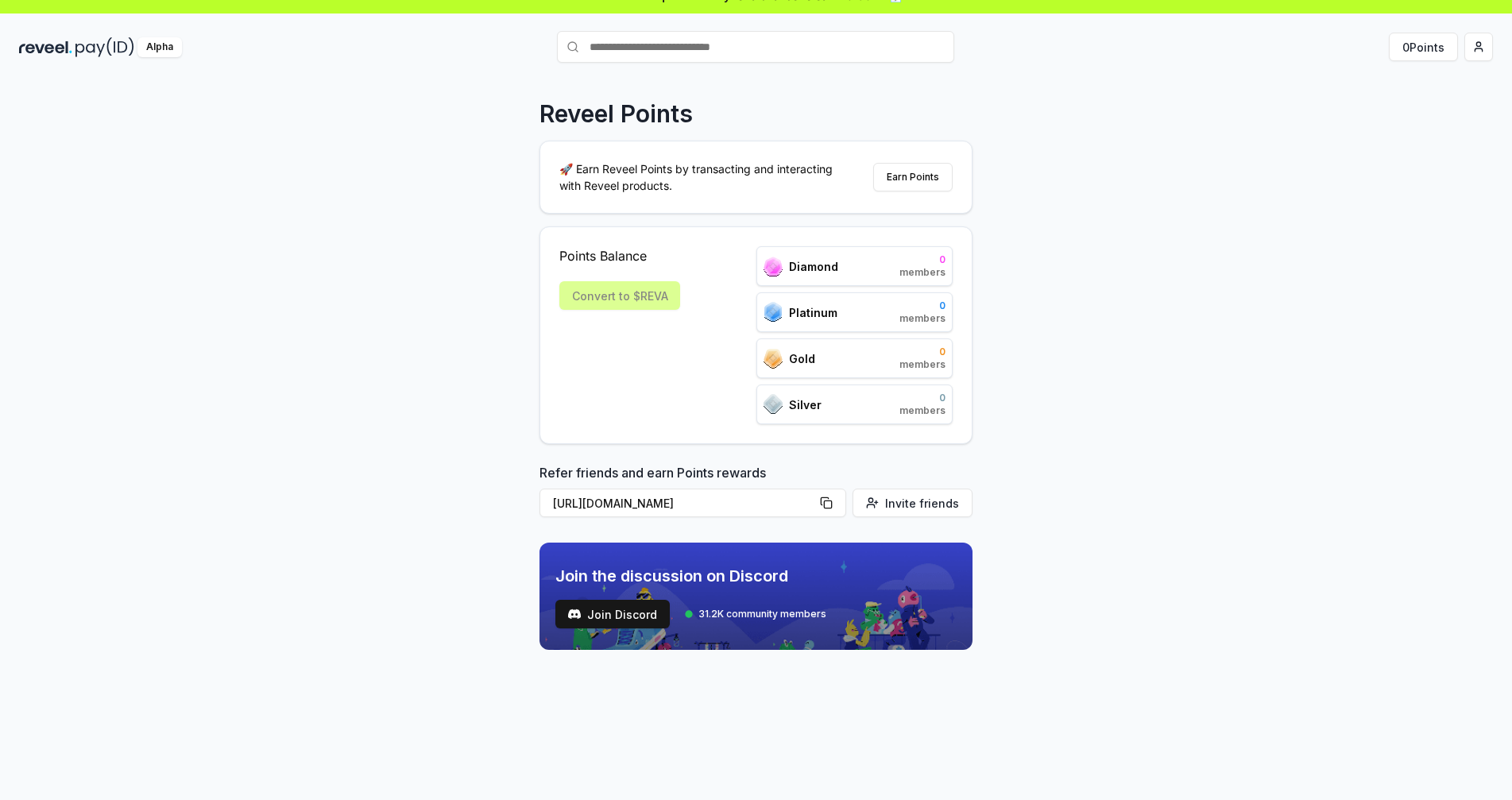
scroll to position [0, 0]
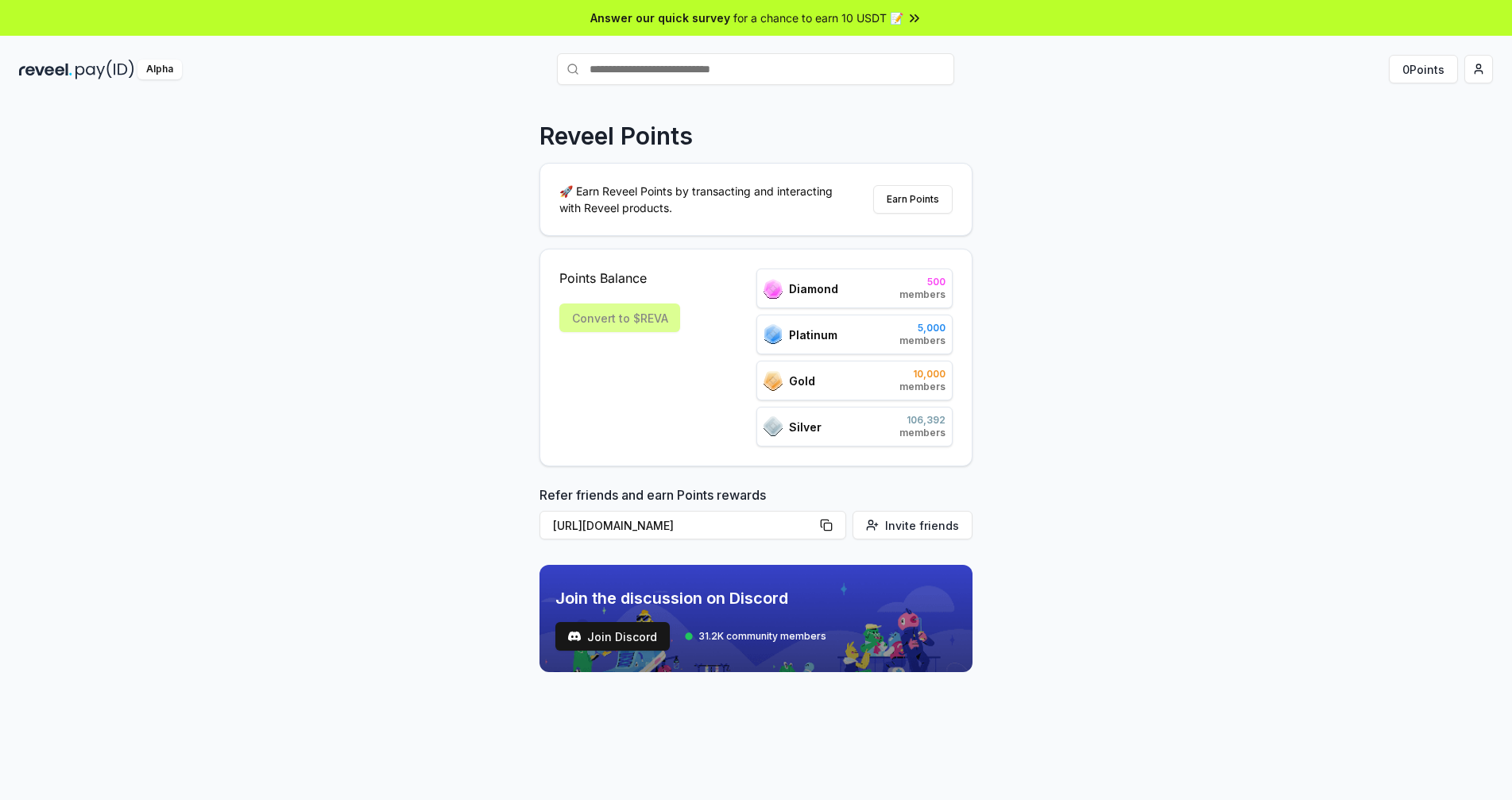
click at [819, 70] on input "text" at bounding box center [755, 70] width 397 height 32
click at [1471, 72] on html "Answer our quick survey for a chance to earn 10 USDT 📝 Alpha 0 Points Reveel Po…" at bounding box center [756, 400] width 1512 height 800
click at [1381, 245] on div "Privacy Policy" at bounding box center [1404, 242] width 177 height 26
click at [75, 68] on img at bounding box center [104, 69] width 59 height 20
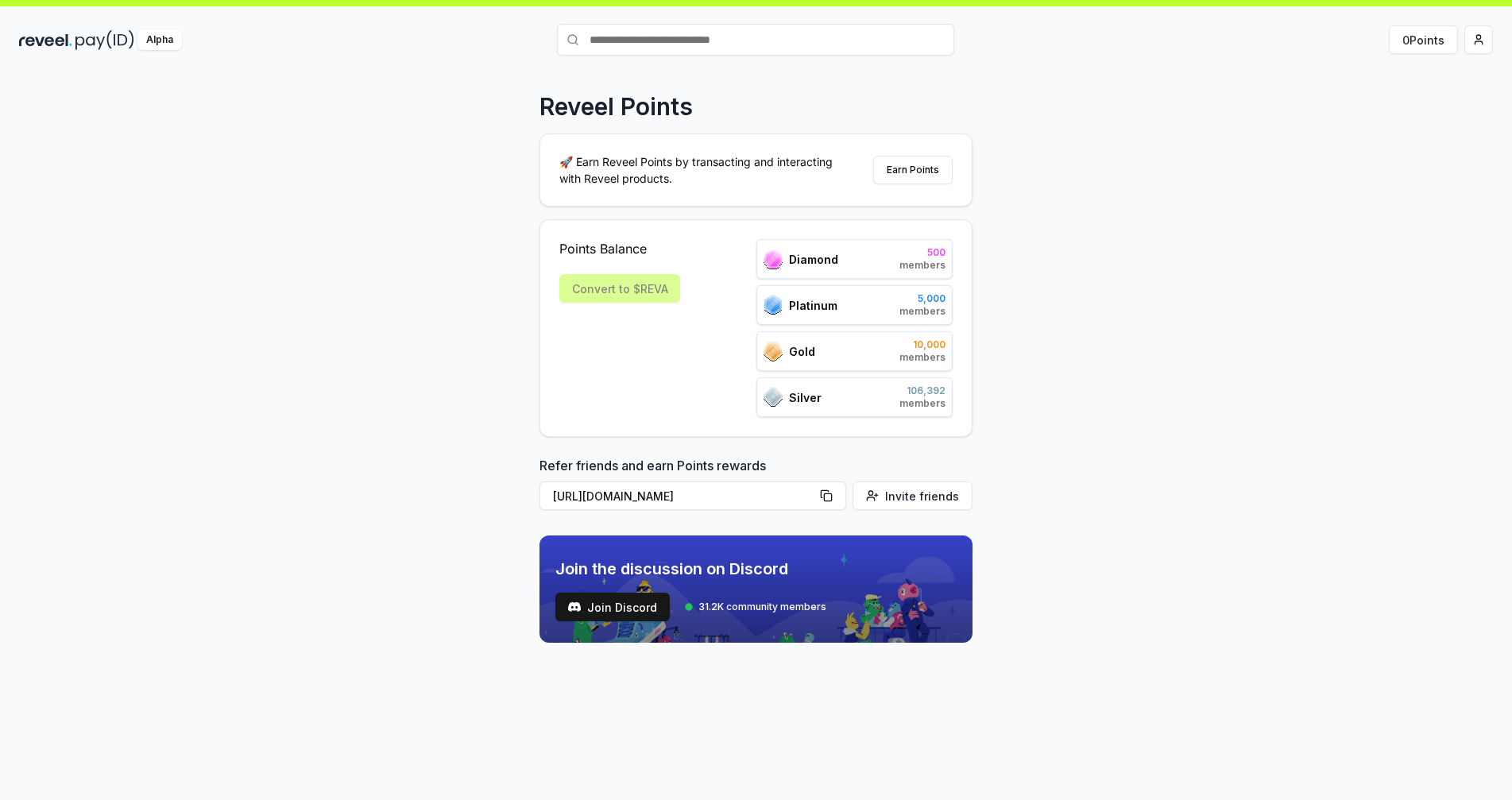
scroll to position [45, 0]
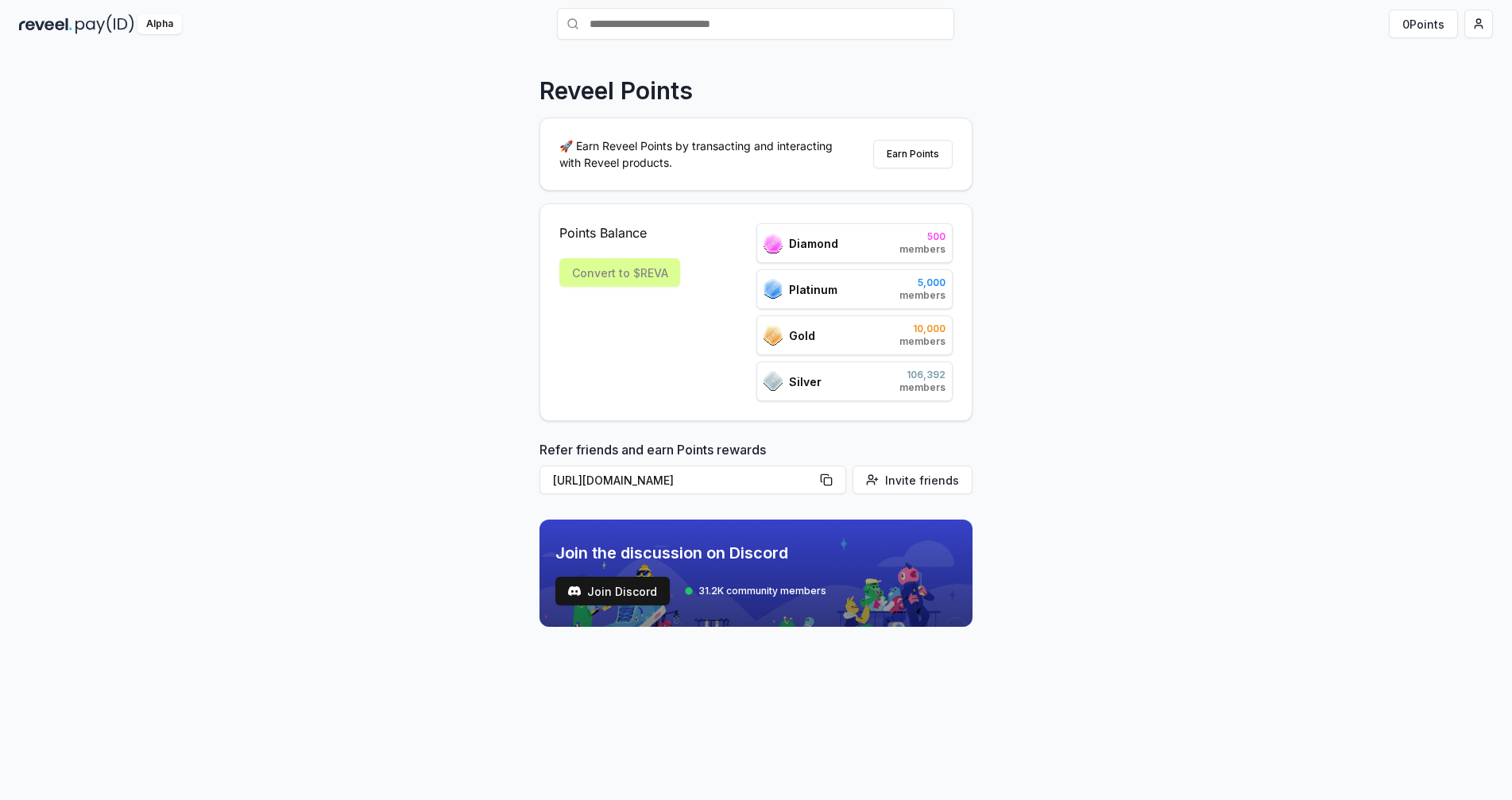
click at [60, 24] on img at bounding box center [45, 24] width 54 height 20
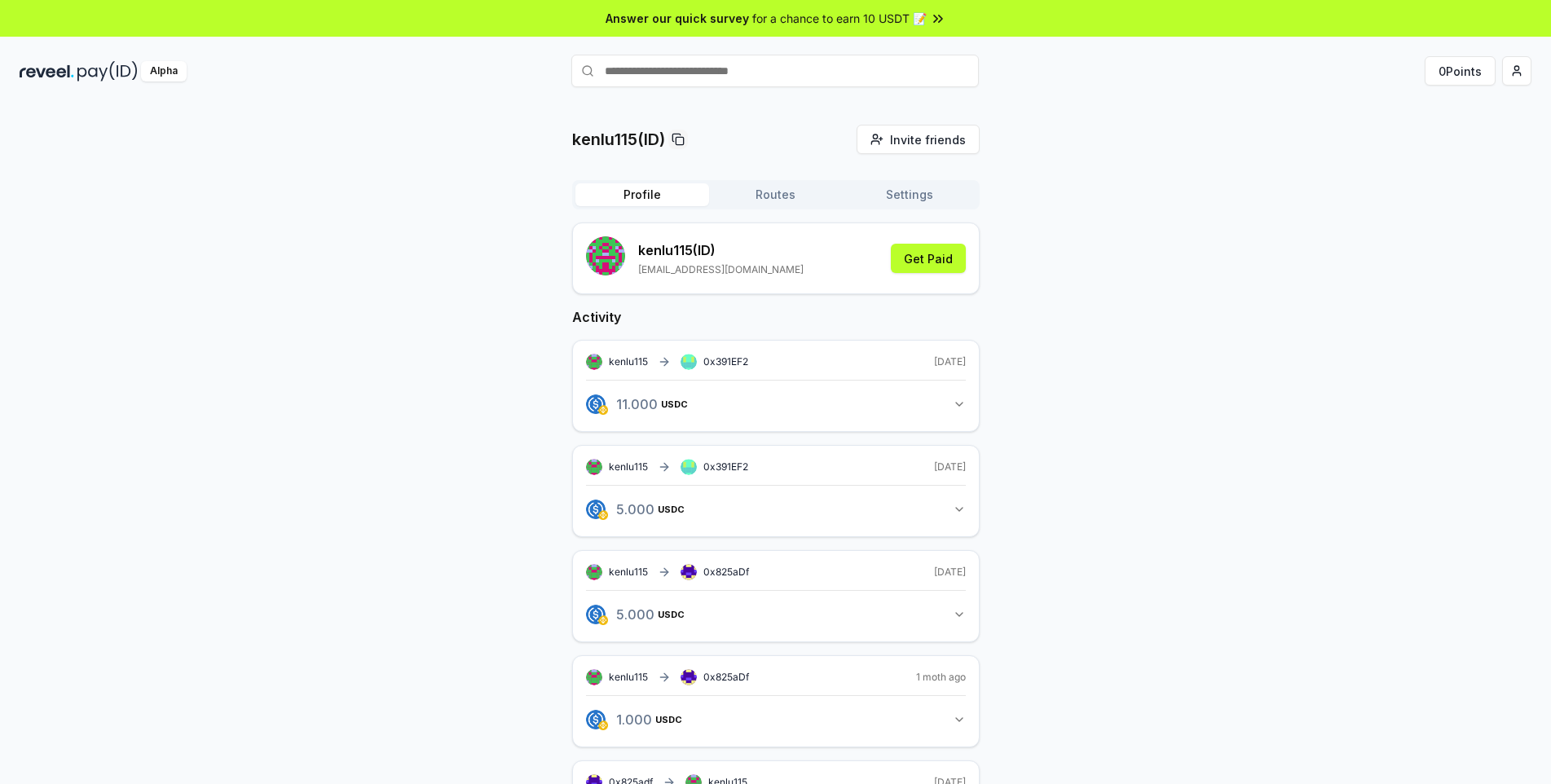
scroll to position [81, 0]
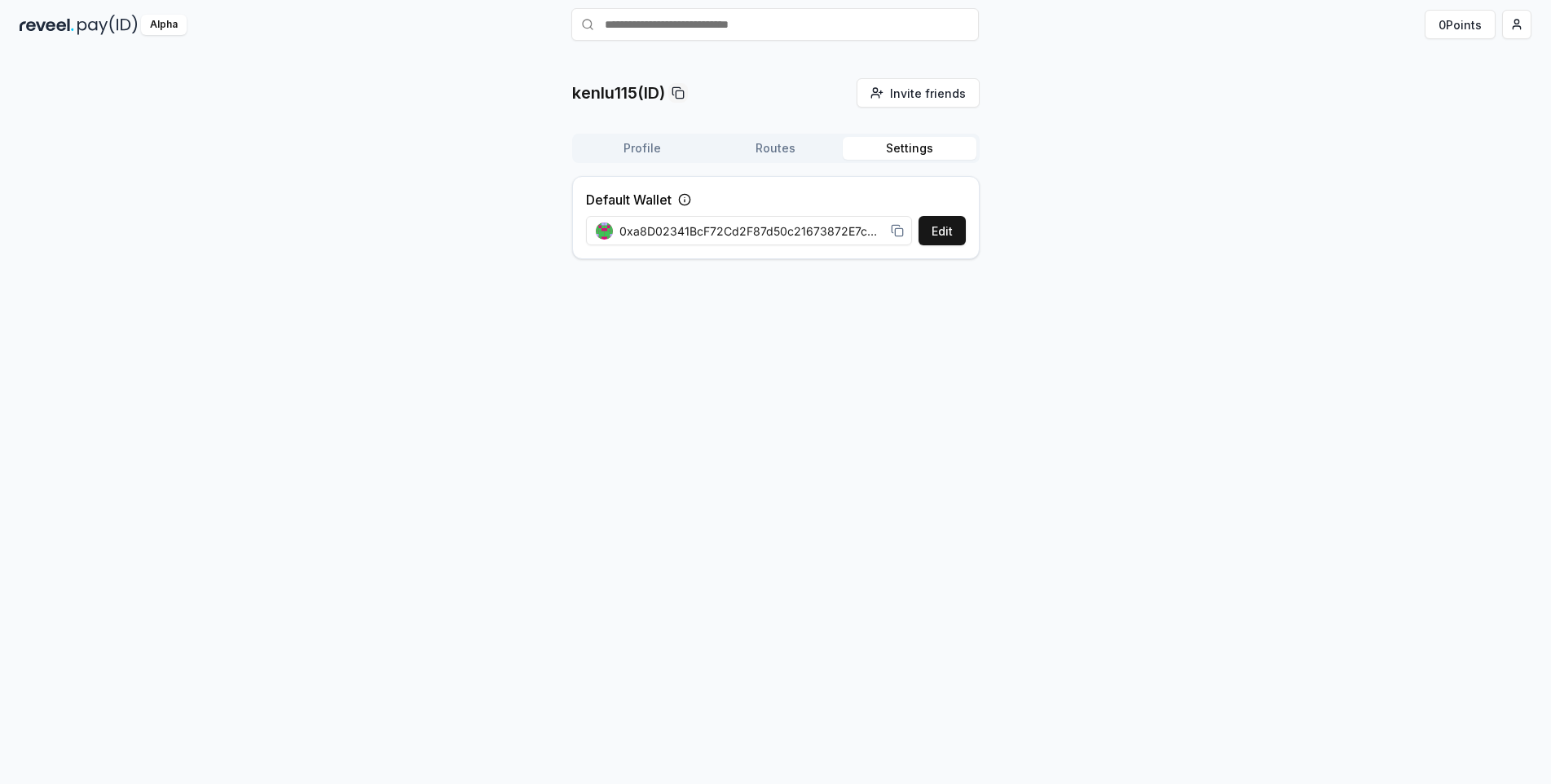
click at [917, 122] on div "kenlu115(ID) Invite friends Invite Profile Routes Settings Default Wallet Edit …" at bounding box center [776, 175] width 407 height 194
click at [634, 154] on button "Profile" at bounding box center [642, 149] width 134 height 23
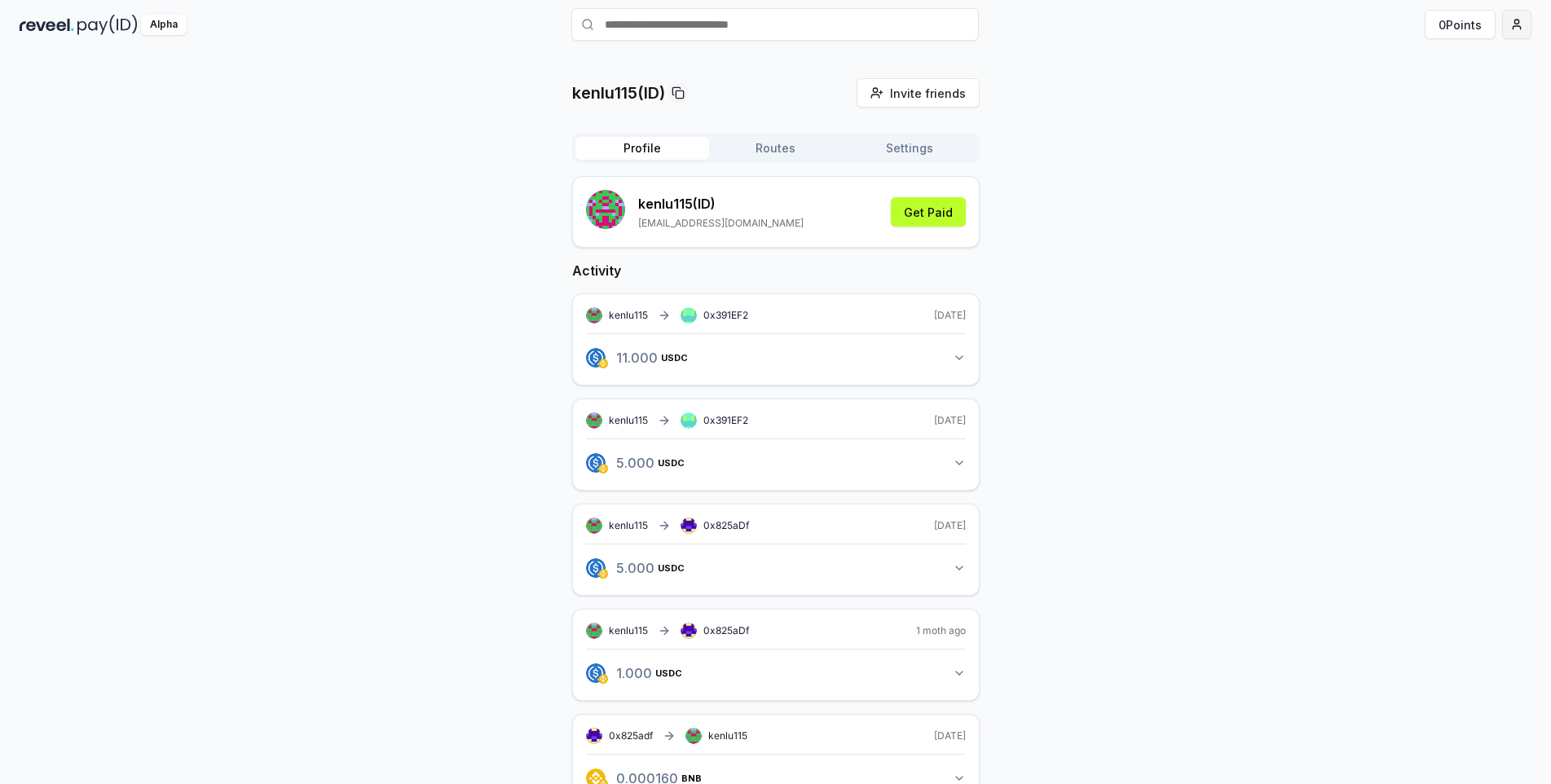
drag, startPoint x: 1520, startPoint y: 21, endPoint x: 1503, endPoint y: 30, distance: 19.2
click at [1520, 22] on div "Alpha 0 Points" at bounding box center [776, 24] width 1551 height 42
click at [1502, 30] on html "Answer our quick survey for a chance to earn 10 USDT 📝 Alpha 0 Points kenlu115(…" at bounding box center [776, 392] width 1551 height 784
click at [1419, 236] on div "Sign Out" at bounding box center [1440, 229] width 181 height 27
